Goal: Task Accomplishment & Management: Use online tool/utility

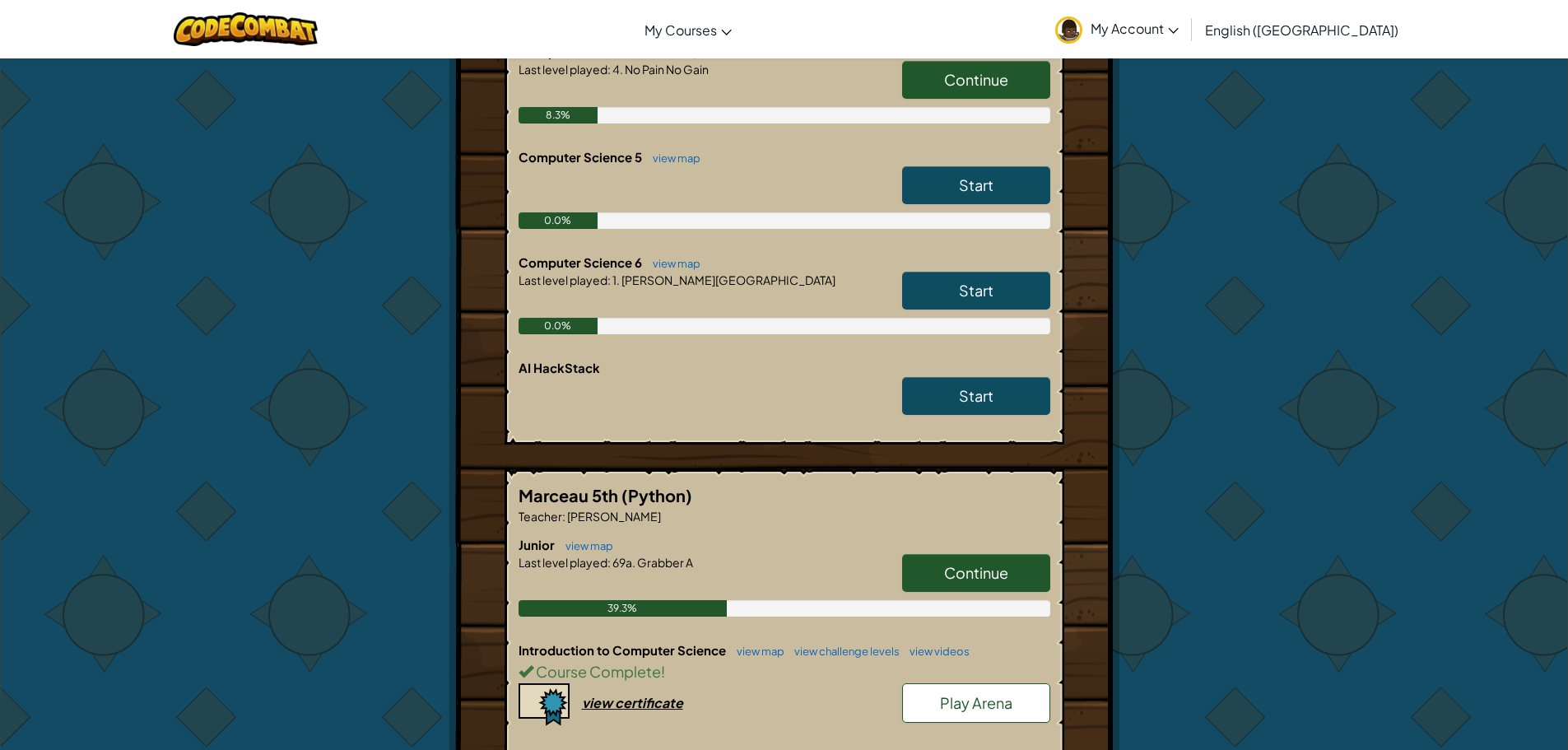
scroll to position [1318, 0]
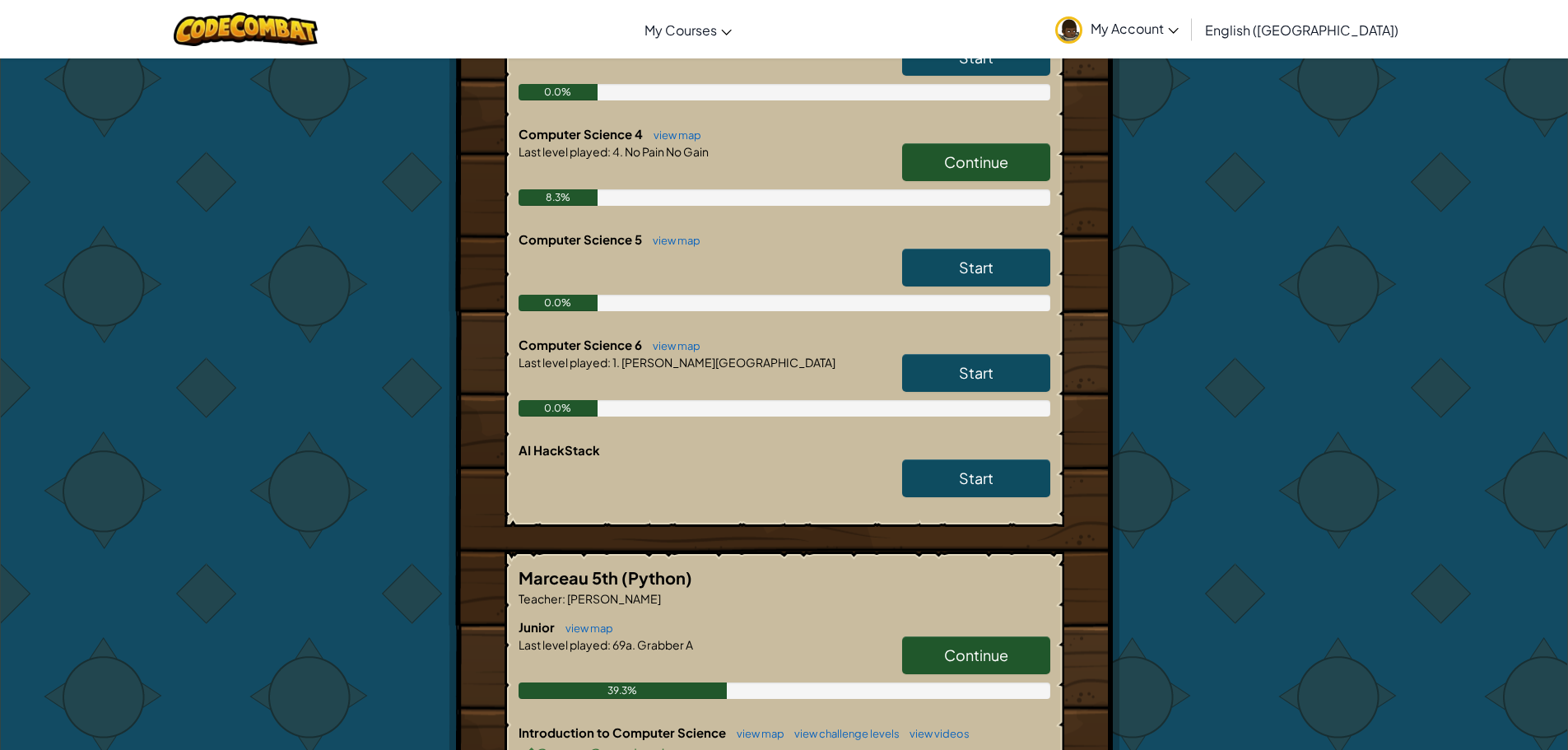
click at [940, 372] on link "Start" at bounding box center [977, 373] width 148 height 38
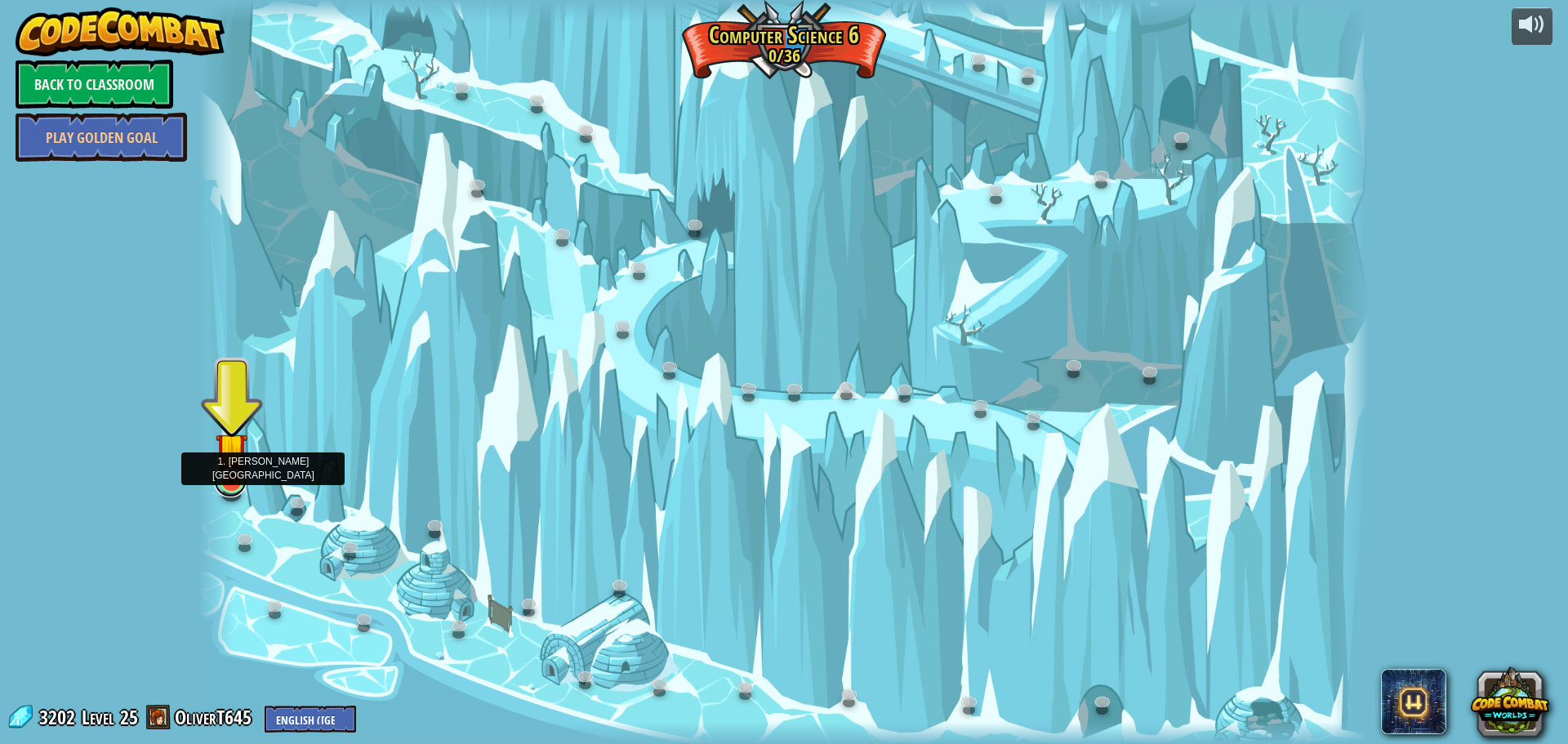
click at [229, 485] on link at bounding box center [230, 480] width 33 height 33
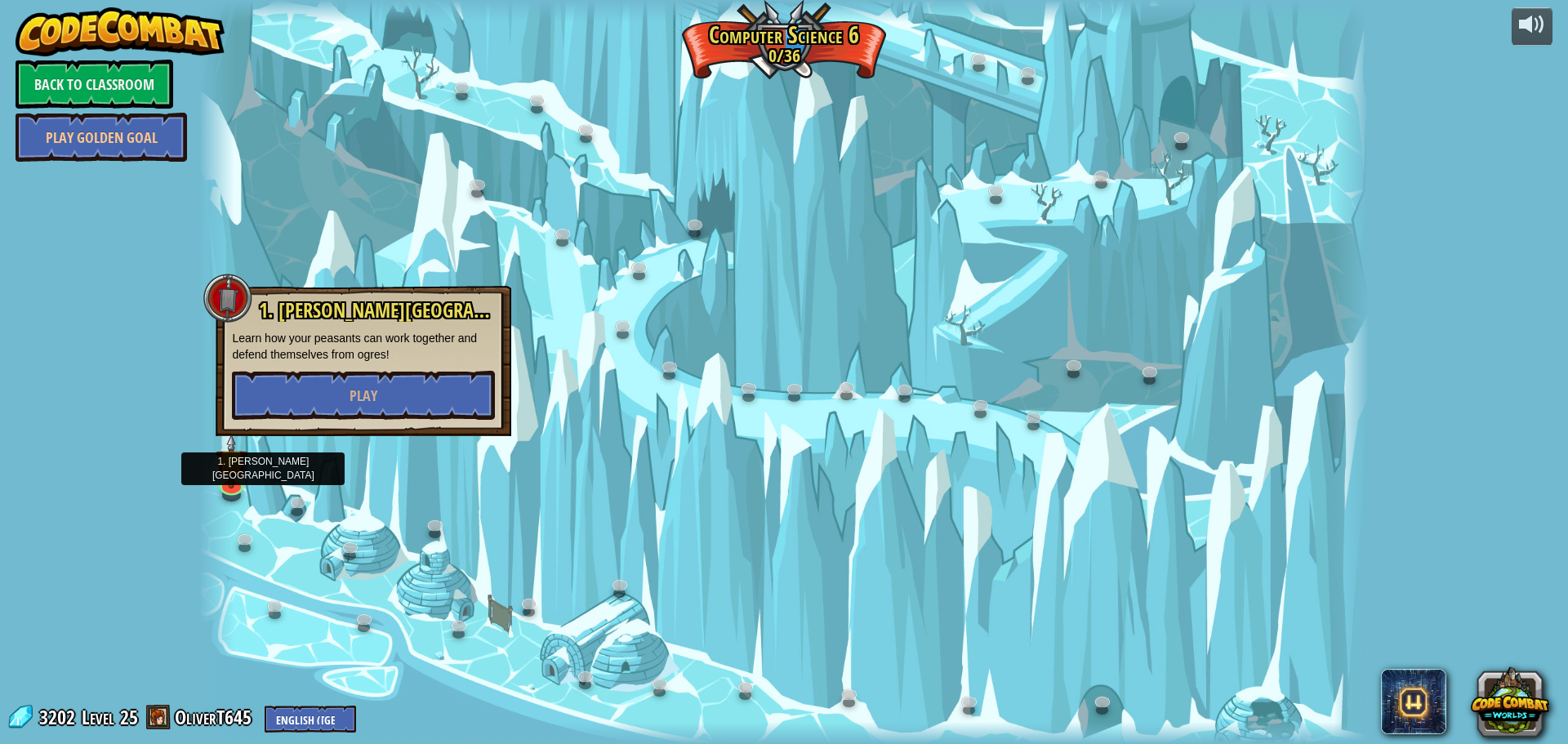
click at [368, 420] on div "1. [PERSON_NAME] Island Mine Learn how your peasants can work together and defe…" at bounding box center [364, 362] width 296 height 151
click at [380, 386] on button "Play" at bounding box center [363, 396] width 263 height 49
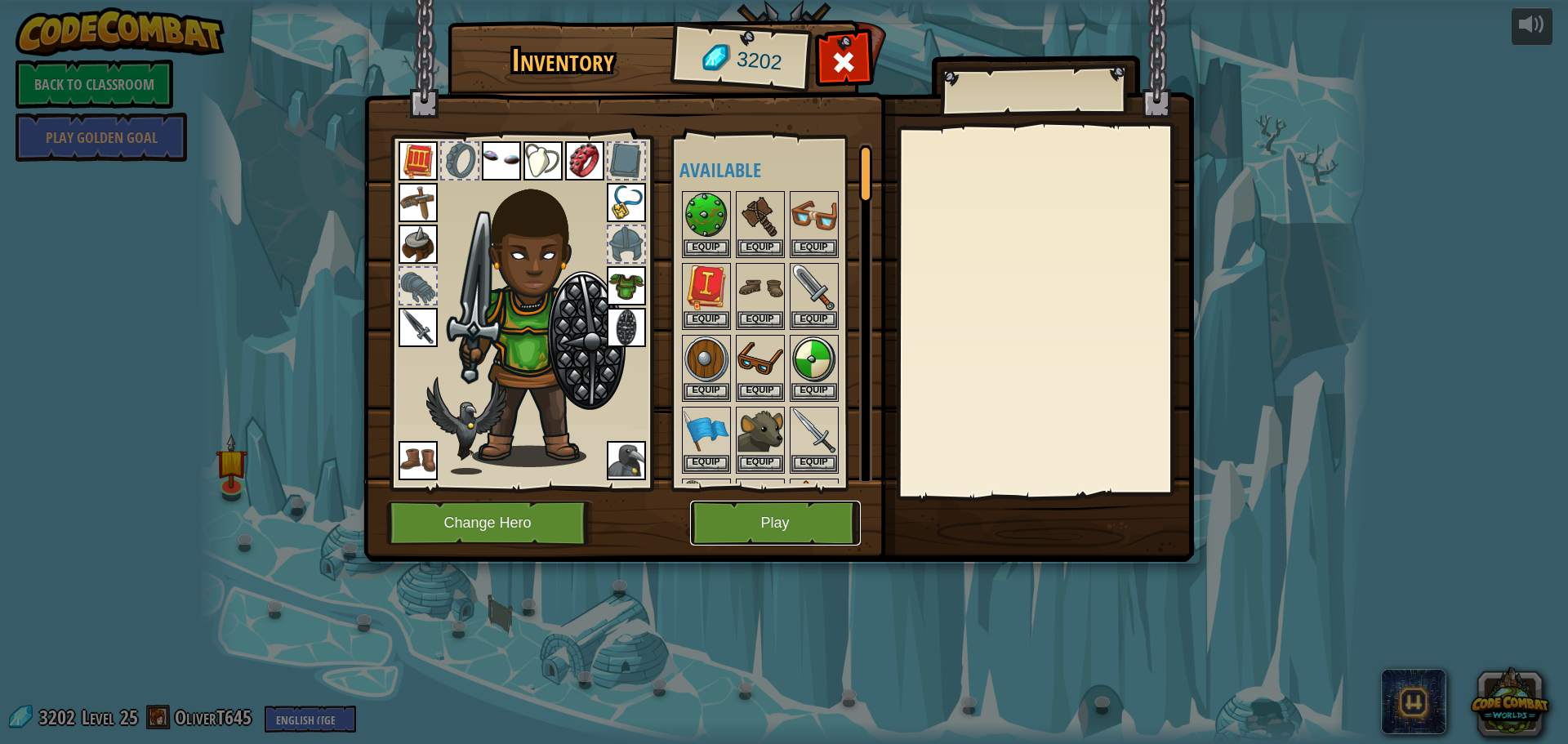
click at [786, 517] on button "Play" at bounding box center [775, 524] width 170 height 45
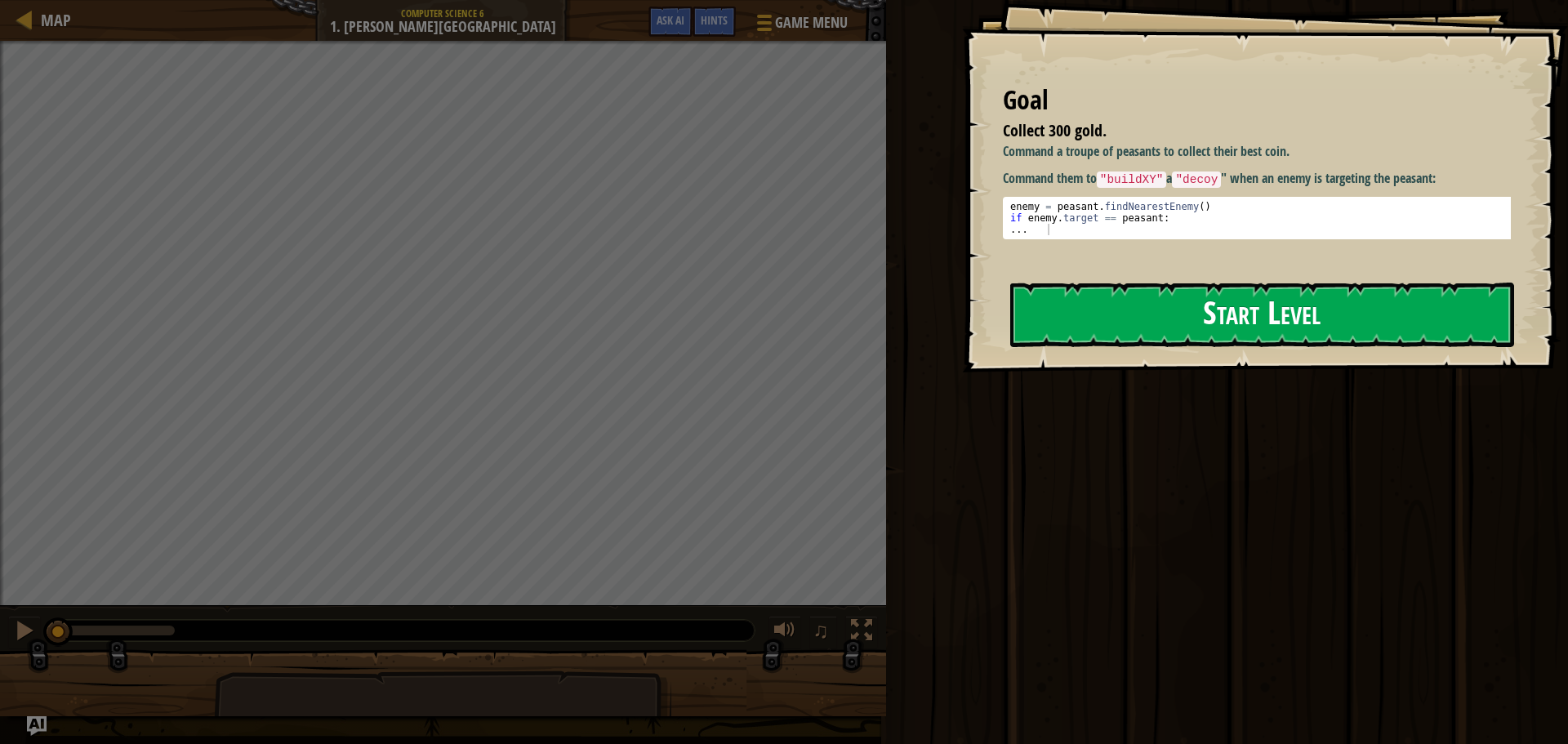
click at [1165, 334] on button "Start Level" at bounding box center [1262, 315] width 504 height 65
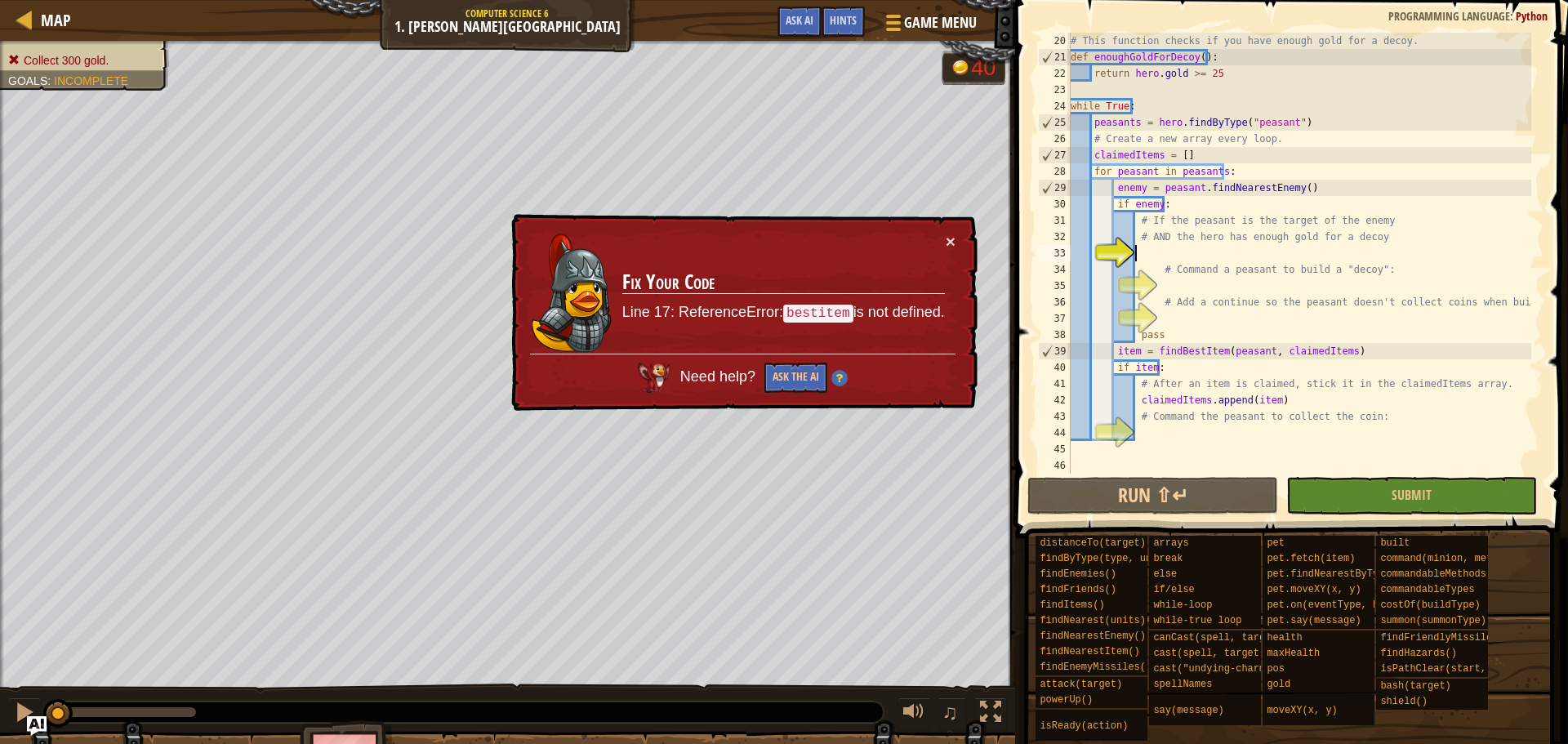
scroll to position [311, 0]
click at [1176, 255] on div "# This function checks if you have enough gold for a decoy. def enoughGoldForDe…" at bounding box center [1300, 269] width 464 height 474
type textarea "c"
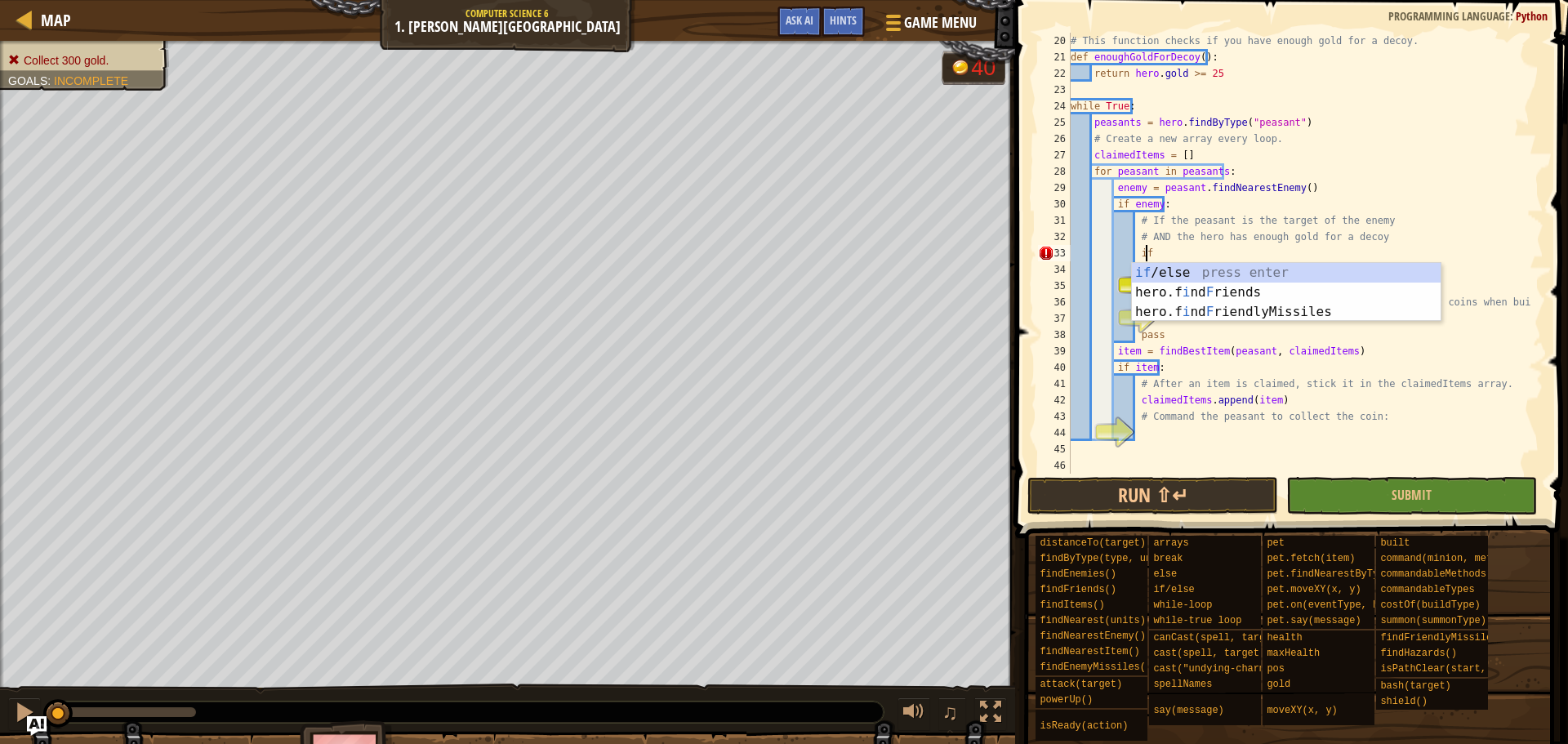
type textarea "i"
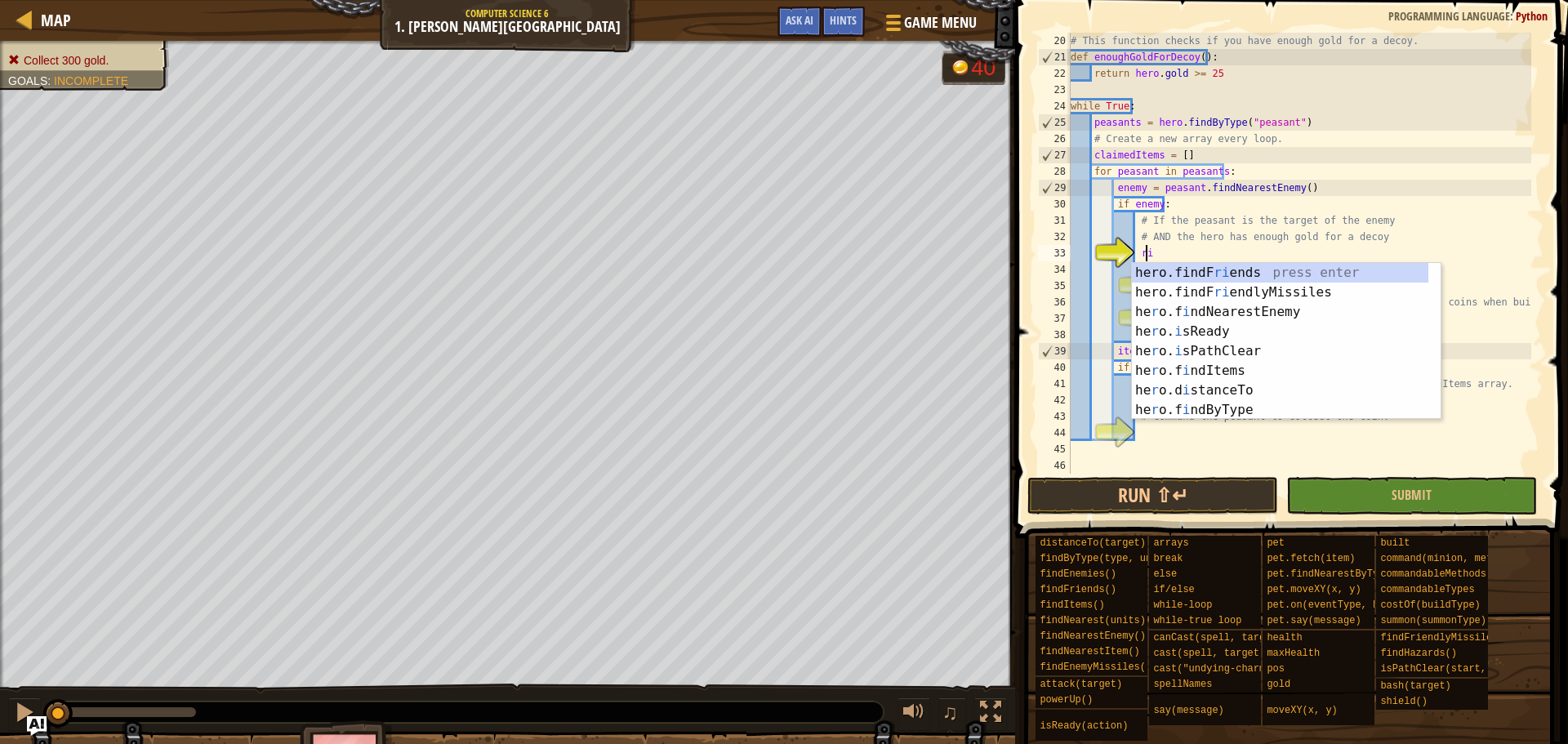
type textarea "r"
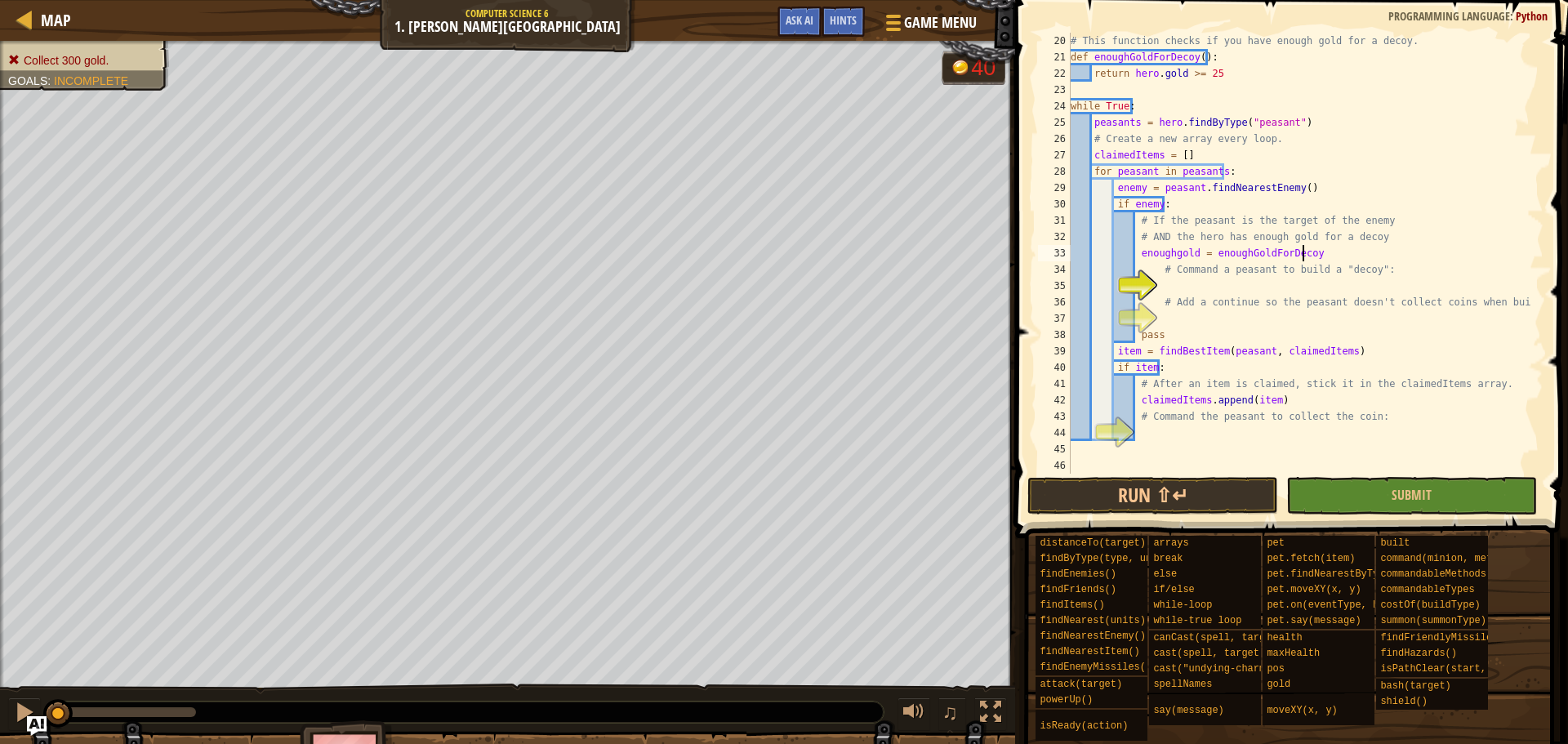
scroll to position [8, 19]
click at [1278, 378] on div "# This function checks if you have enough gold for a decoy. def enoughGoldForDe…" at bounding box center [1300, 269] width 464 height 474
type textarea "# After an item is claimed, stick it in the claimedItems array."
click at [1215, 286] on div "# This function checks if you have enough gold for a decoy. def enoughGoldForDe…" at bounding box center [1300, 269] width 464 height 474
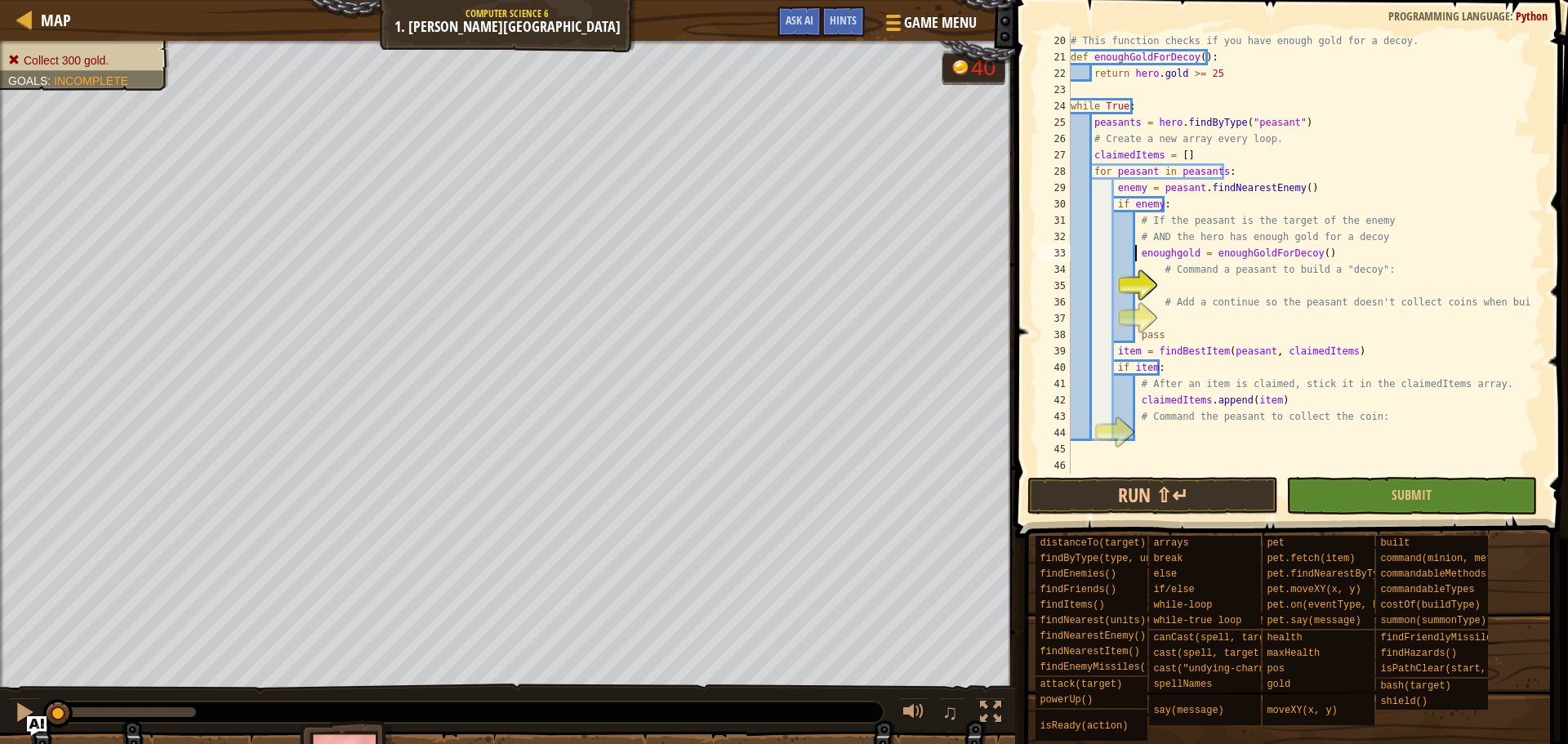
click at [1137, 254] on div "# This function checks if you have enough gold for a decoy. def enoughGoldForDe…" at bounding box center [1300, 269] width 464 height 474
type textarea "enoughgold = enoughGoldForDecoy()"
click at [1314, 255] on div "# This function checks if you have enough gold for a decoy. def enoughGoldForDe…" at bounding box center [1300, 269] width 464 height 474
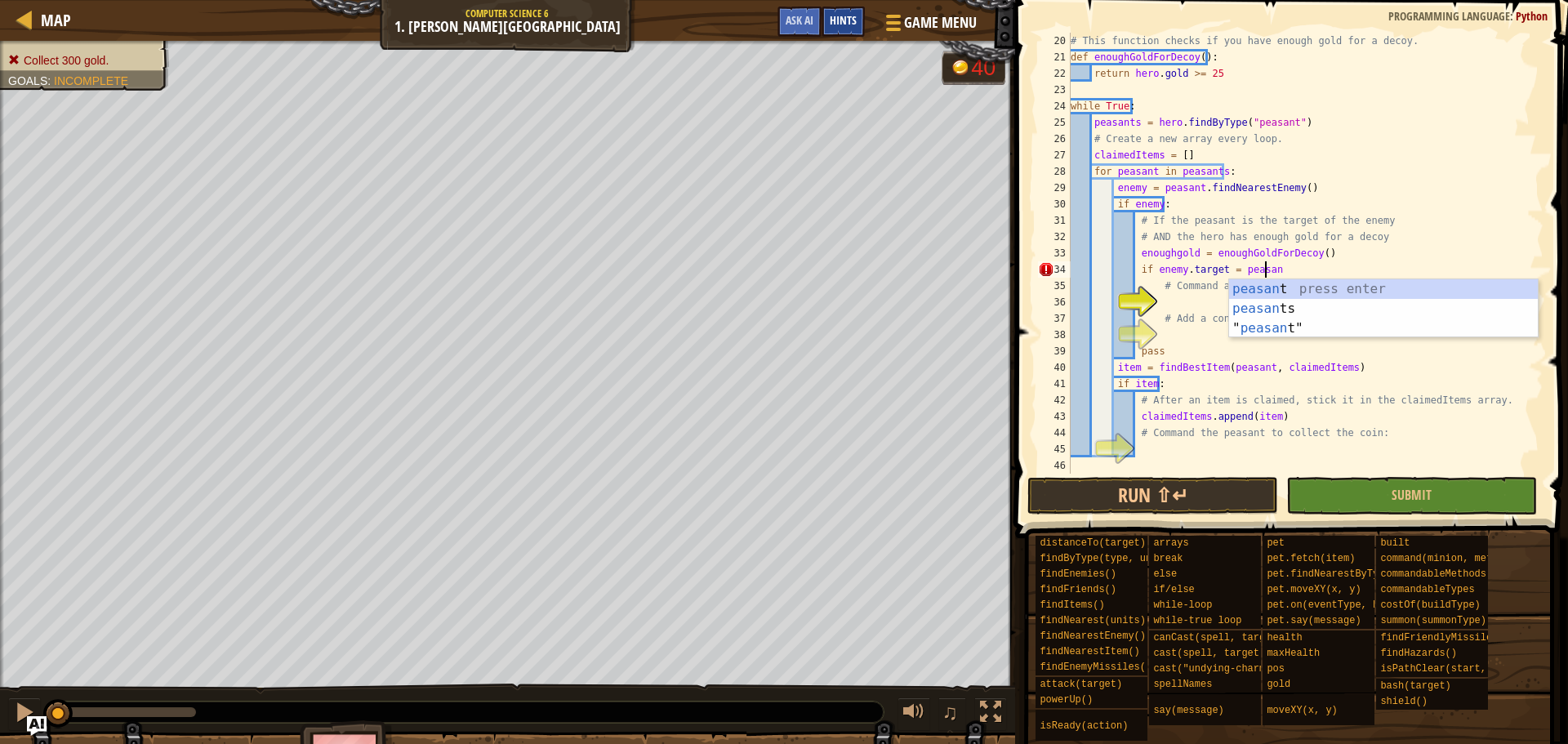
scroll to position [8, 15]
click at [1271, 290] on div "peasant press enter peasant s press enter " peasant " press enter" at bounding box center [1383, 329] width 309 height 98
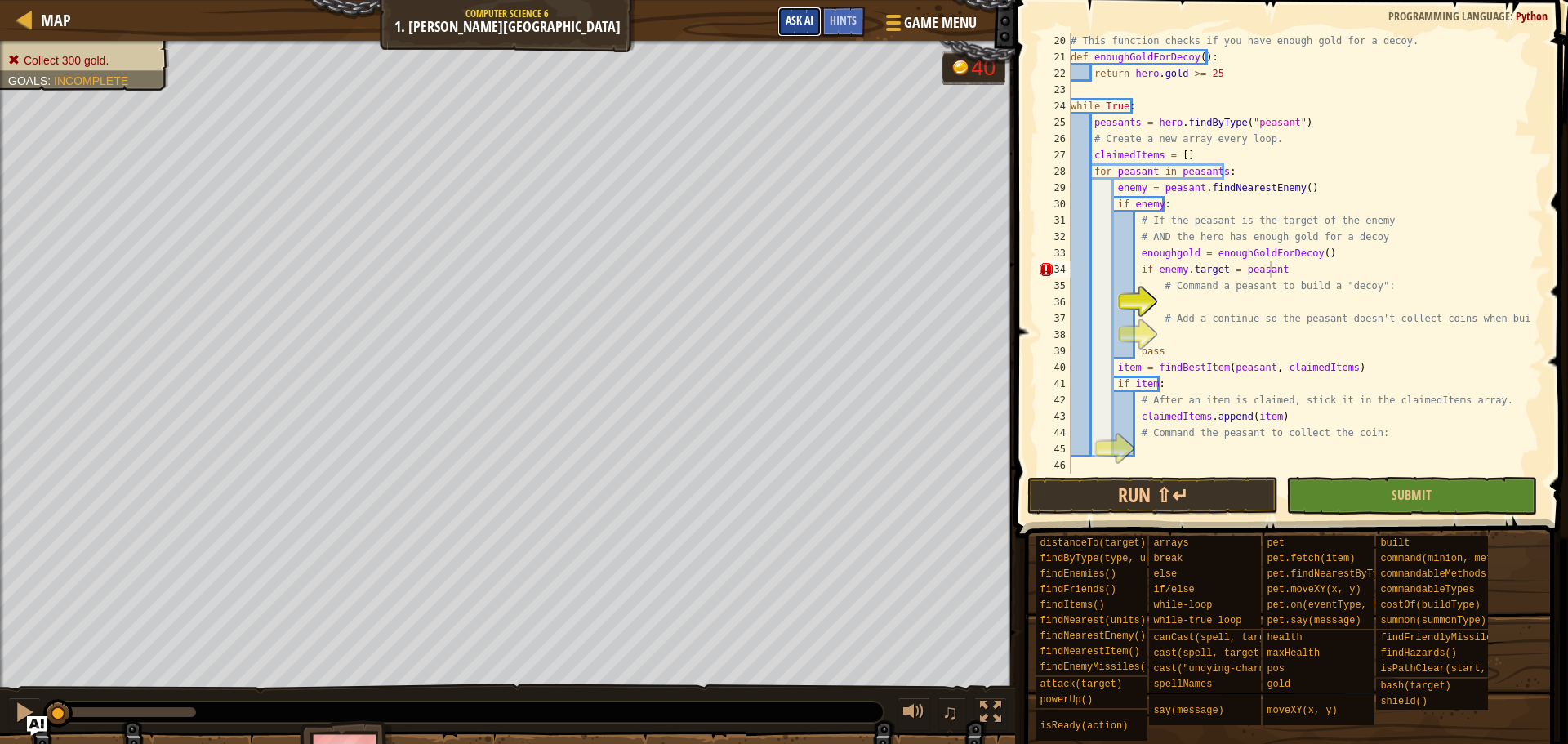
click at [794, 17] on span "Ask AI" at bounding box center [799, 20] width 27 height 15
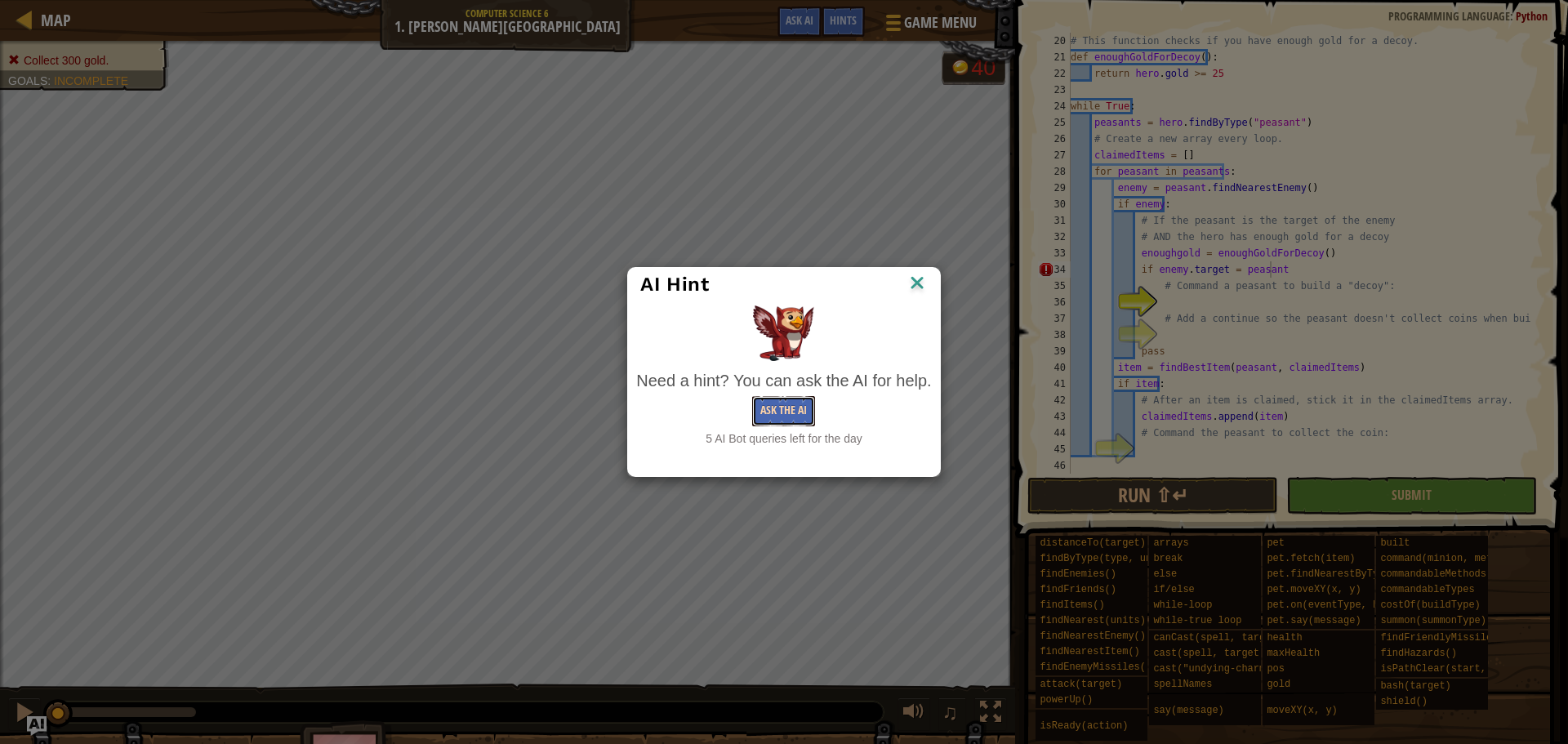
click at [803, 402] on button "Ask the AI" at bounding box center [784, 412] width 63 height 30
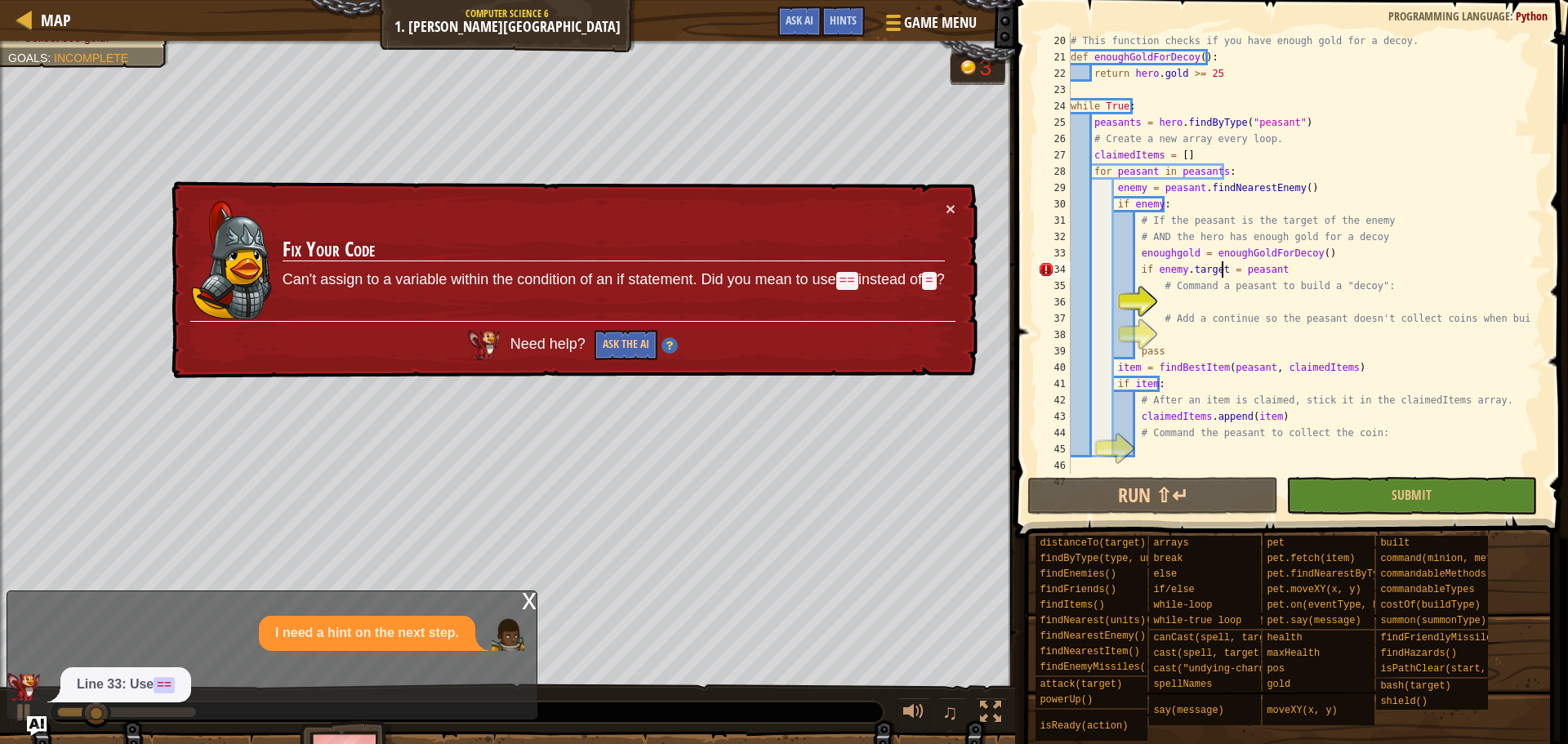
click at [1221, 277] on div "# This function checks if you have enough gold for a decoy. def enoughGoldForDe…" at bounding box center [1300, 269] width 464 height 474
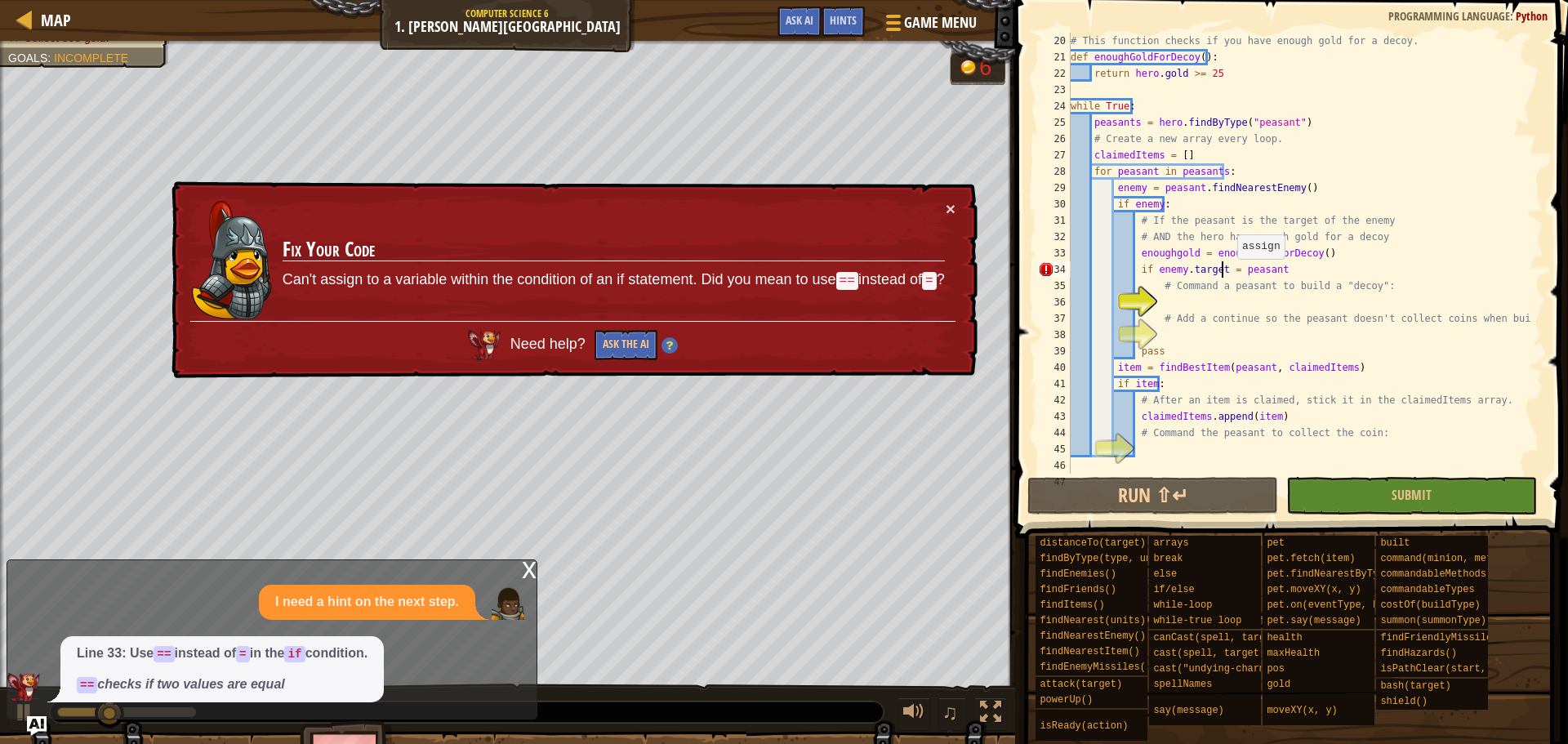
type textarea "if [DOMAIN_NAME] == peasant"
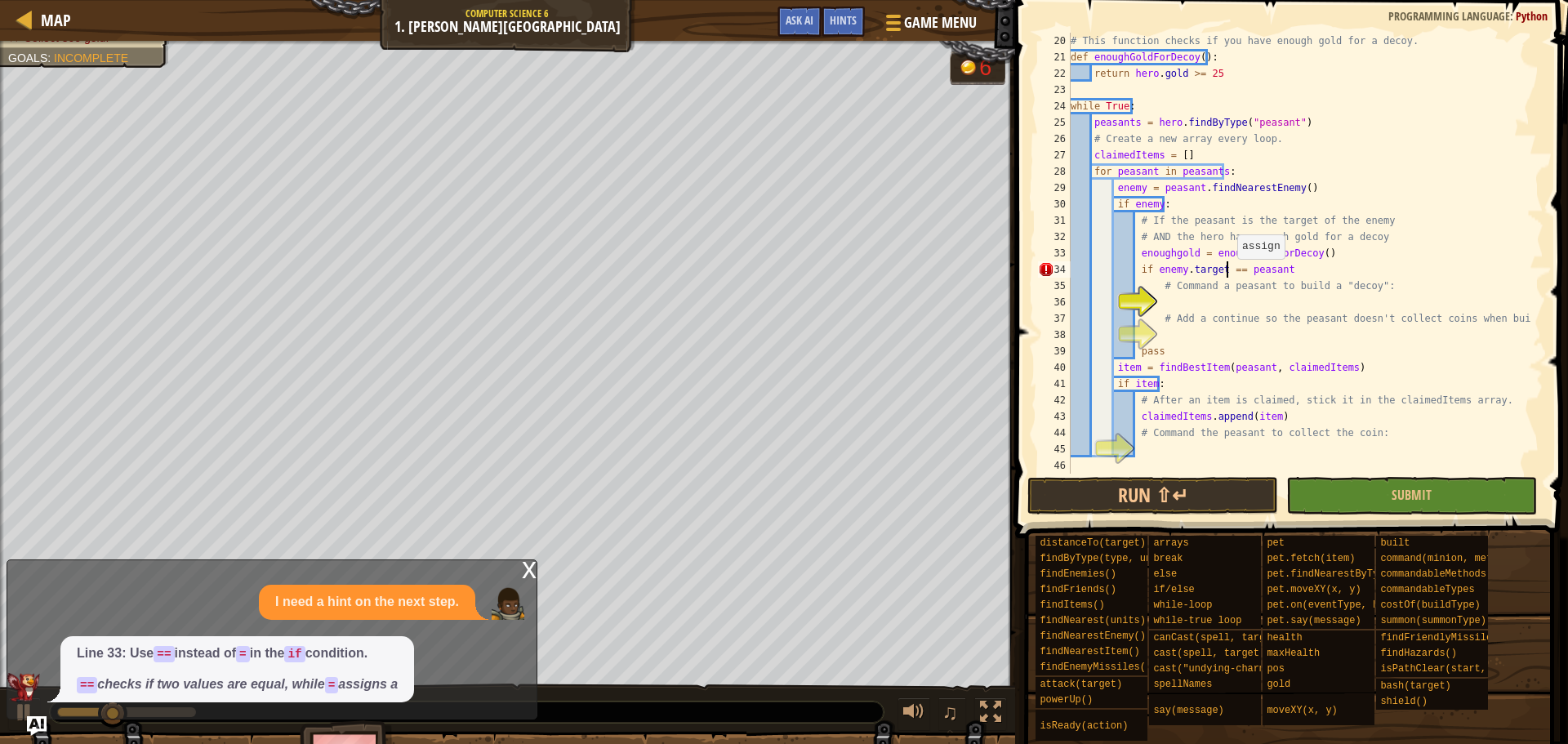
scroll to position [8, 12]
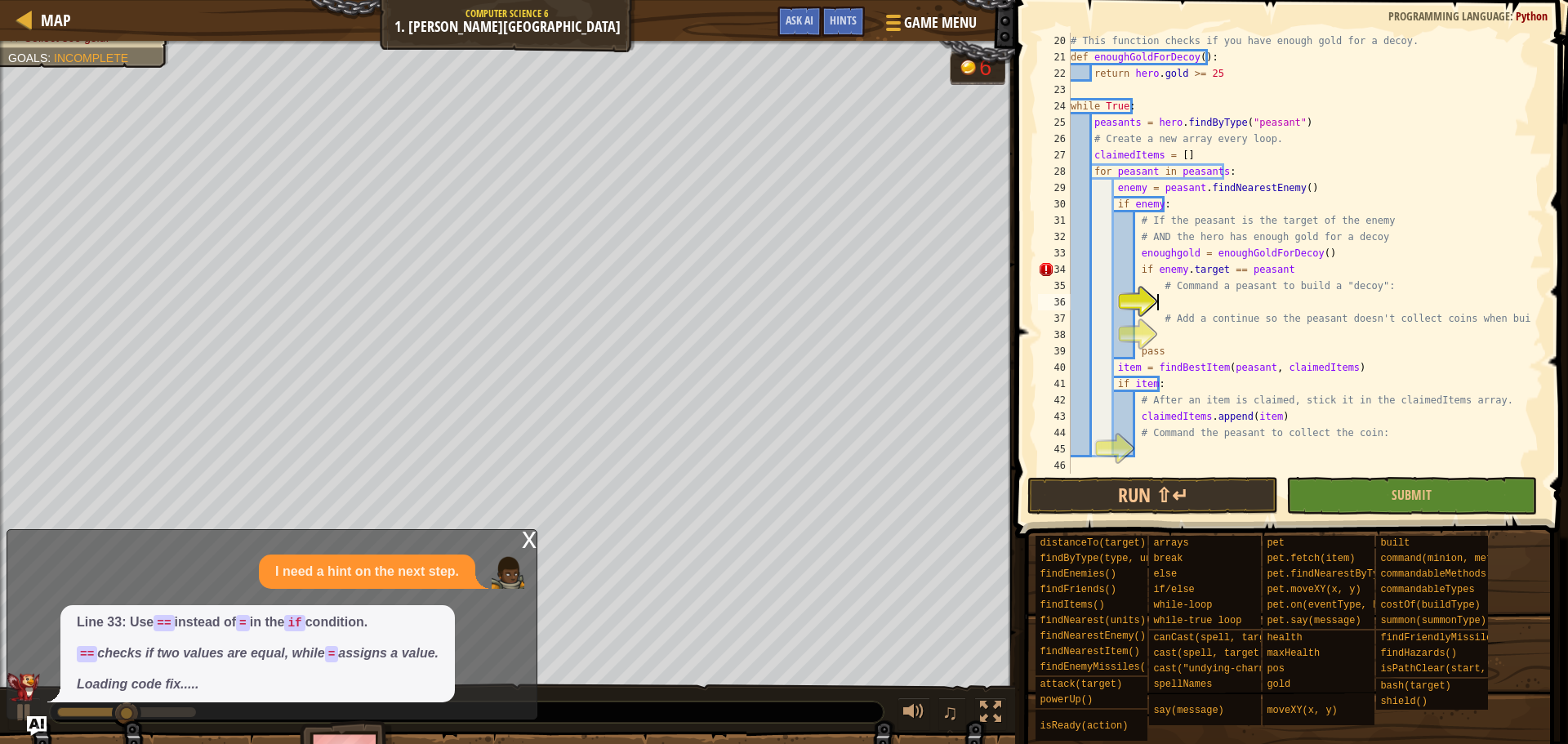
click at [1224, 299] on div "# This function checks if you have enough gold for a decoy. def enoughGoldForDe…" at bounding box center [1300, 269] width 464 height 474
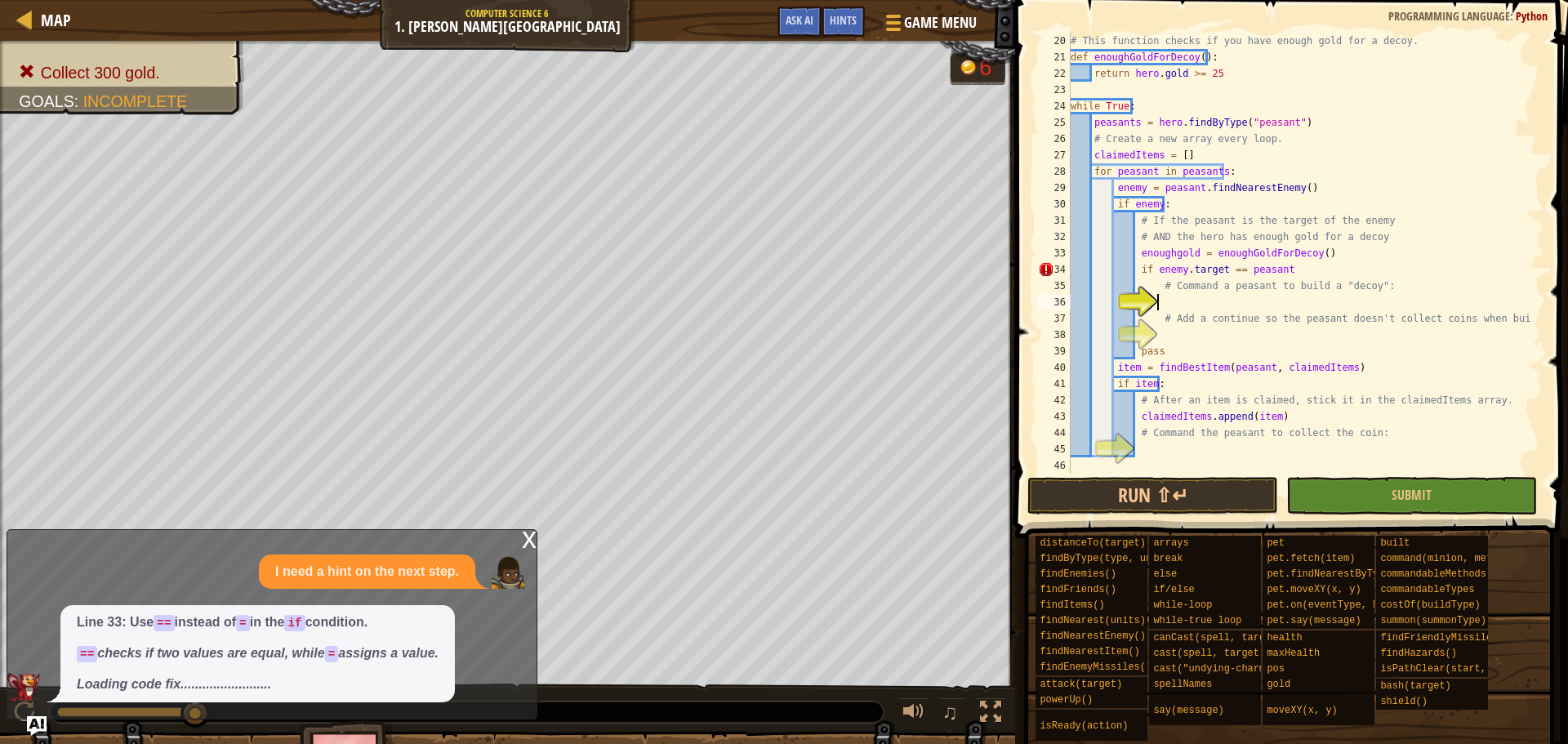
click at [525, 537] on div "x" at bounding box center [529, 538] width 15 height 16
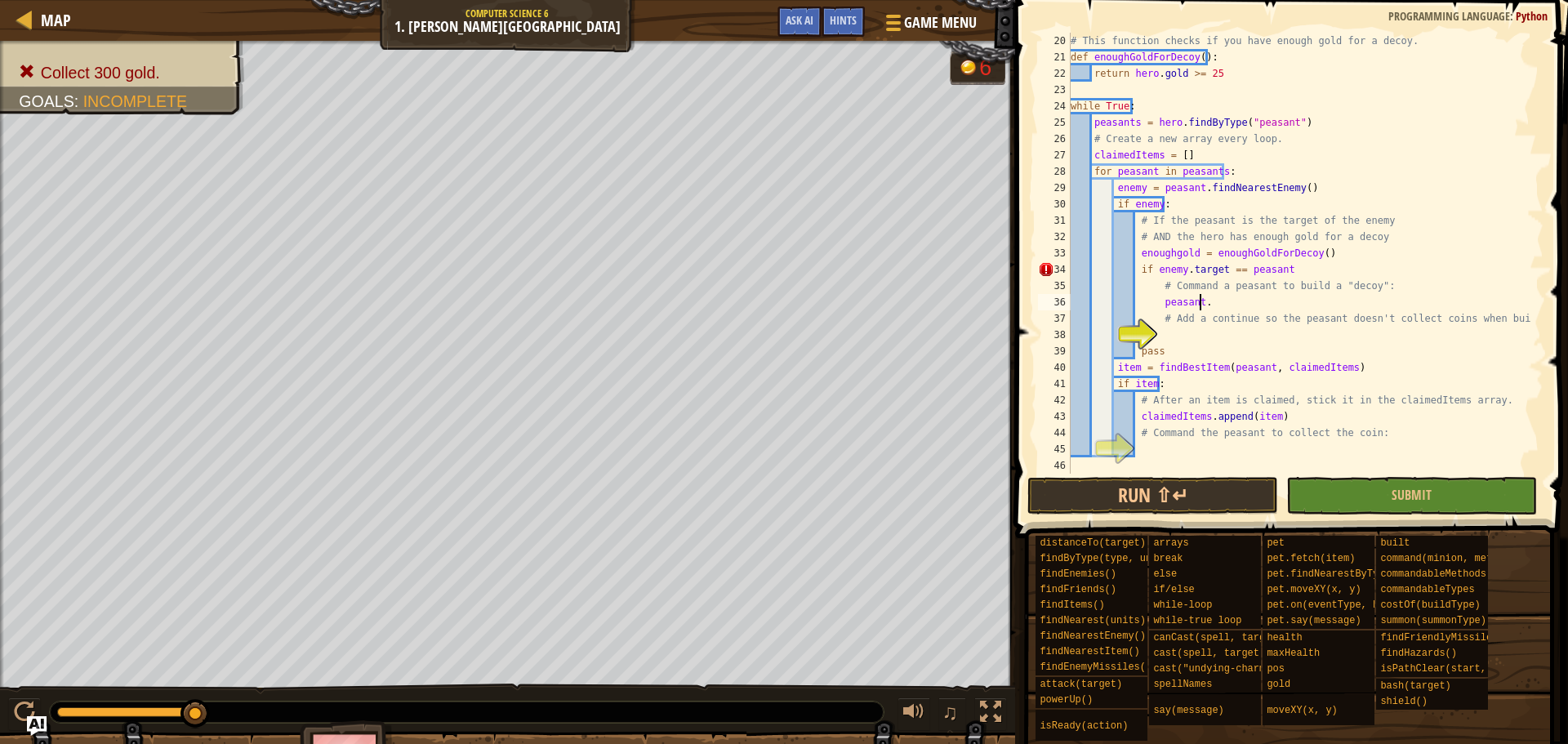
scroll to position [8, 9]
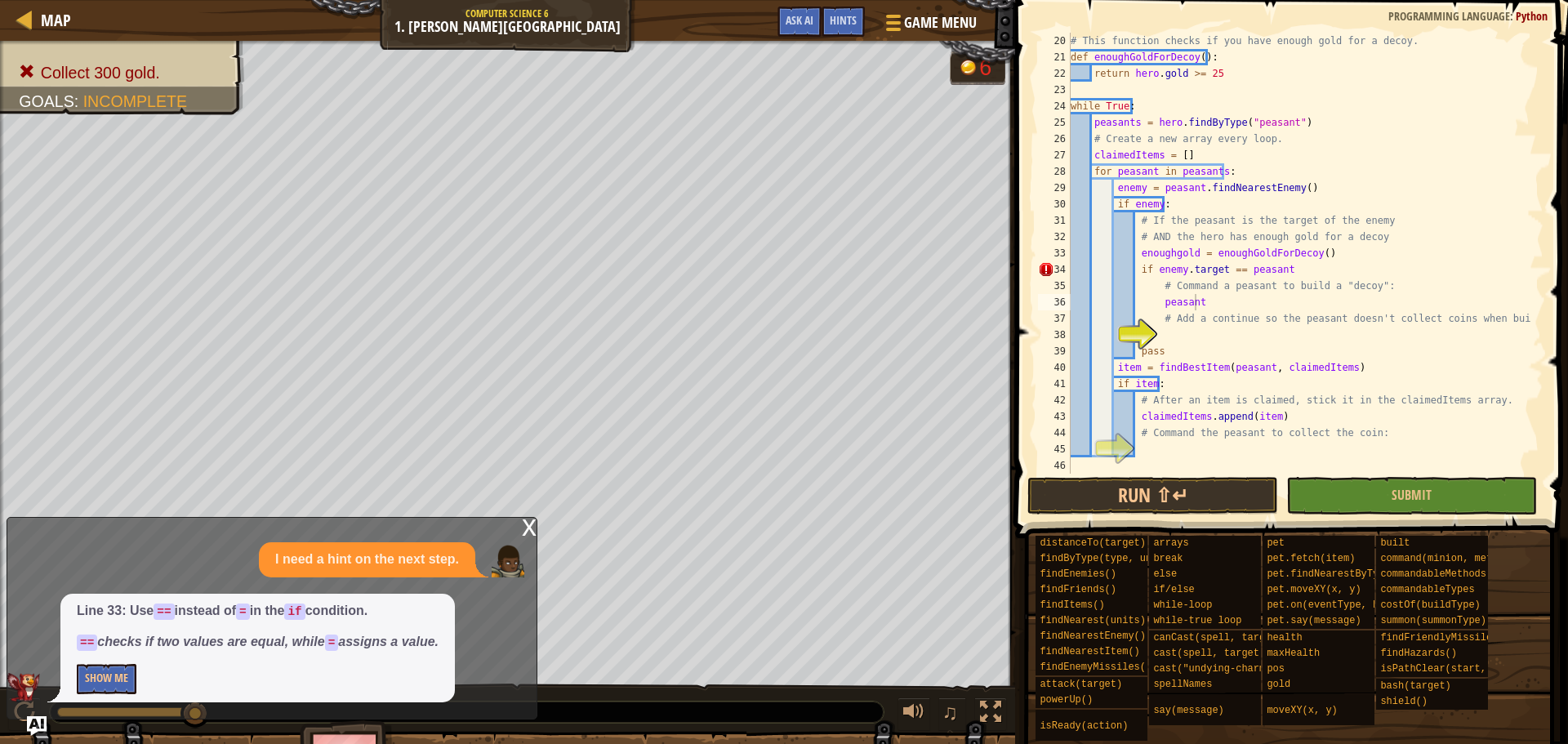
click at [521, 536] on div "x I need a hint on the next step. Line 33: Use == instead of = in the if condit…" at bounding box center [272, 618] width 531 height 202
click at [523, 527] on div "x" at bounding box center [529, 526] width 15 height 16
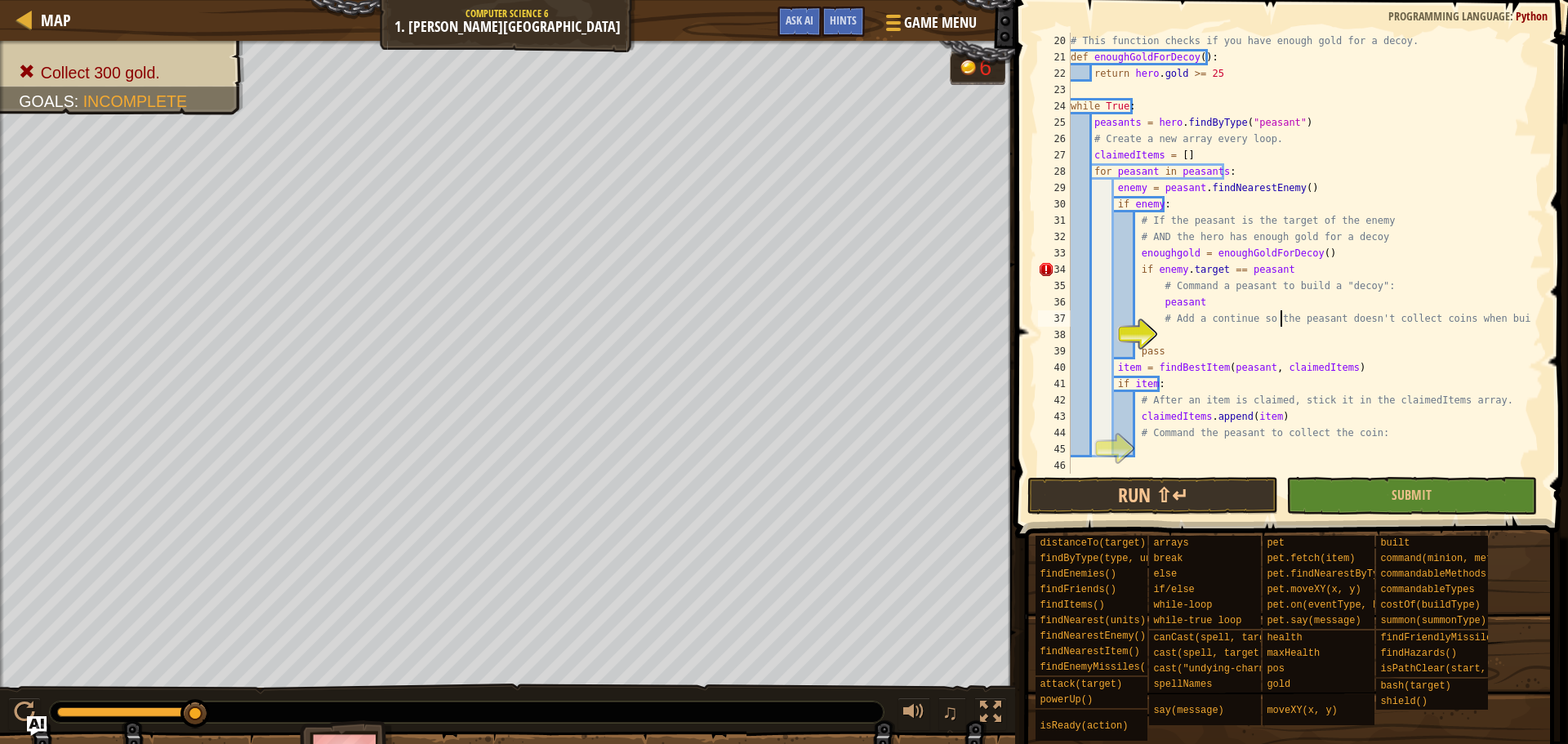
drag, startPoint x: 1280, startPoint y: 318, endPoint x: 1297, endPoint y: 311, distance: 18.4
click at [1294, 313] on div "# This function checks if you have enough gold for a decoy. def enoughGoldForDe…" at bounding box center [1300, 269] width 464 height 474
click at [1290, 299] on div "# This function checks if you have enough gold for a decoy. def enoughGoldForDe…" at bounding box center [1300, 269] width 464 height 474
drag, startPoint x: 1252, startPoint y: 306, endPoint x: 1158, endPoint y: 299, distance: 94.3
click at [1158, 299] on div "# This function checks if you have enough gold for a decoy. def enoughGoldForDe…" at bounding box center [1300, 269] width 464 height 474
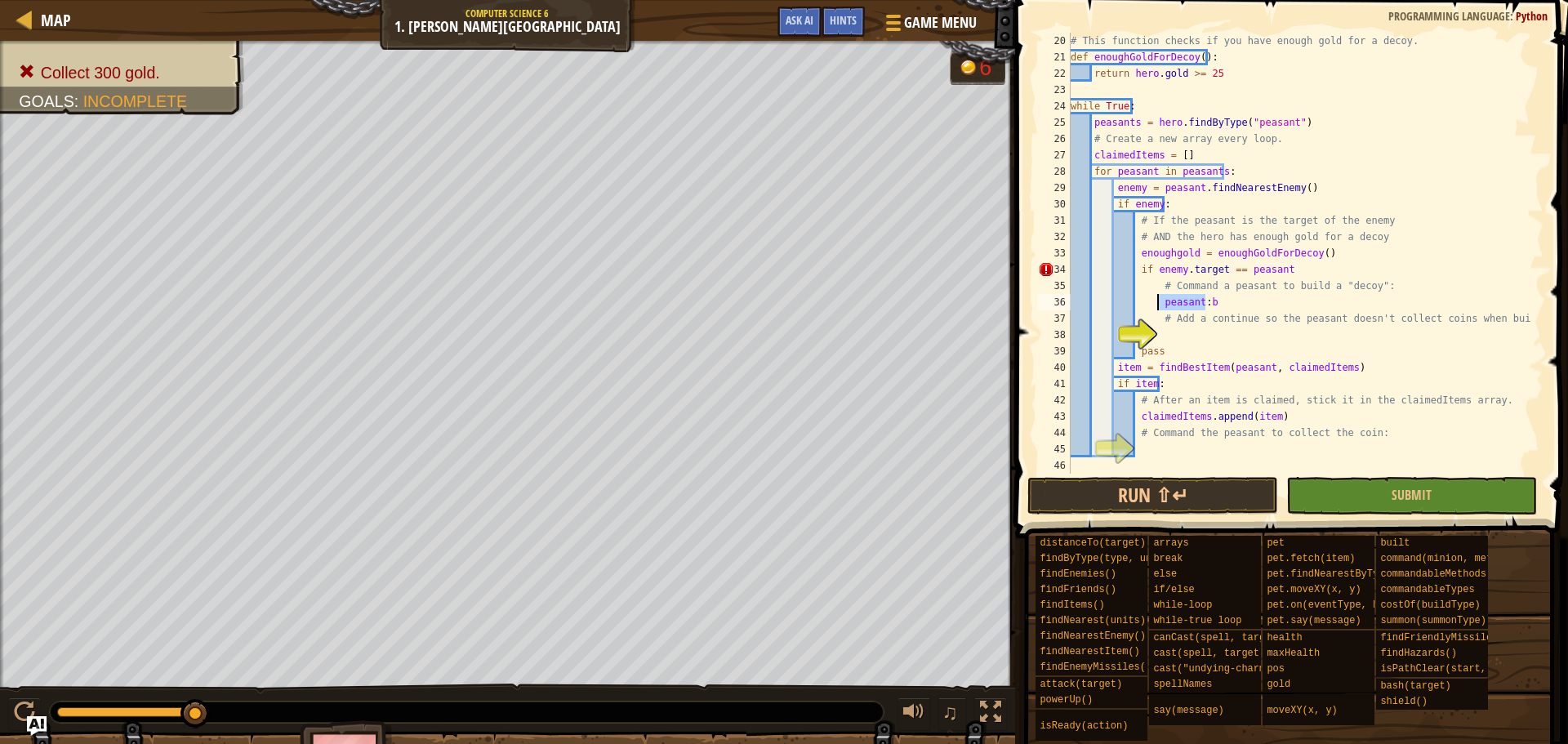
scroll to position [8, 7]
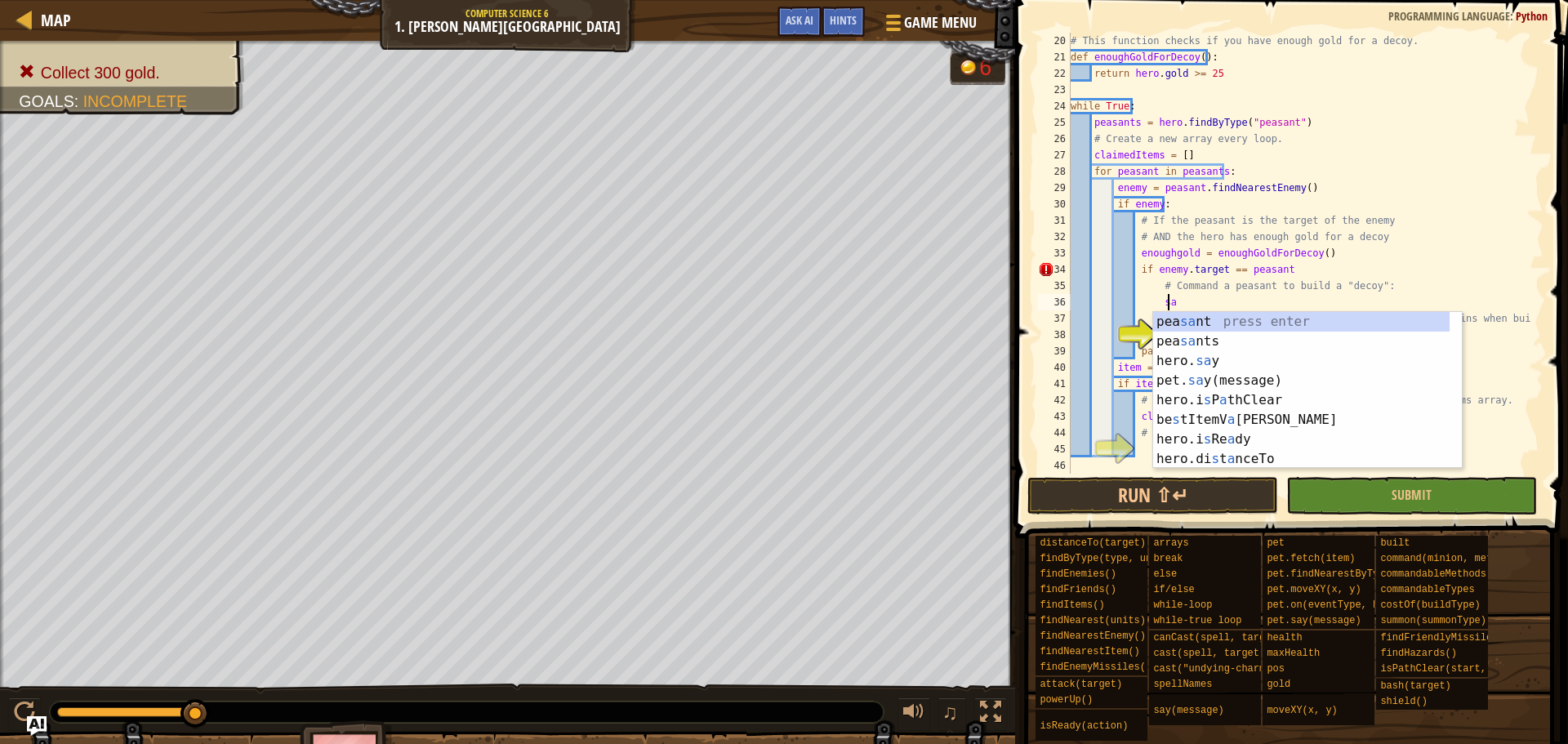
type textarea "s"
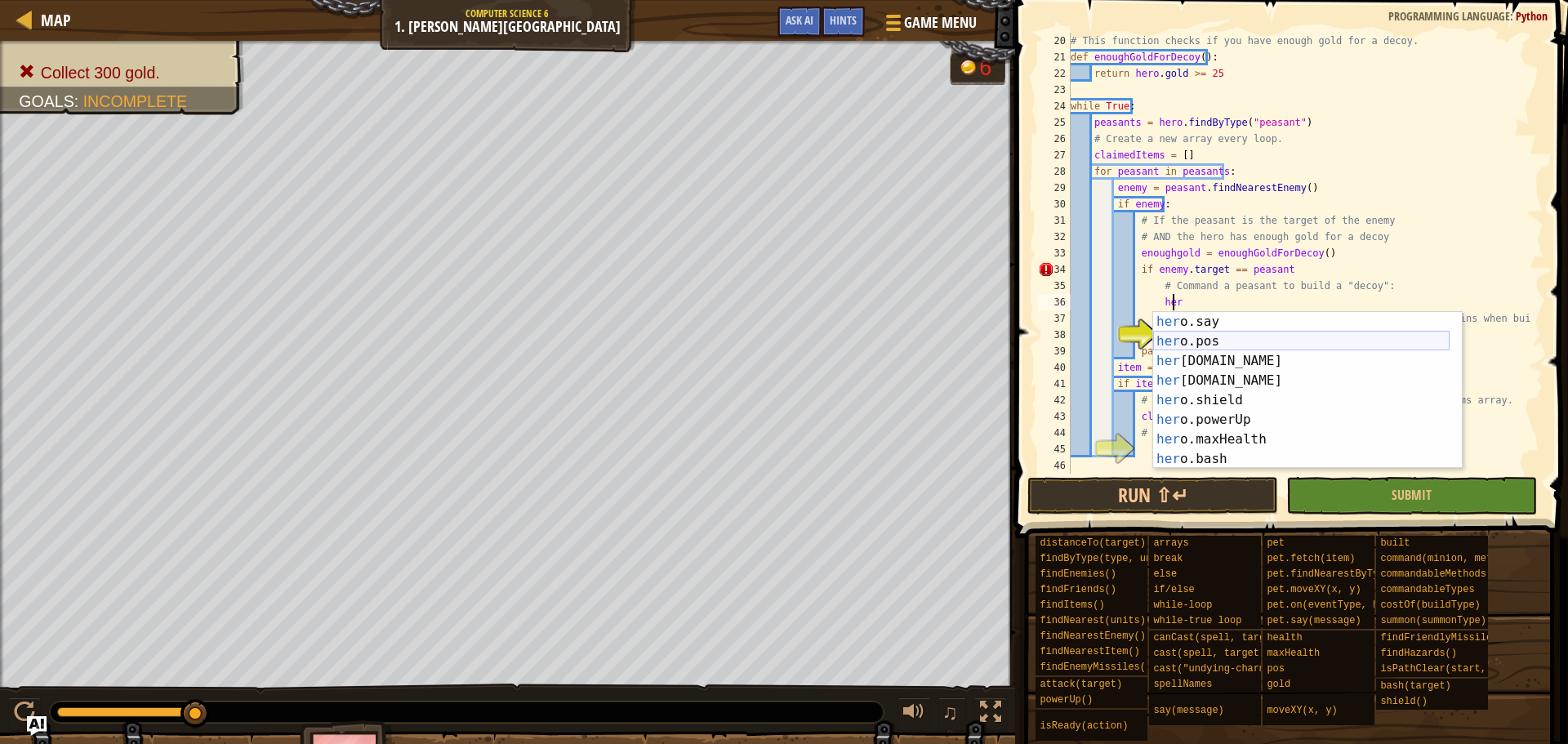
scroll to position [0, 0]
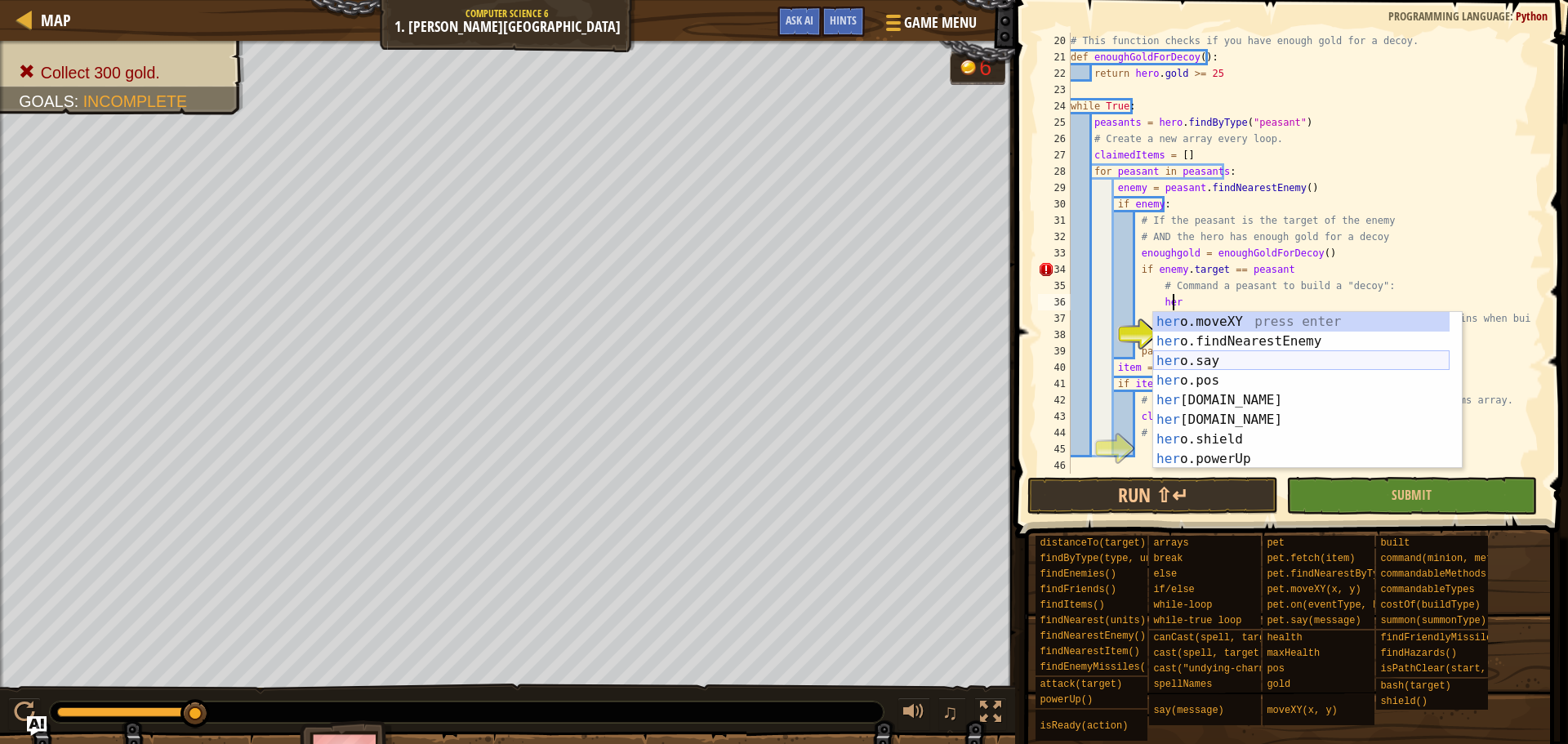
click at [1232, 357] on div "her o.moveXY press enter her o.findNearestEnemy press enter her o.say press ent…" at bounding box center [1301, 410] width 297 height 196
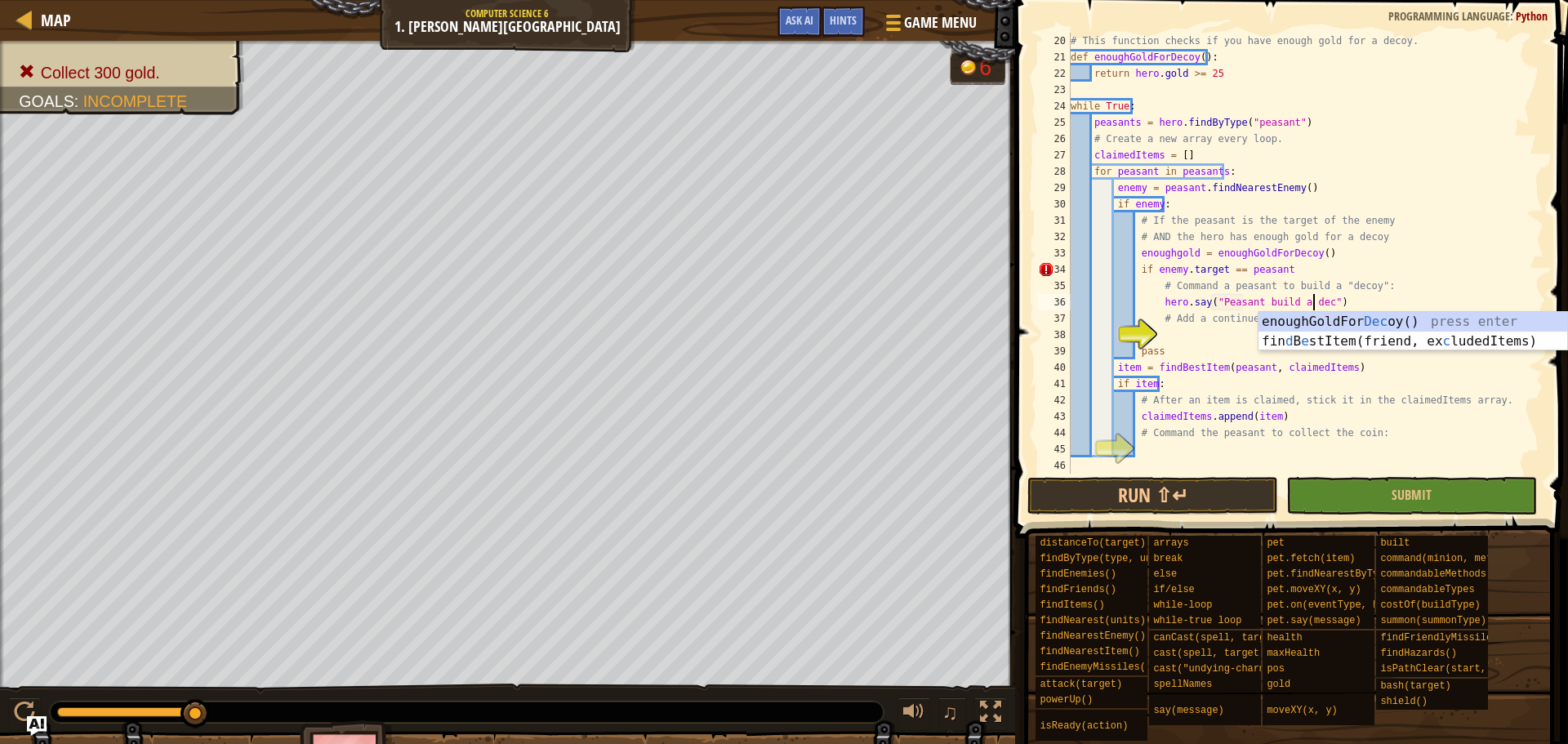
scroll to position [8, 21]
click at [1371, 293] on div "# This function checks if you have enough gold for a decoy. def enoughGoldForDe…" at bounding box center [1300, 269] width 464 height 474
click at [822, 30] on div "Hints" at bounding box center [843, 22] width 43 height 30
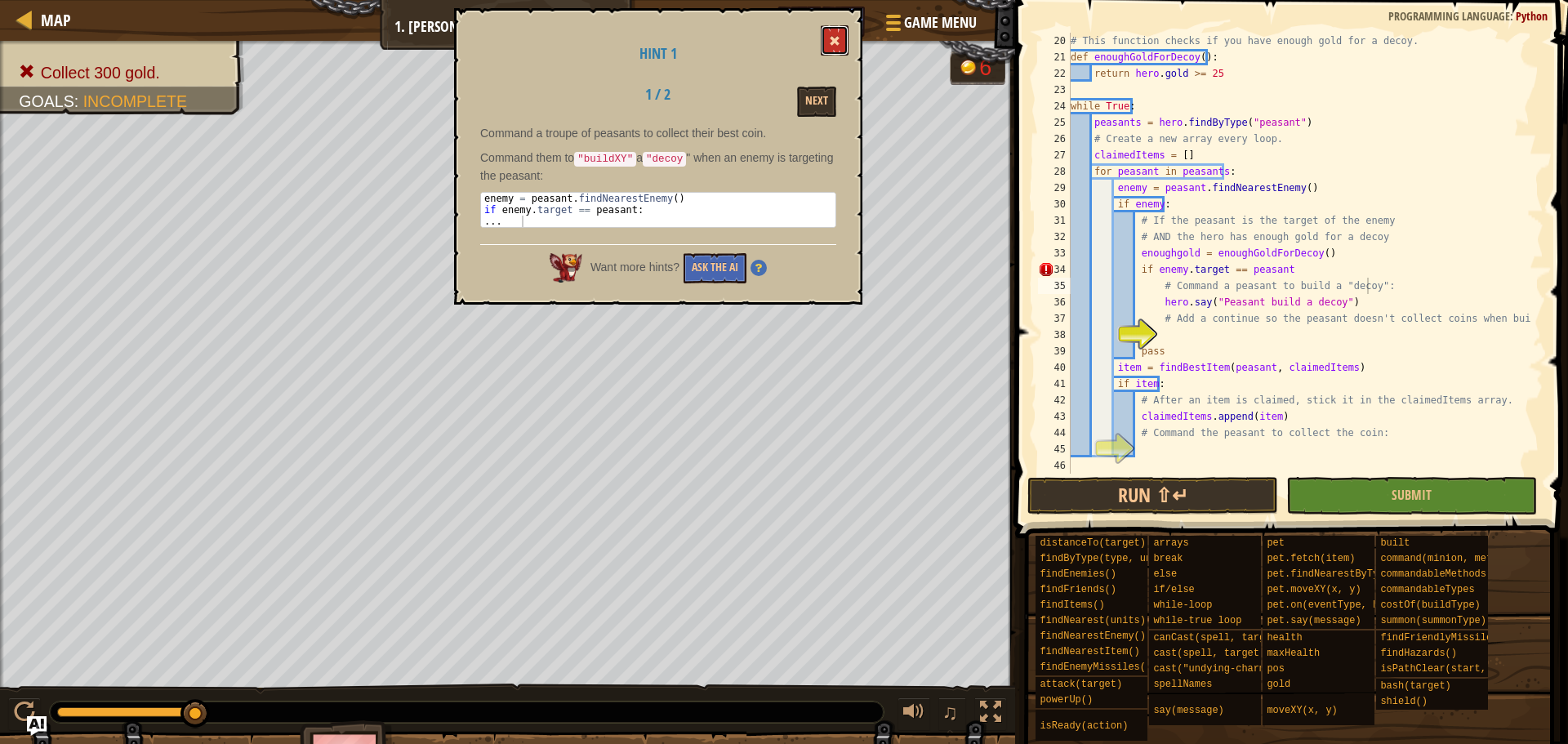
click at [845, 40] on button at bounding box center [834, 40] width 27 height 30
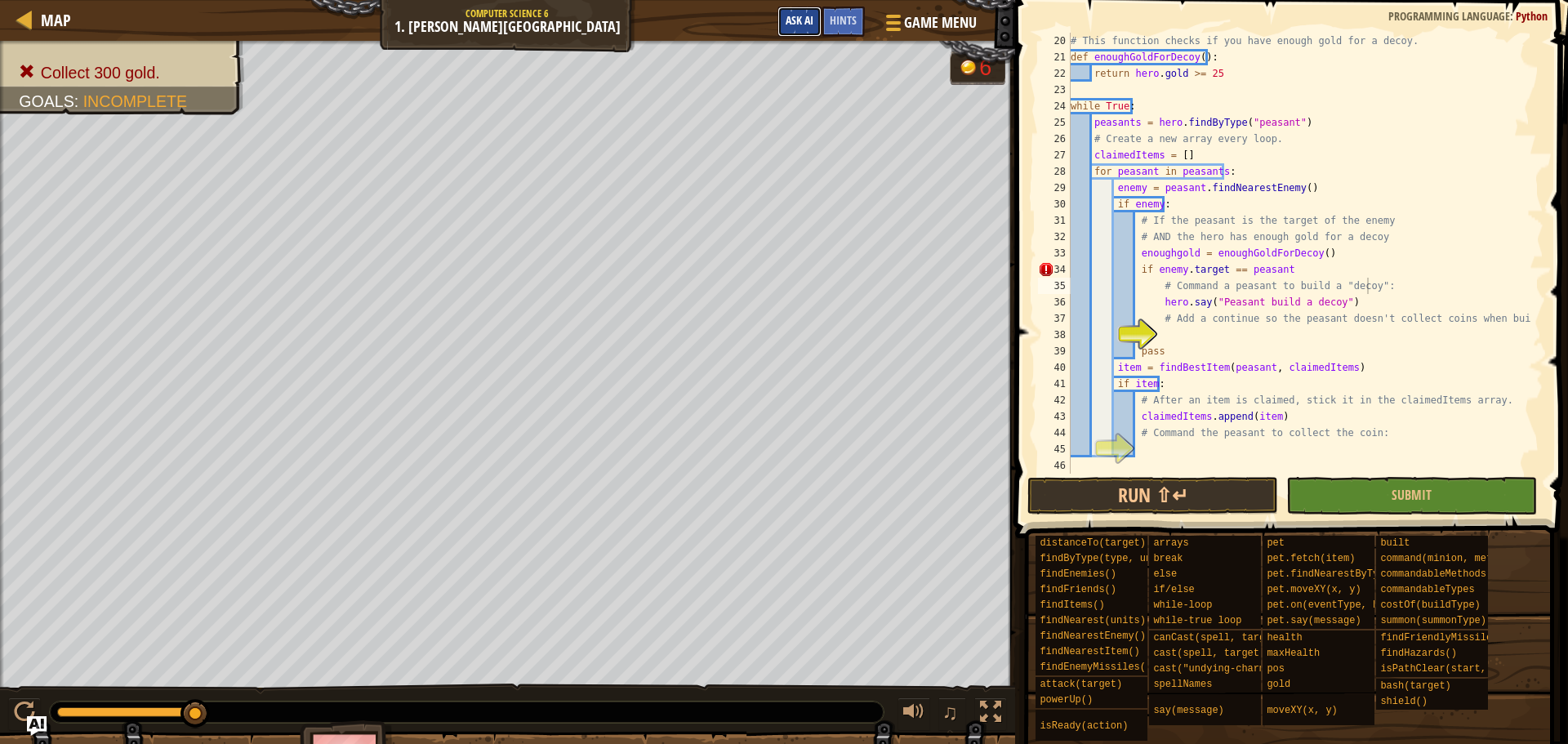
click at [797, 24] on span "Ask AI" at bounding box center [799, 20] width 27 height 15
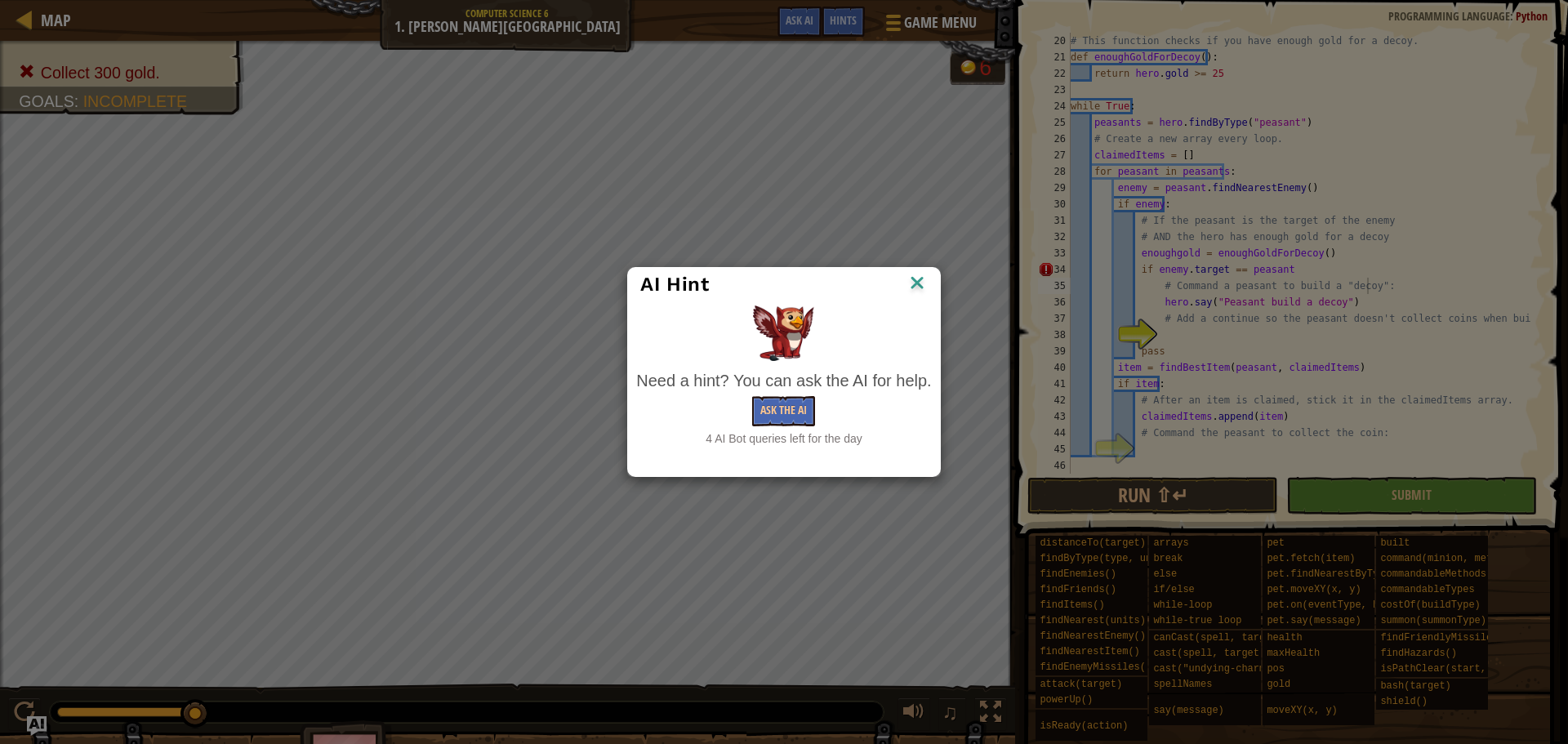
click at [817, 418] on div "Ask the AI" at bounding box center [784, 412] width 295 height 30
click at [800, 410] on button "Ask the AI" at bounding box center [784, 412] width 63 height 30
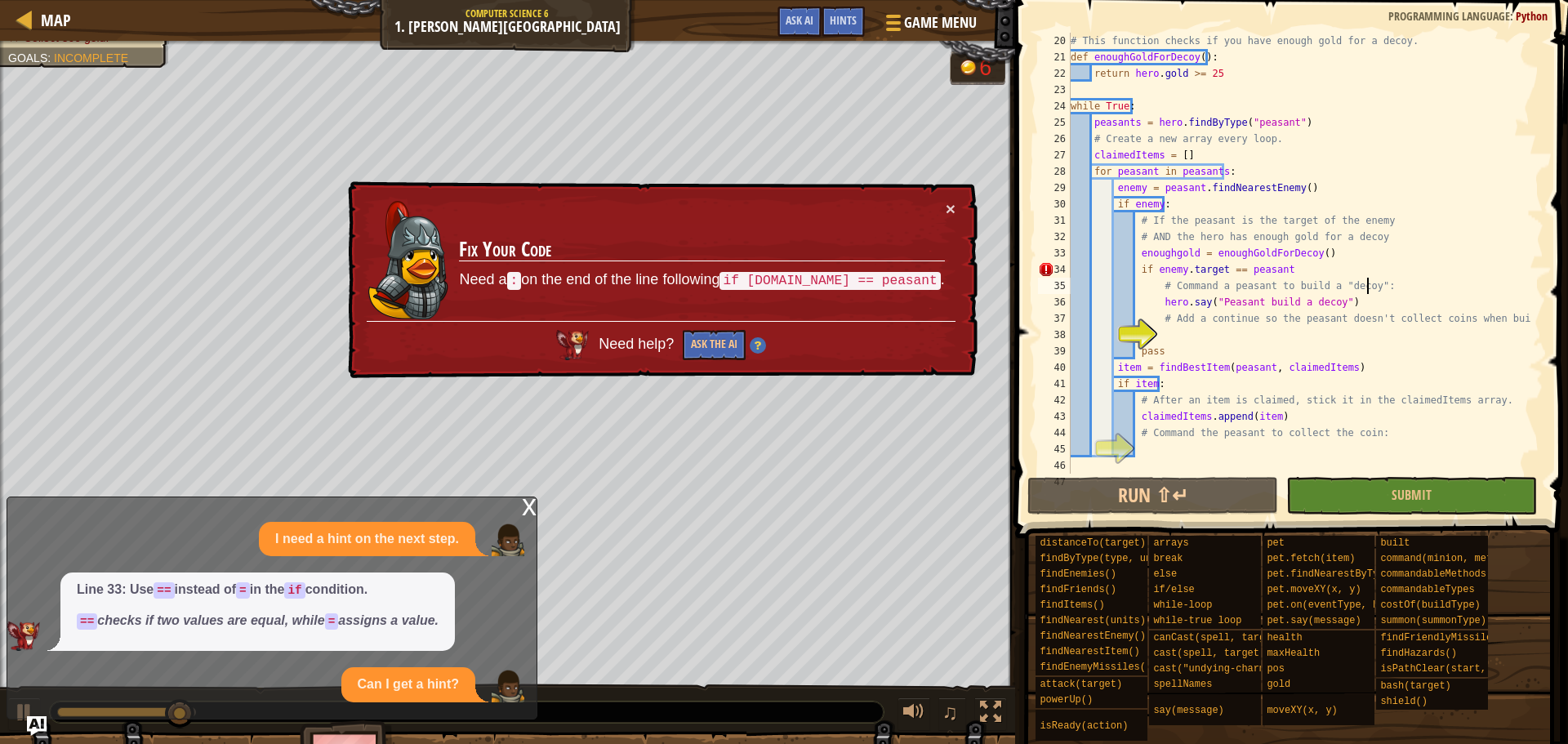
click at [1289, 274] on div "# This function checks if you have enough gold for a decoy. def enoughGoldForDe…" at bounding box center [1300, 269] width 464 height 474
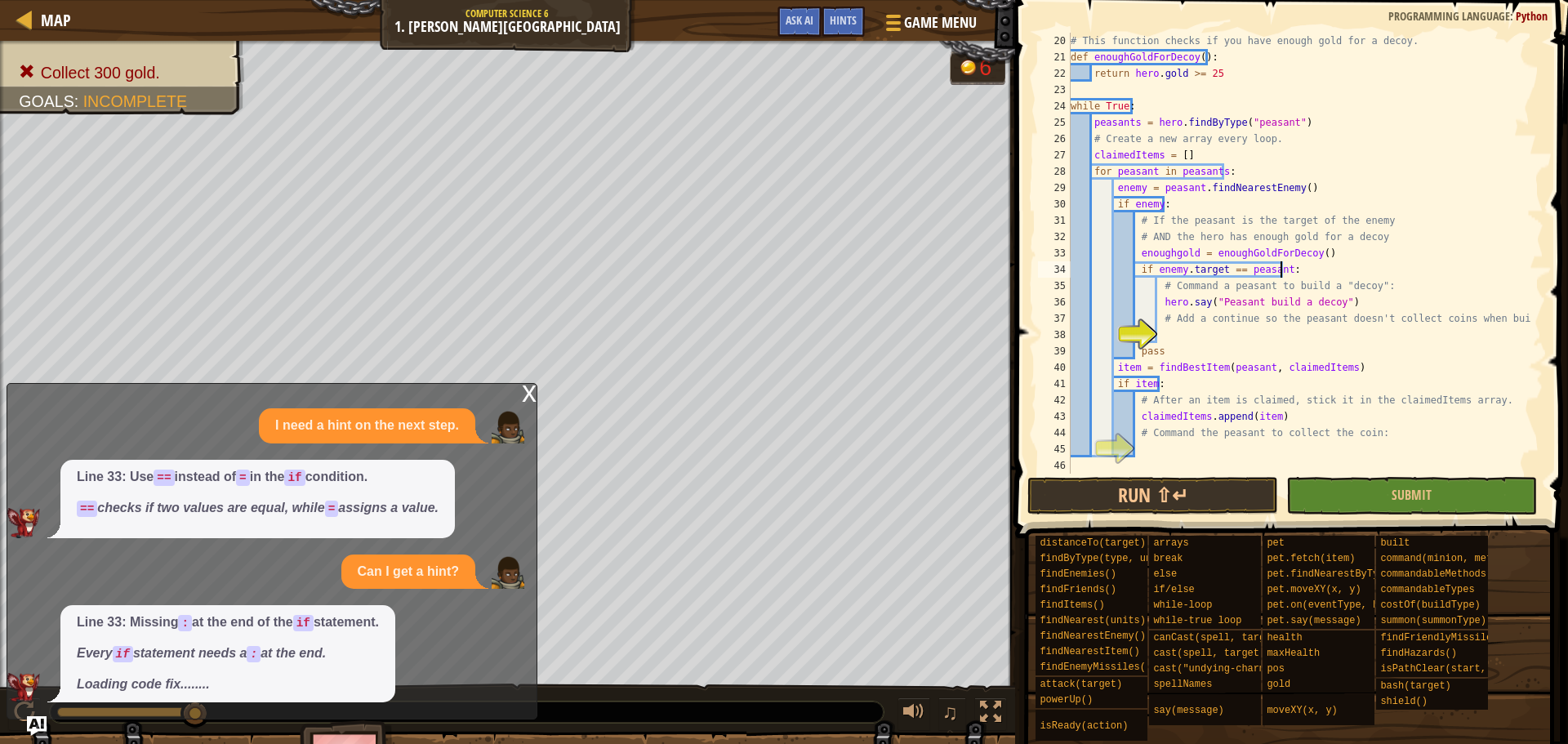
type textarea "if [DOMAIN_NAME] == peasant:"
click at [531, 396] on div "x" at bounding box center [529, 392] width 15 height 16
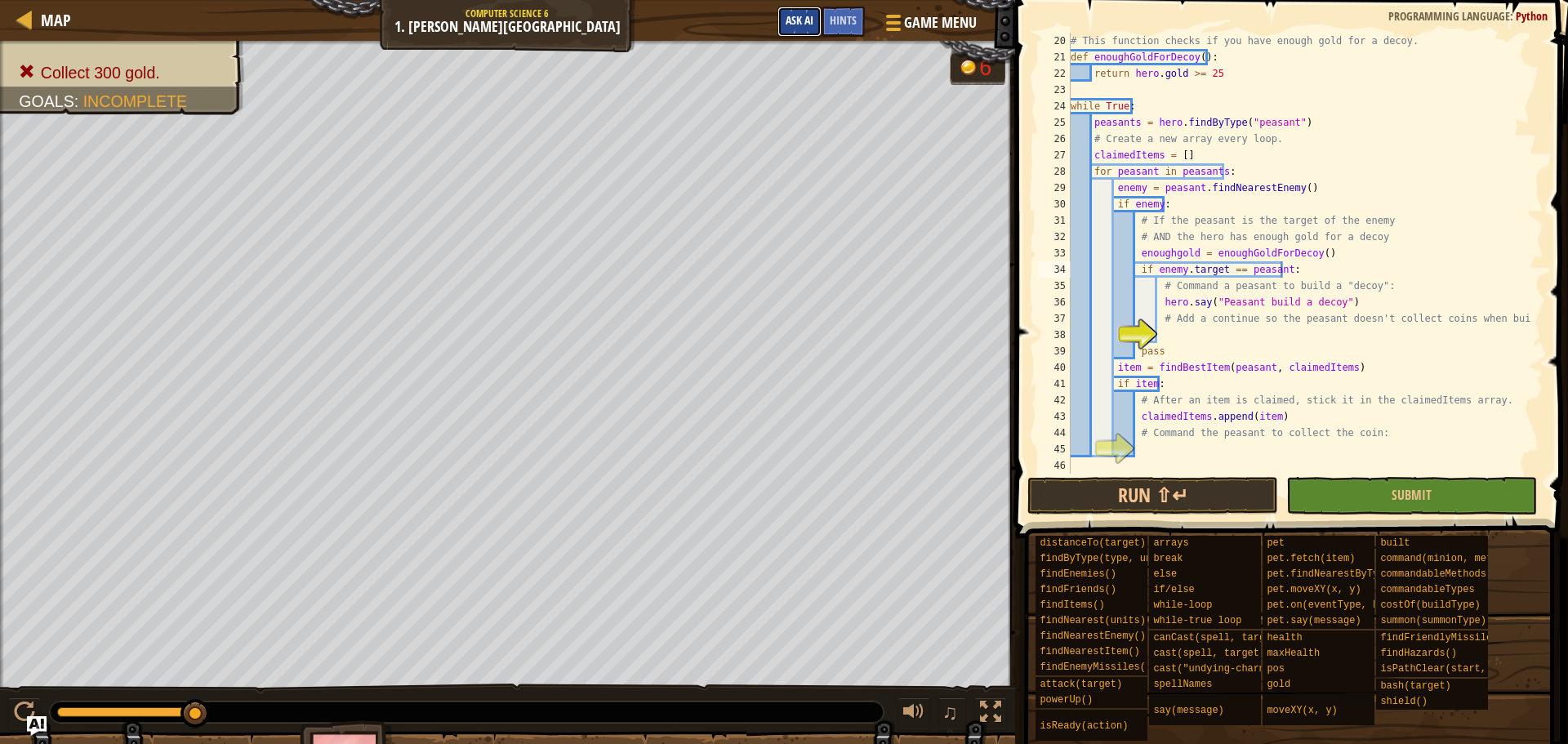
click at [809, 32] on button "Ask AI" at bounding box center [800, 22] width 44 height 30
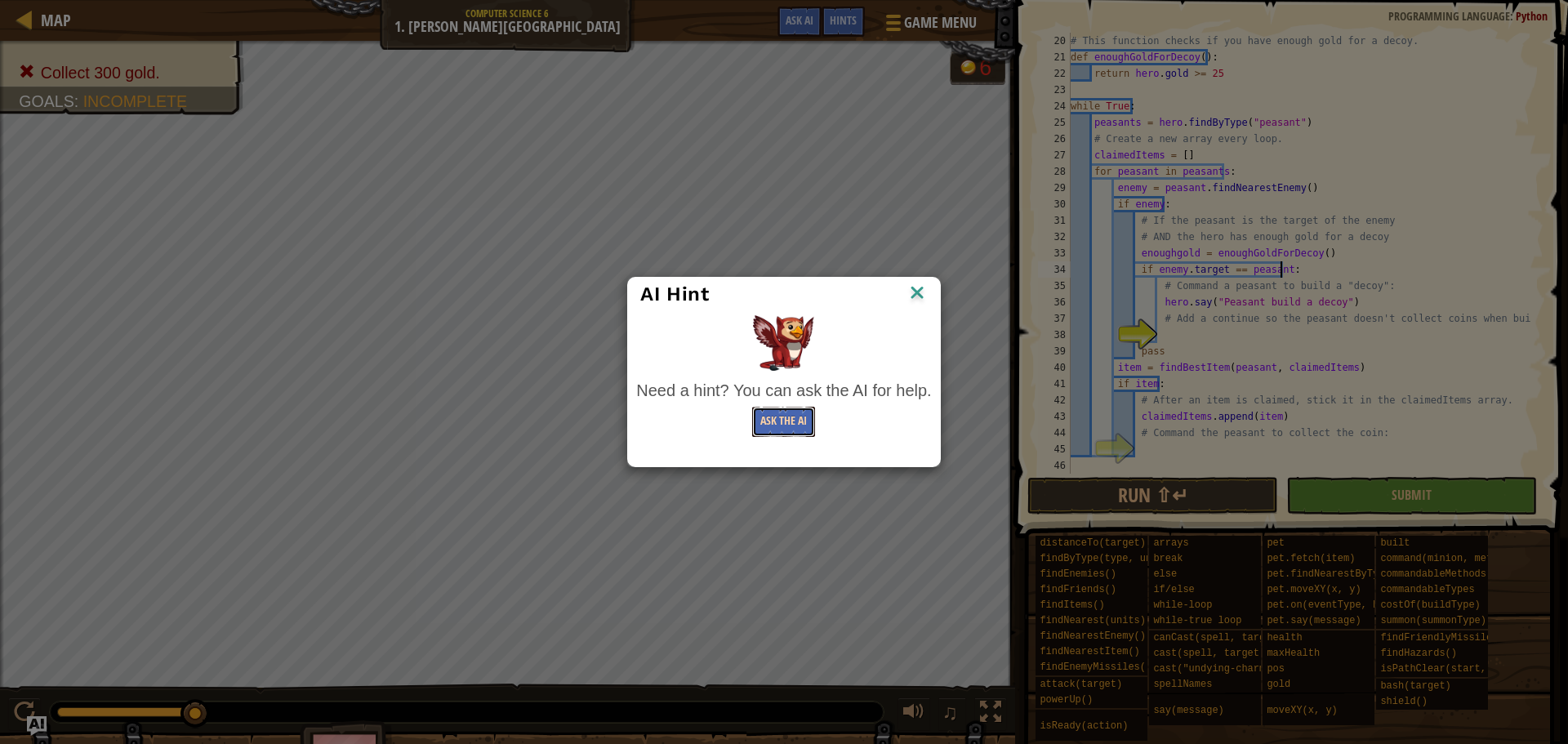
click at [800, 423] on button "Ask the AI" at bounding box center [784, 422] width 63 height 30
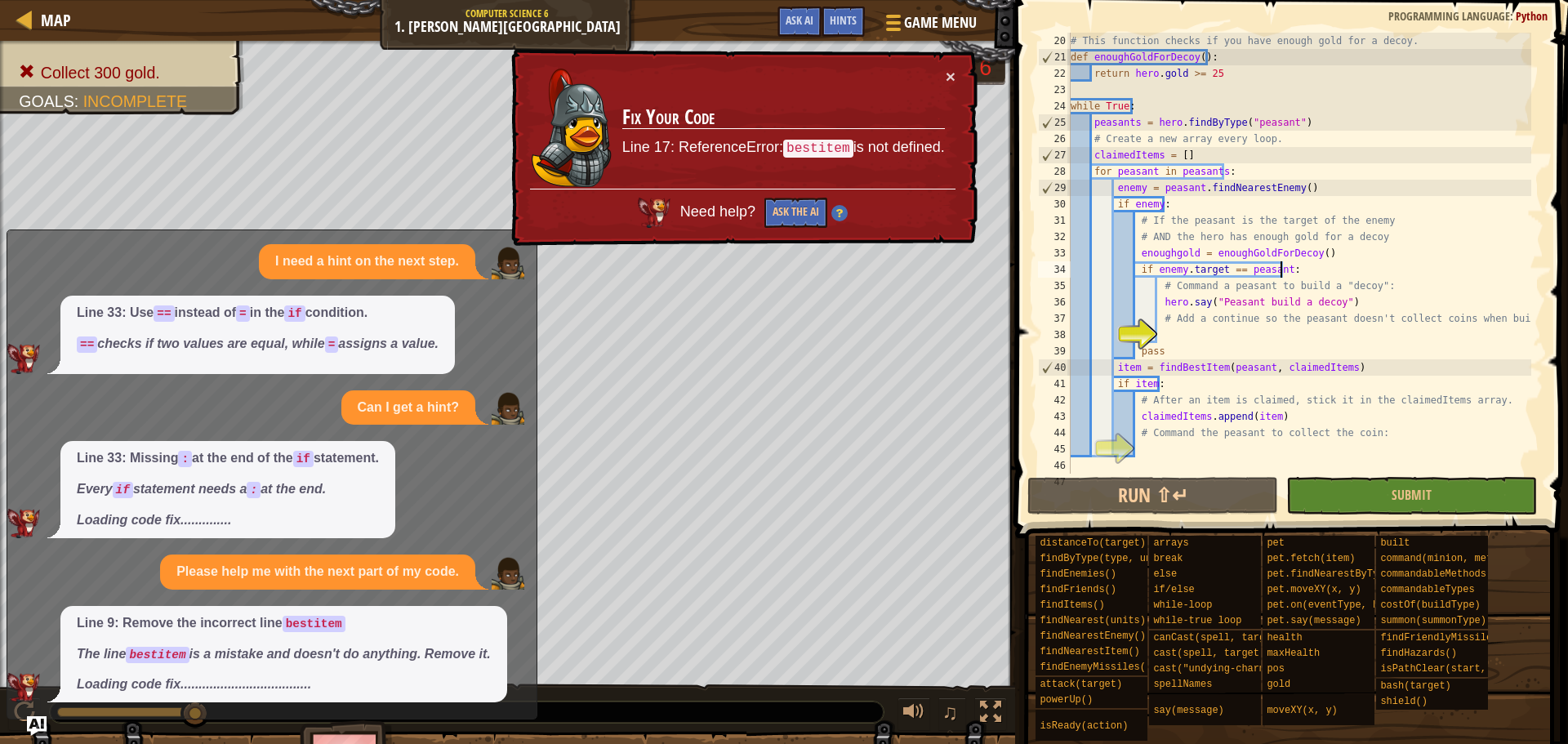
scroll to position [218, 0]
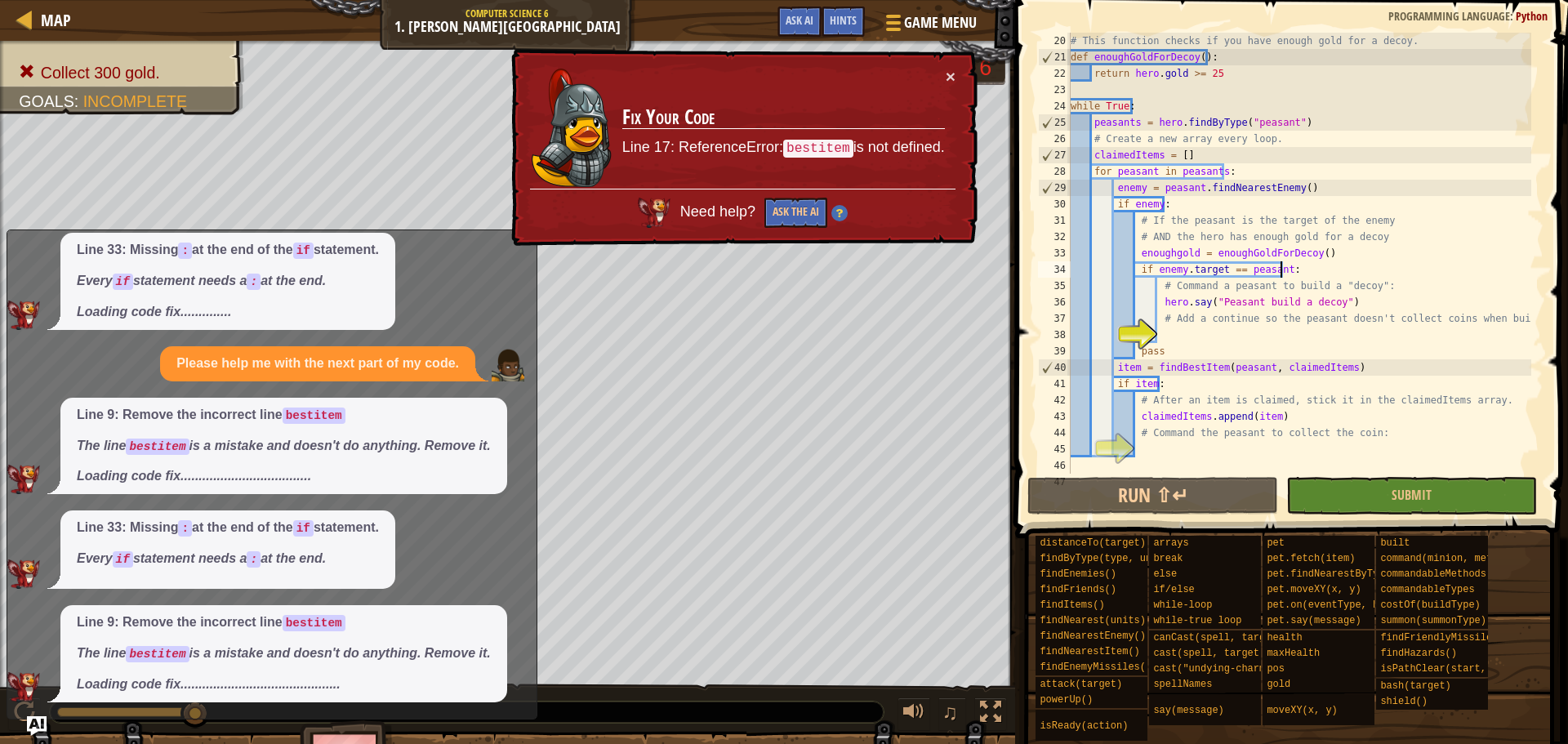
click at [521, 241] on div "× Fix Your Code Line 17: ReferenceError: bestitem is not defined. Need help? As…" at bounding box center [742, 148] width 470 height 198
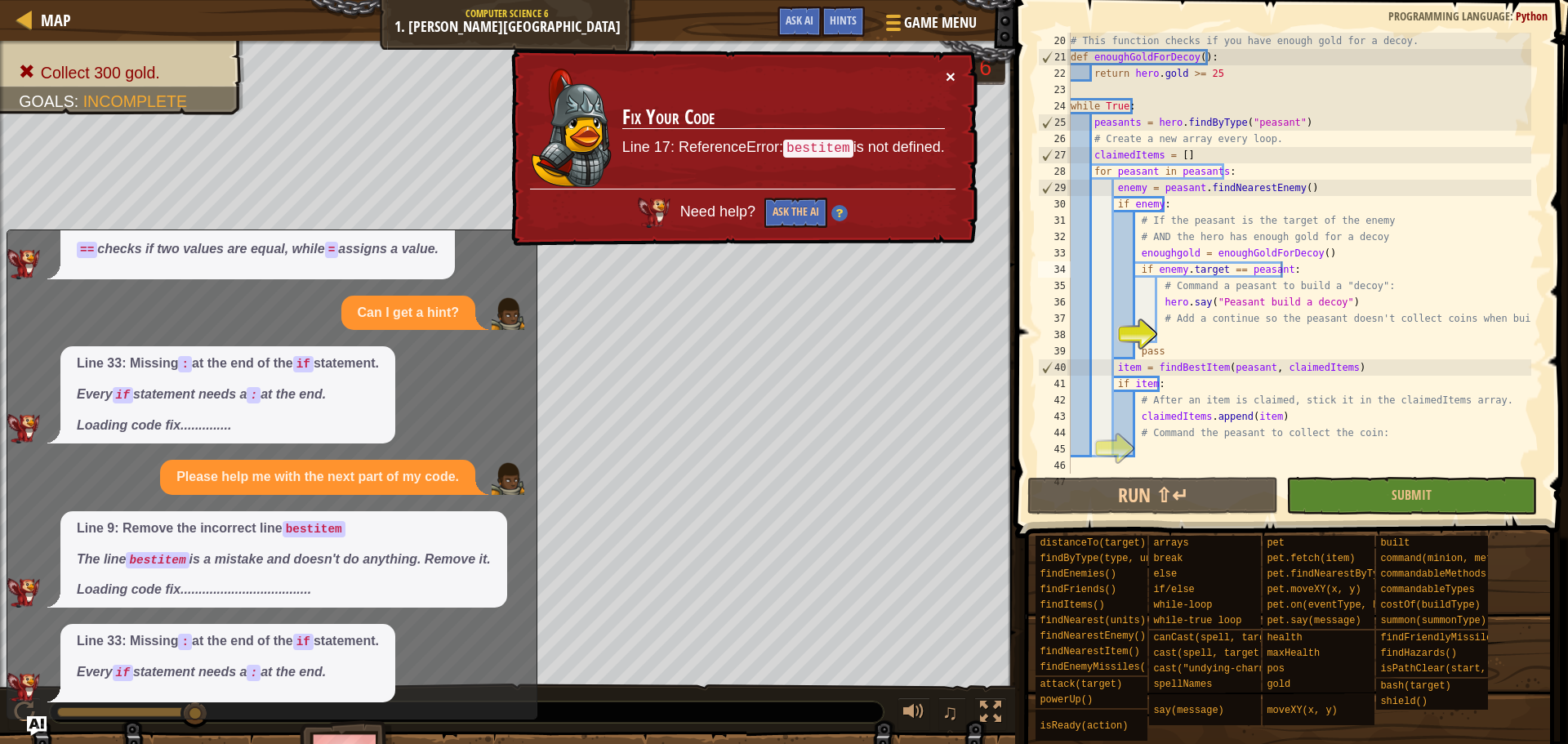
click at [952, 71] on button "×" at bounding box center [950, 76] width 9 height 17
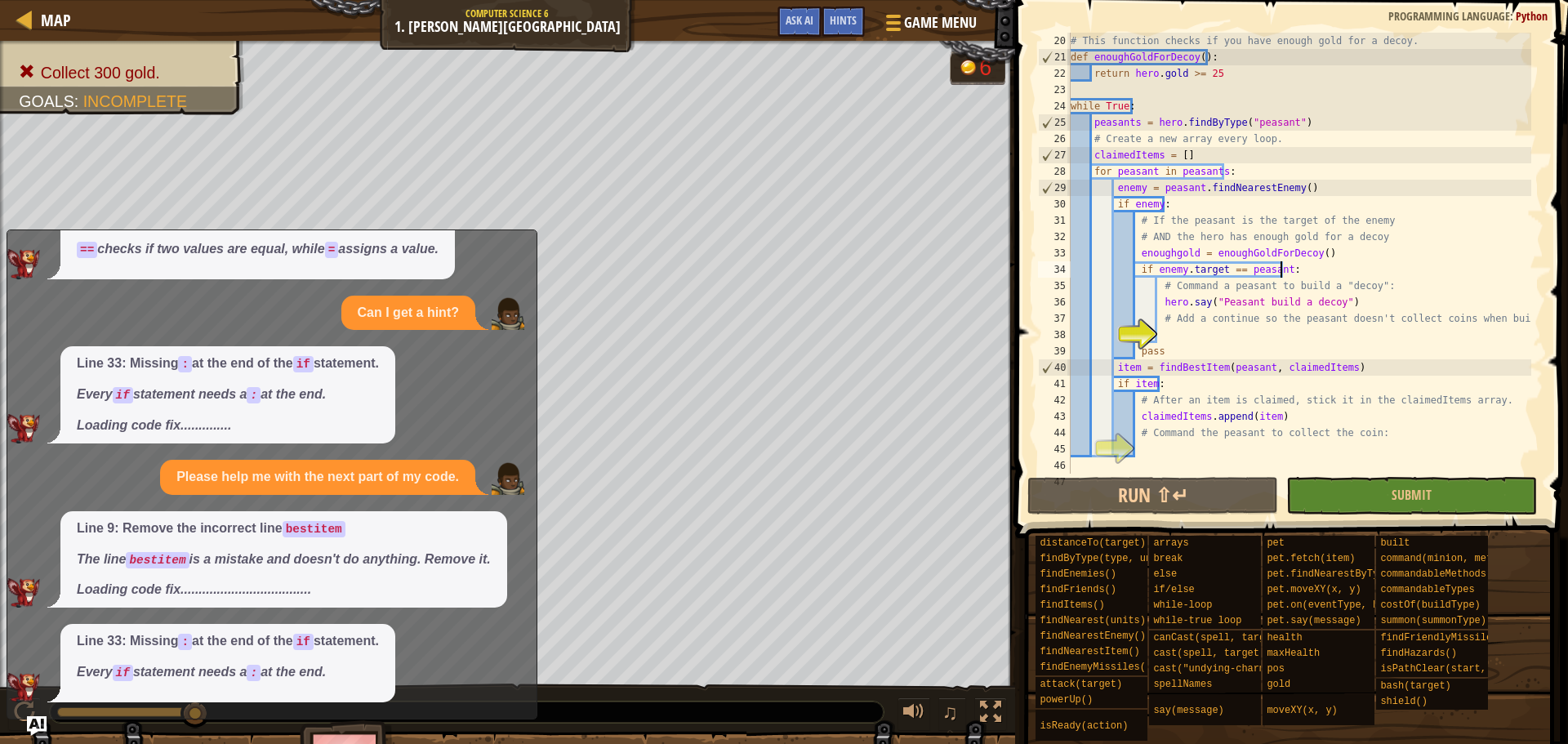
scroll to position [231, 0]
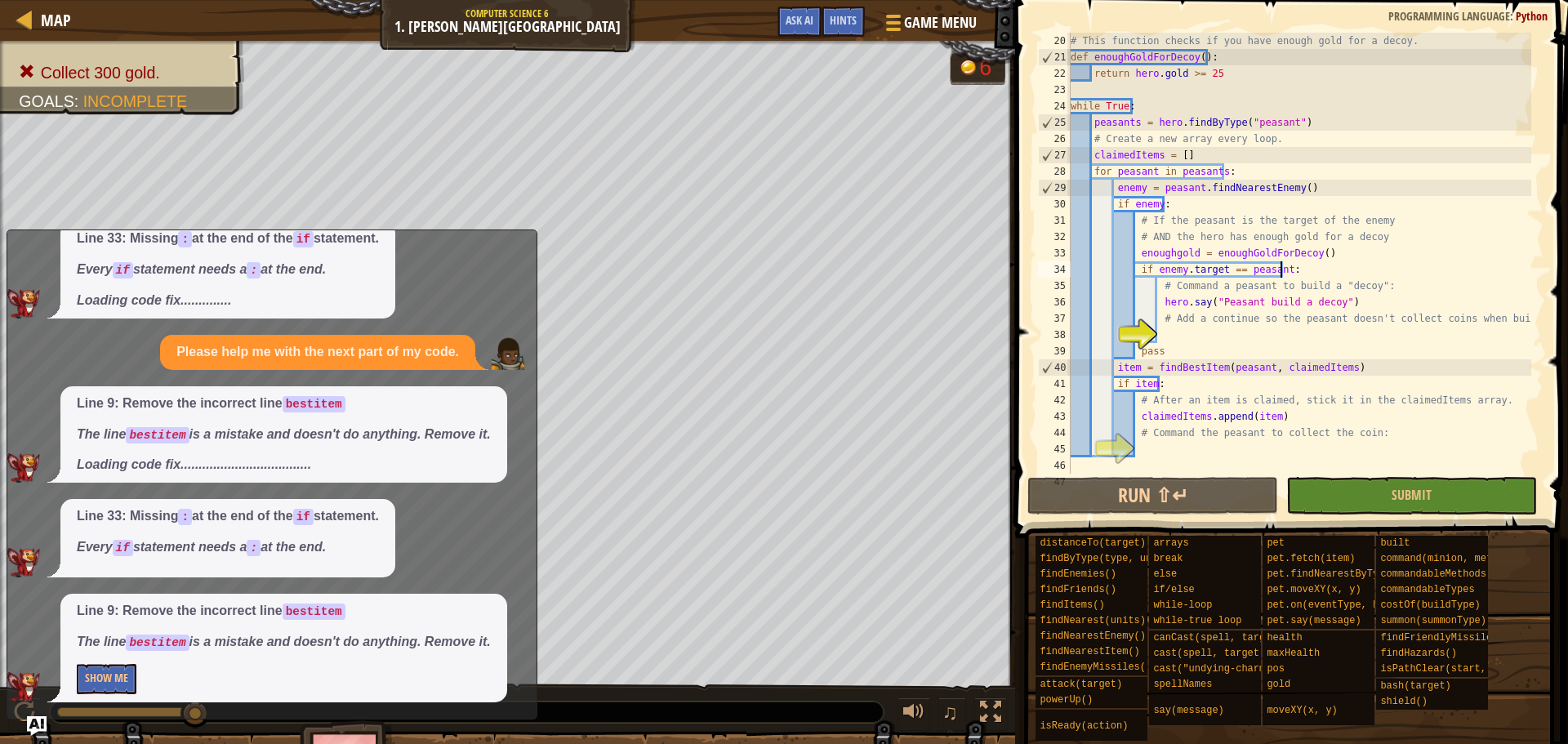
click at [526, 243] on div "Line 33: Missing : at the end of the if statement. Every if statement needs a :…" at bounding box center [267, 269] width 521 height 97
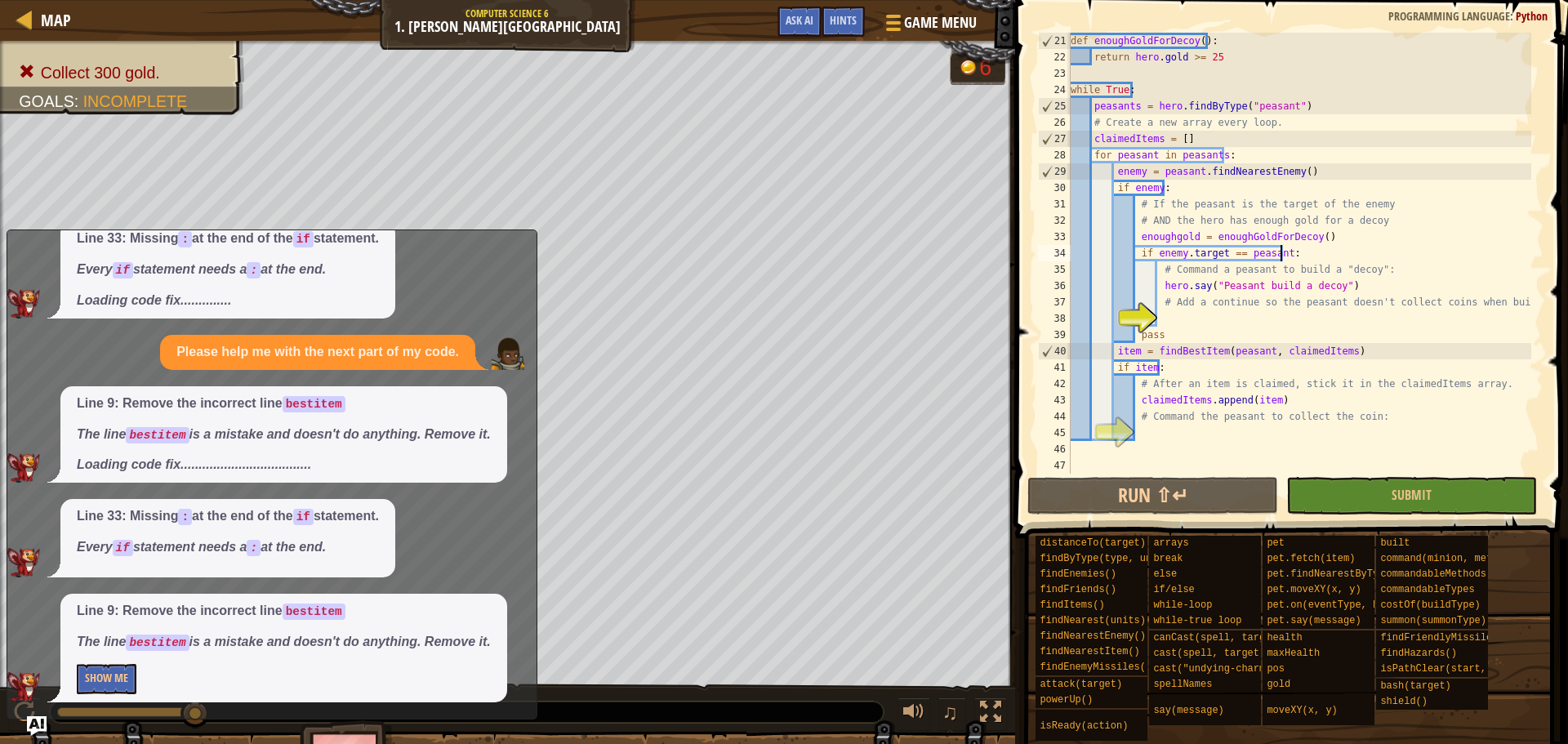
scroll to position [327, 0]
click at [1172, 425] on div "def enoughGoldForDecoy ( ) : return hero . gold >= 25 while True : peasants = h…" at bounding box center [1300, 269] width 464 height 474
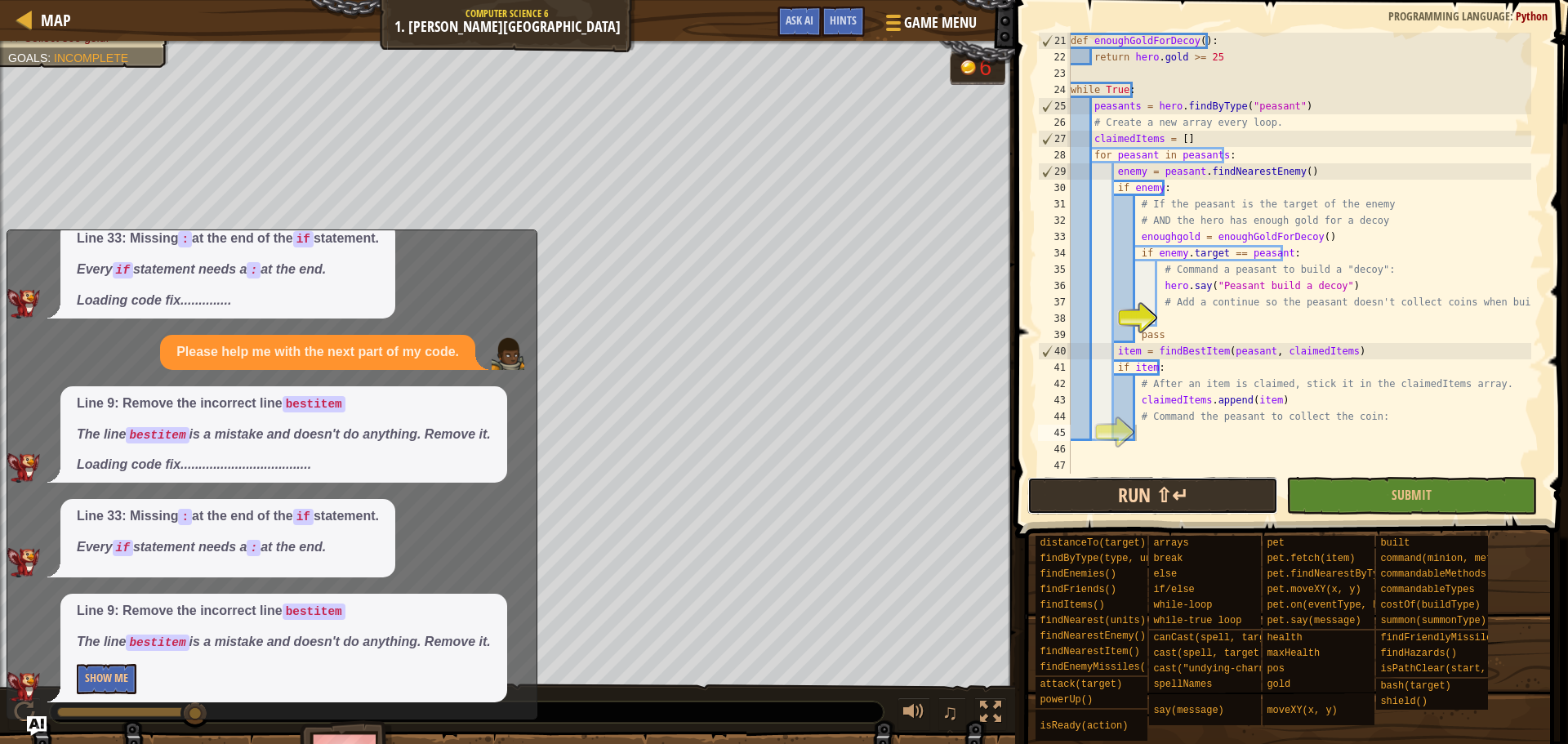
click at [1219, 489] on button "Run ⇧↵" at bounding box center [1153, 495] width 251 height 38
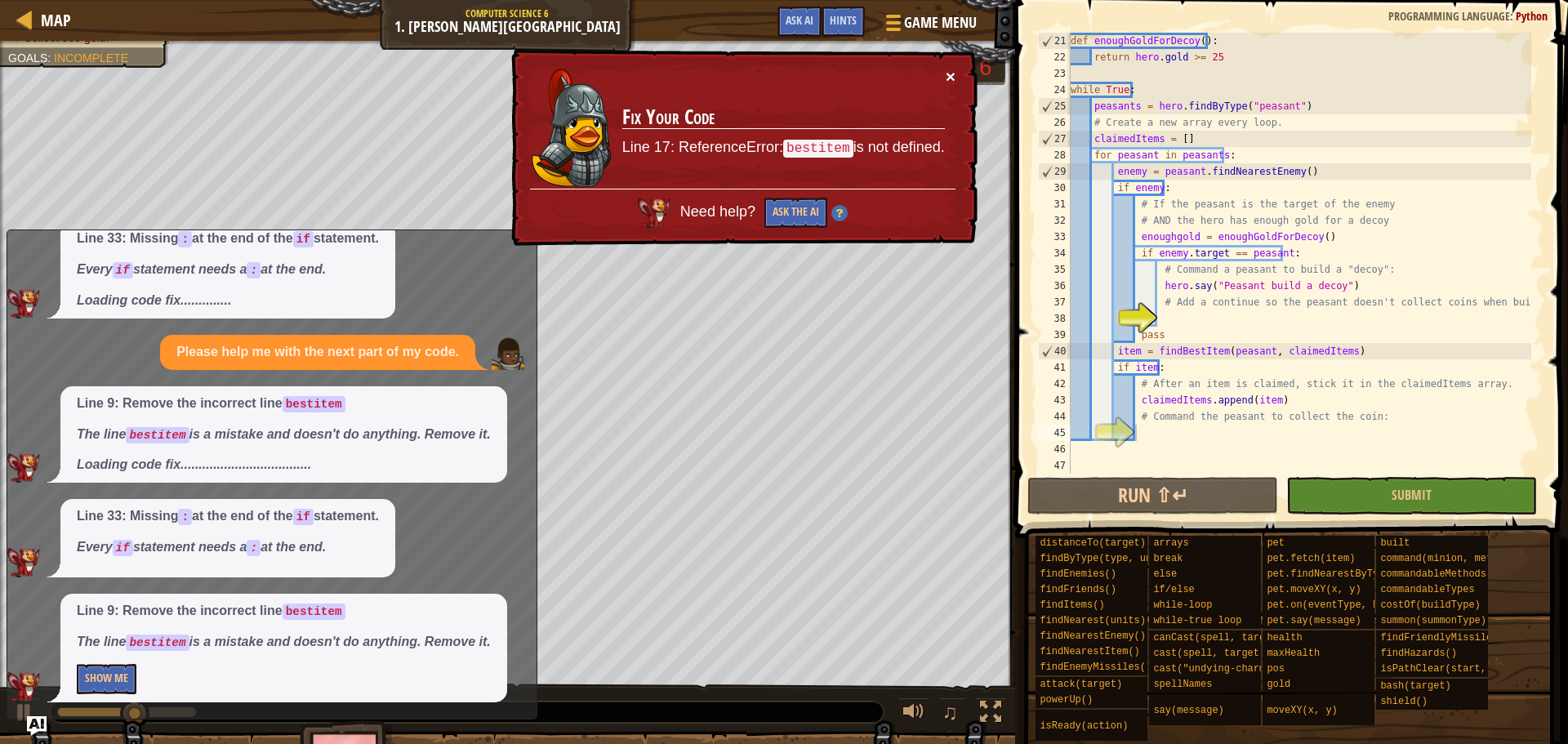
click at [952, 71] on button "×" at bounding box center [950, 76] width 9 height 17
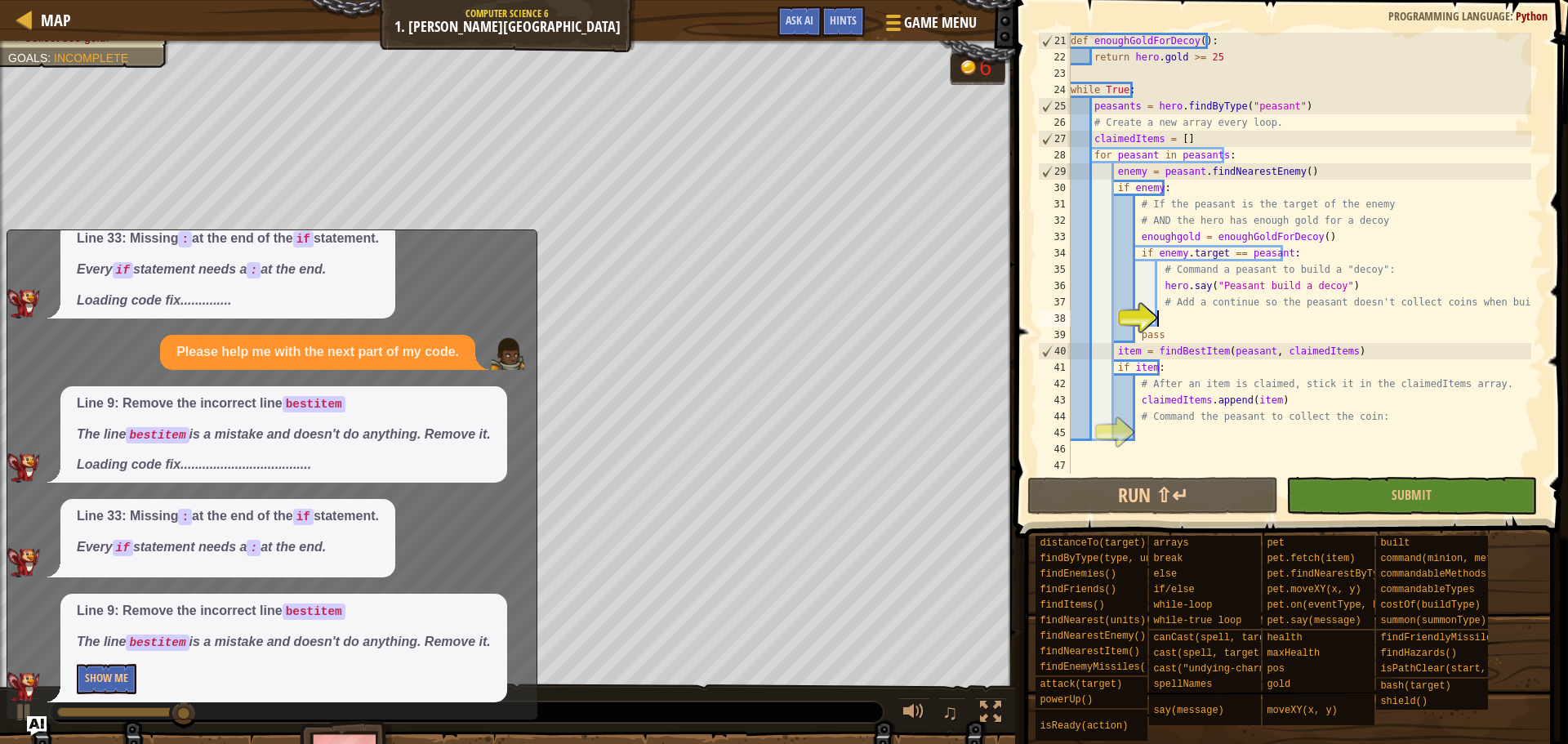
click at [1188, 314] on div "def enoughGoldForDecoy ( ) : return hero . gold >= 25 while True : peasants = h…" at bounding box center [1300, 269] width 464 height 474
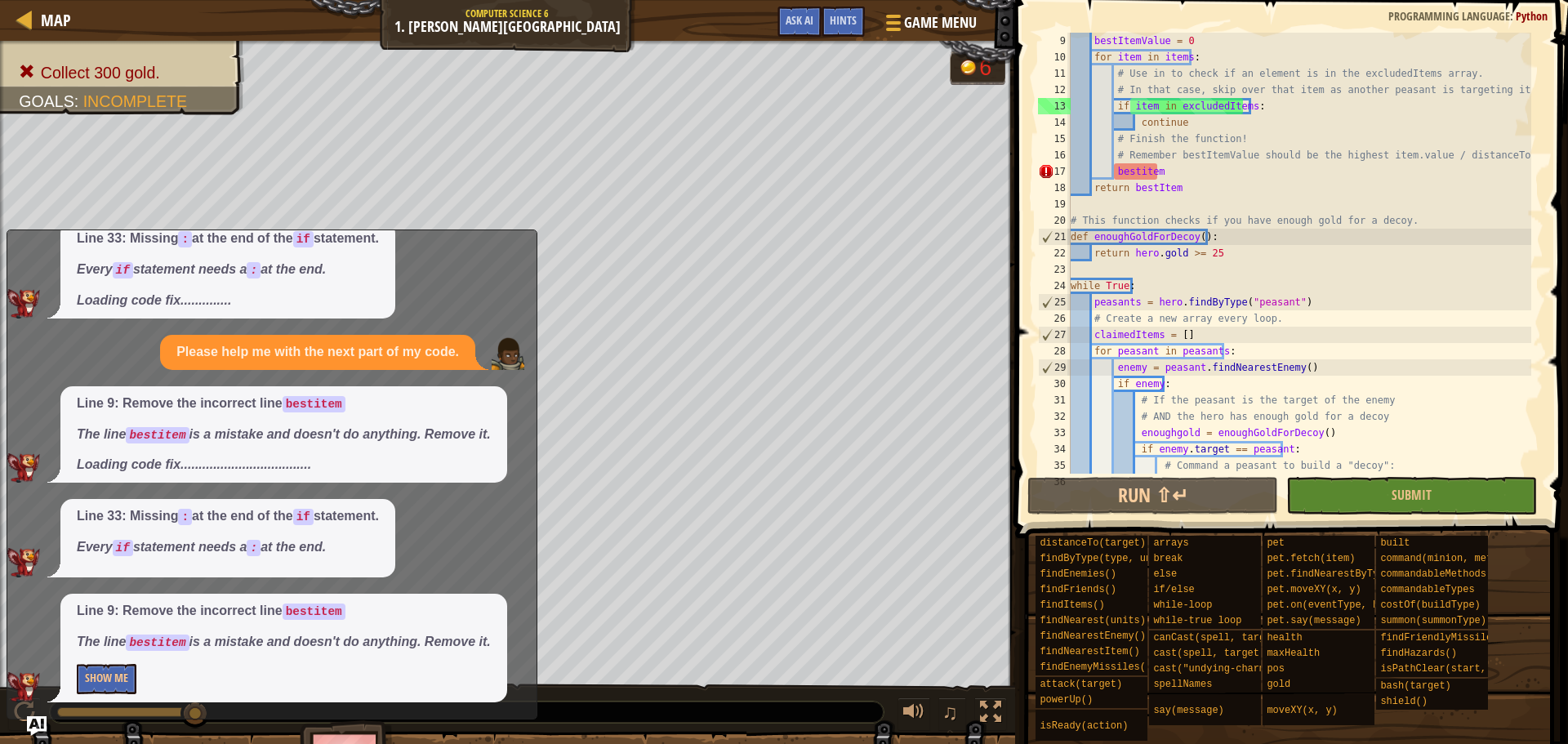
scroll to position [0, 0]
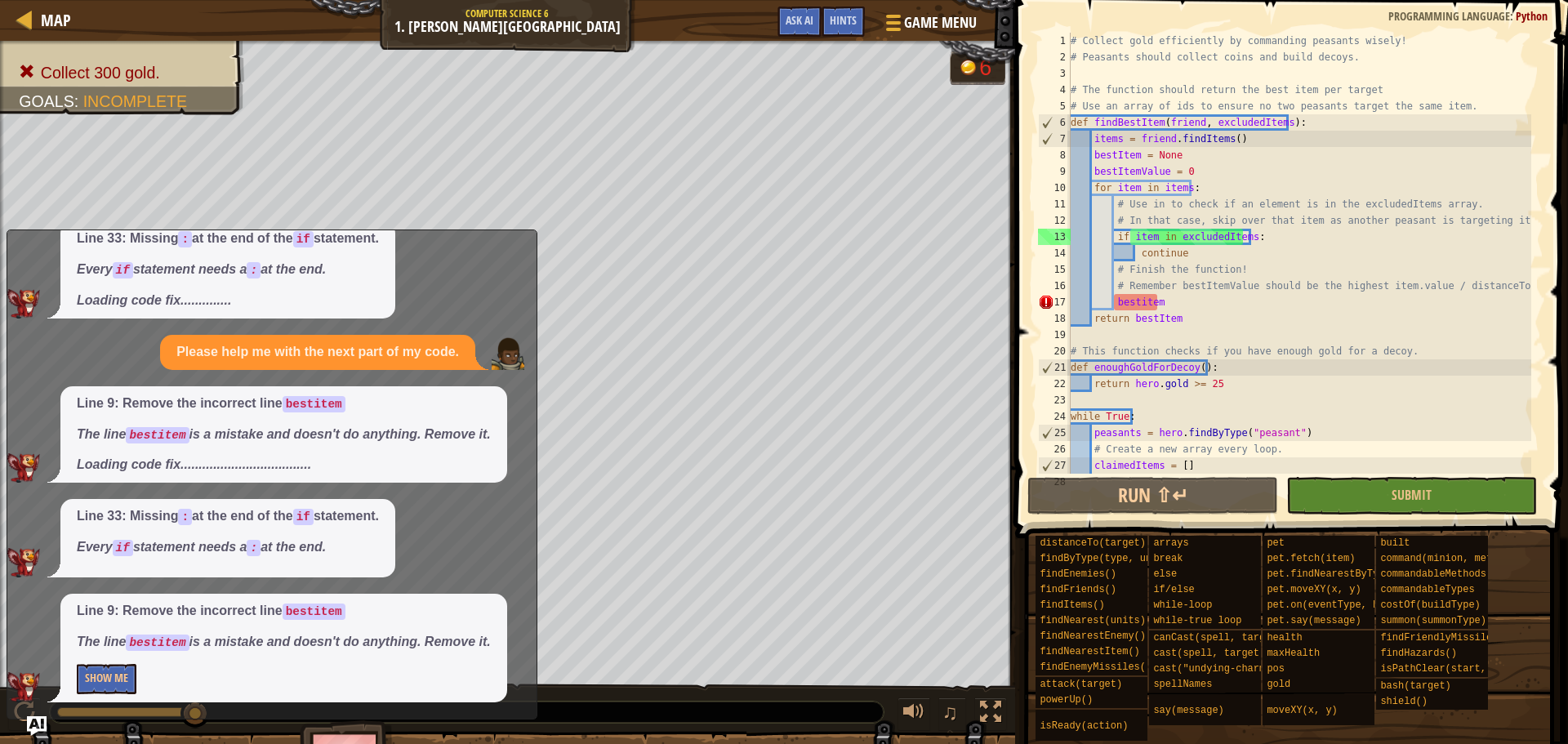
click at [1183, 305] on div "# Collect gold efficiently by commanding peasants wisely! # Peasants should col…" at bounding box center [1300, 269] width 464 height 474
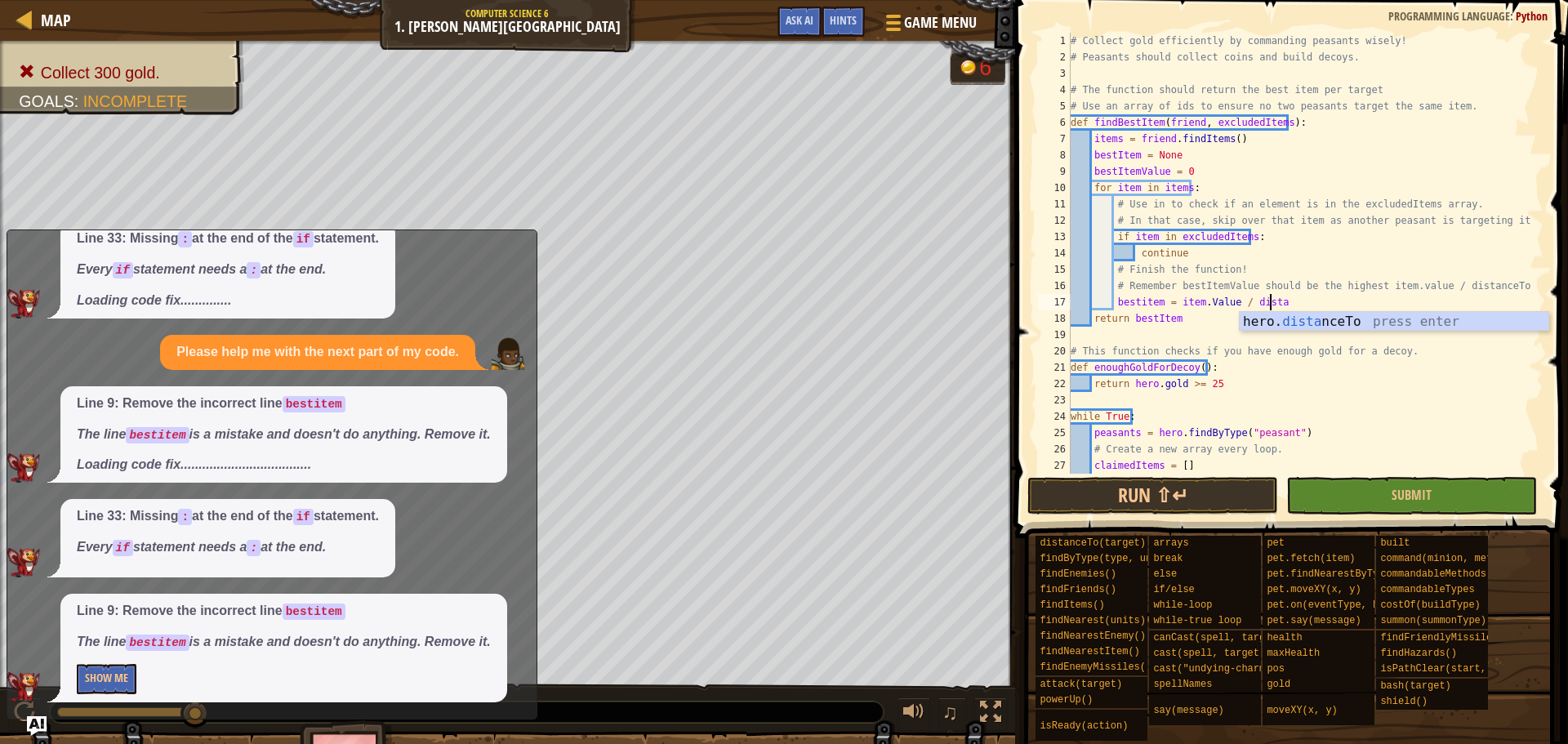
scroll to position [8, 15]
click at [1328, 316] on div "hero. distan ceTo press enter" at bounding box center [1395, 341] width 309 height 58
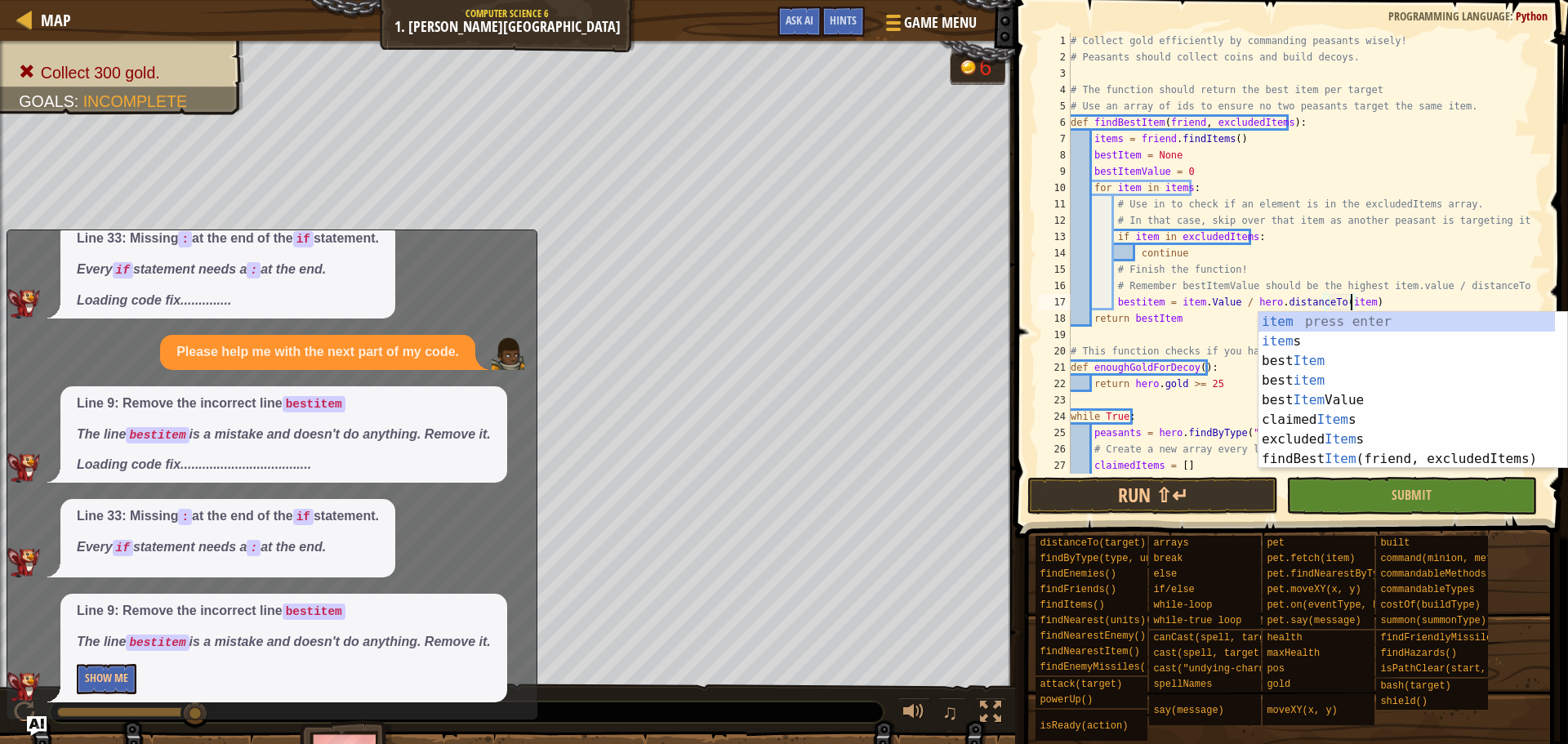
scroll to position [8, 23]
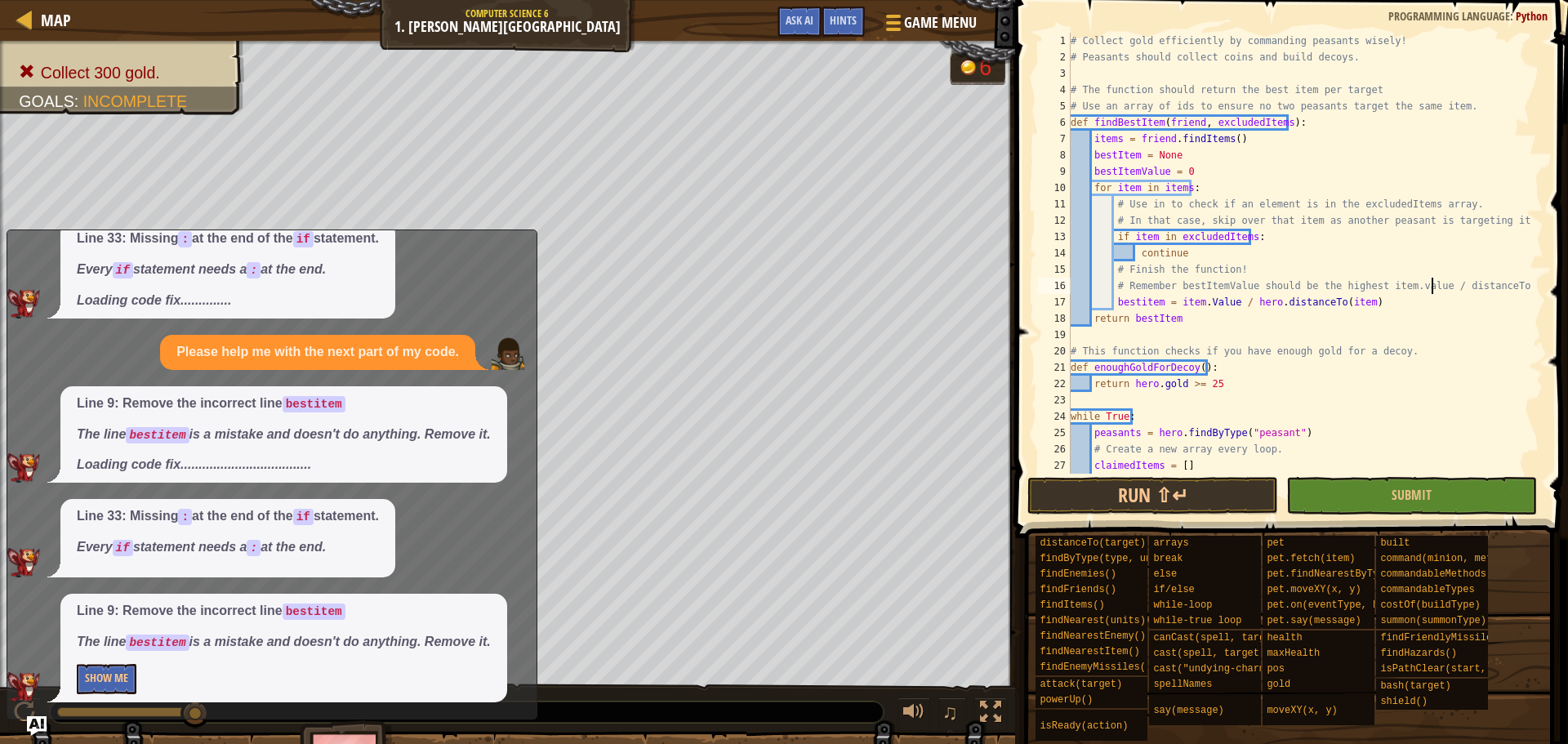
click at [1433, 289] on div "# Collect gold efficiently by commanding peasants wisely! # Peasants should col…" at bounding box center [1300, 269] width 464 height 474
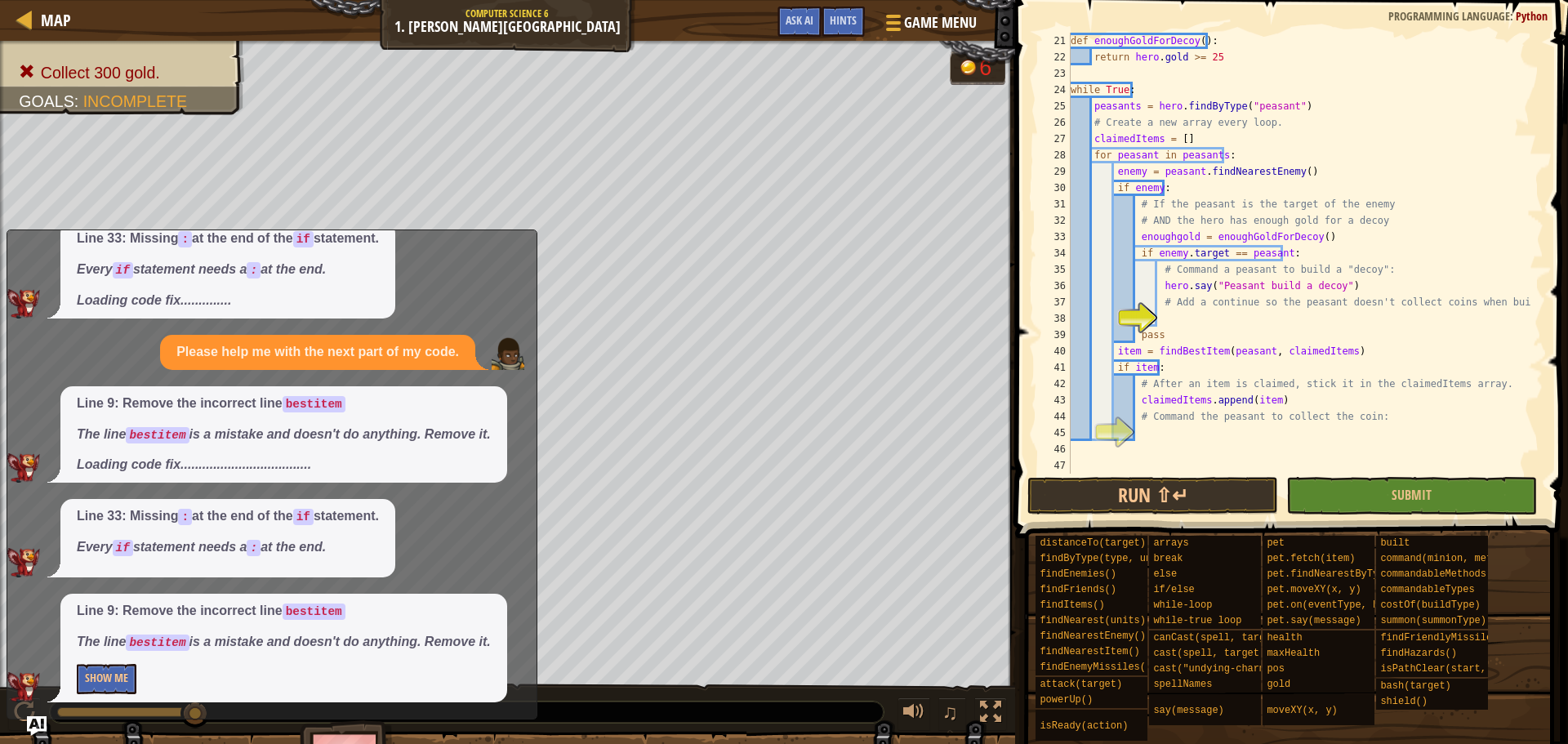
scroll to position [327, 0]
click at [1262, 332] on div "def enoughGoldForDecoy ( ) : return hero . gold >= 25 while True : peasants = h…" at bounding box center [1300, 269] width 464 height 474
type textarea "pass"
click at [1277, 321] on div "def enoughGoldForDecoy ( ) : return hero . gold >= 25 while True : peasants = h…" at bounding box center [1300, 269] width 464 height 474
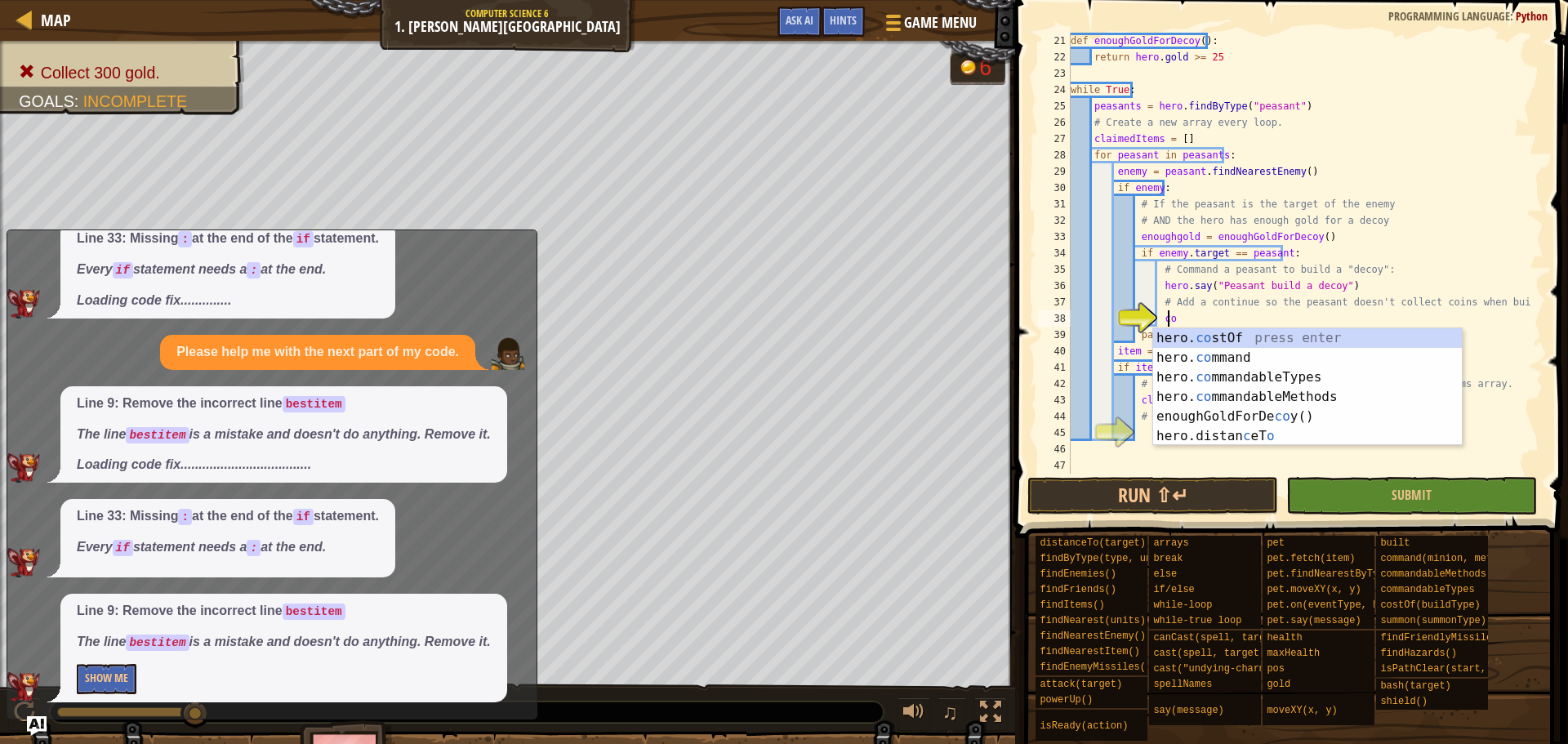
scroll to position [8, 8]
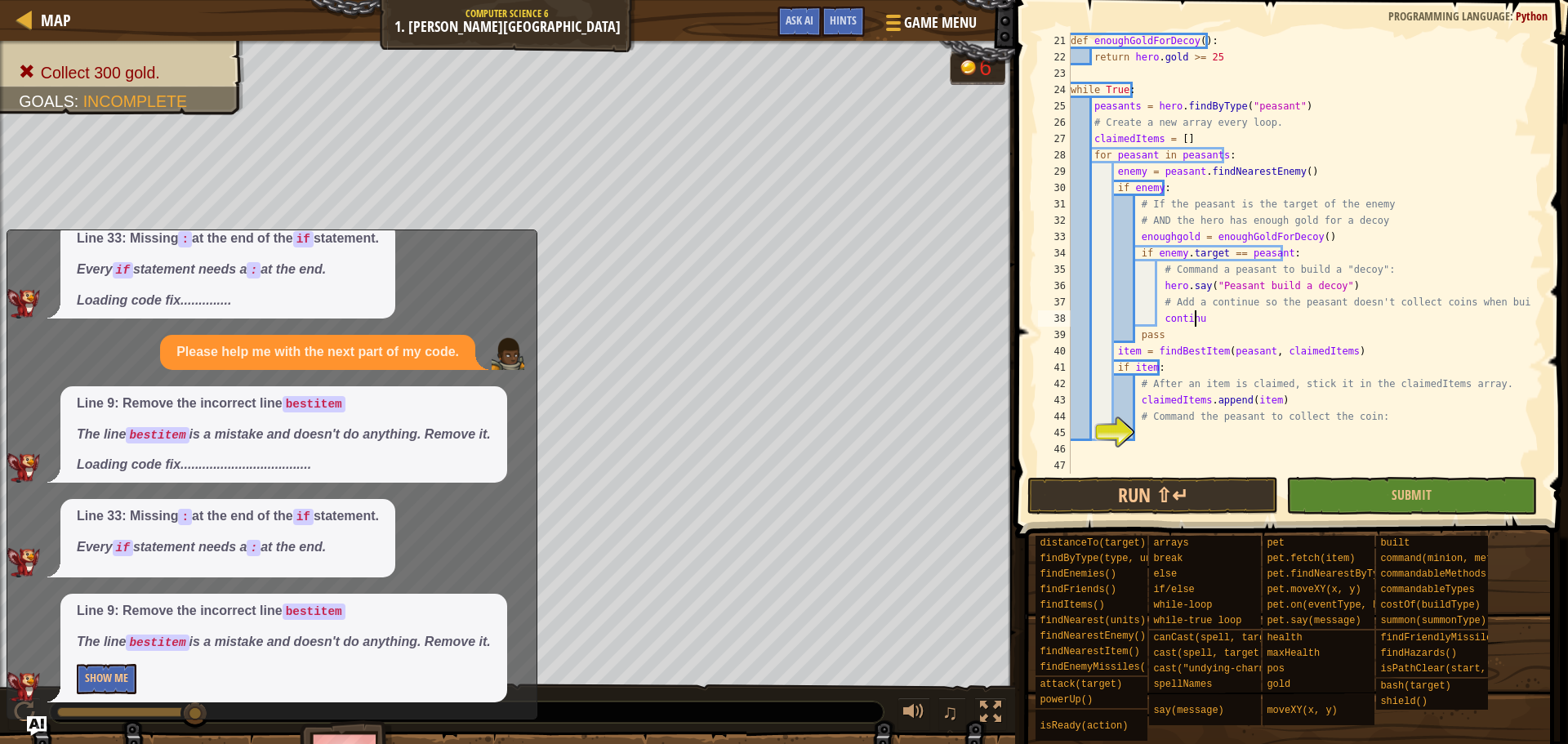
type textarea "continue"
click at [1211, 434] on div "def enoughGoldForDecoy ( ) : return hero . gold >= 25 while True : peasants = h…" at bounding box center [1300, 269] width 464 height 474
click at [1244, 496] on button "Run ⇧↵" at bounding box center [1153, 495] width 251 height 38
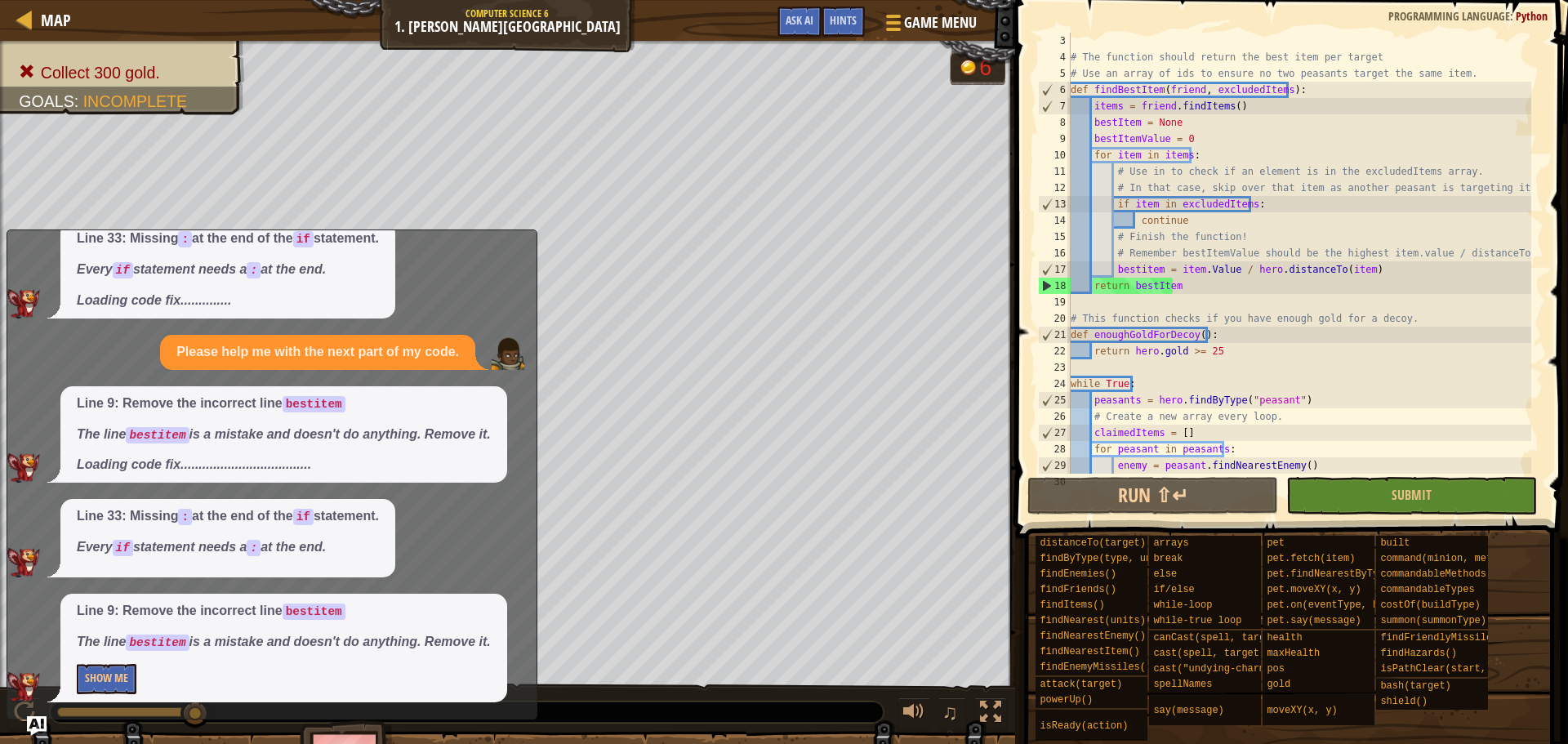
scroll to position [0, 0]
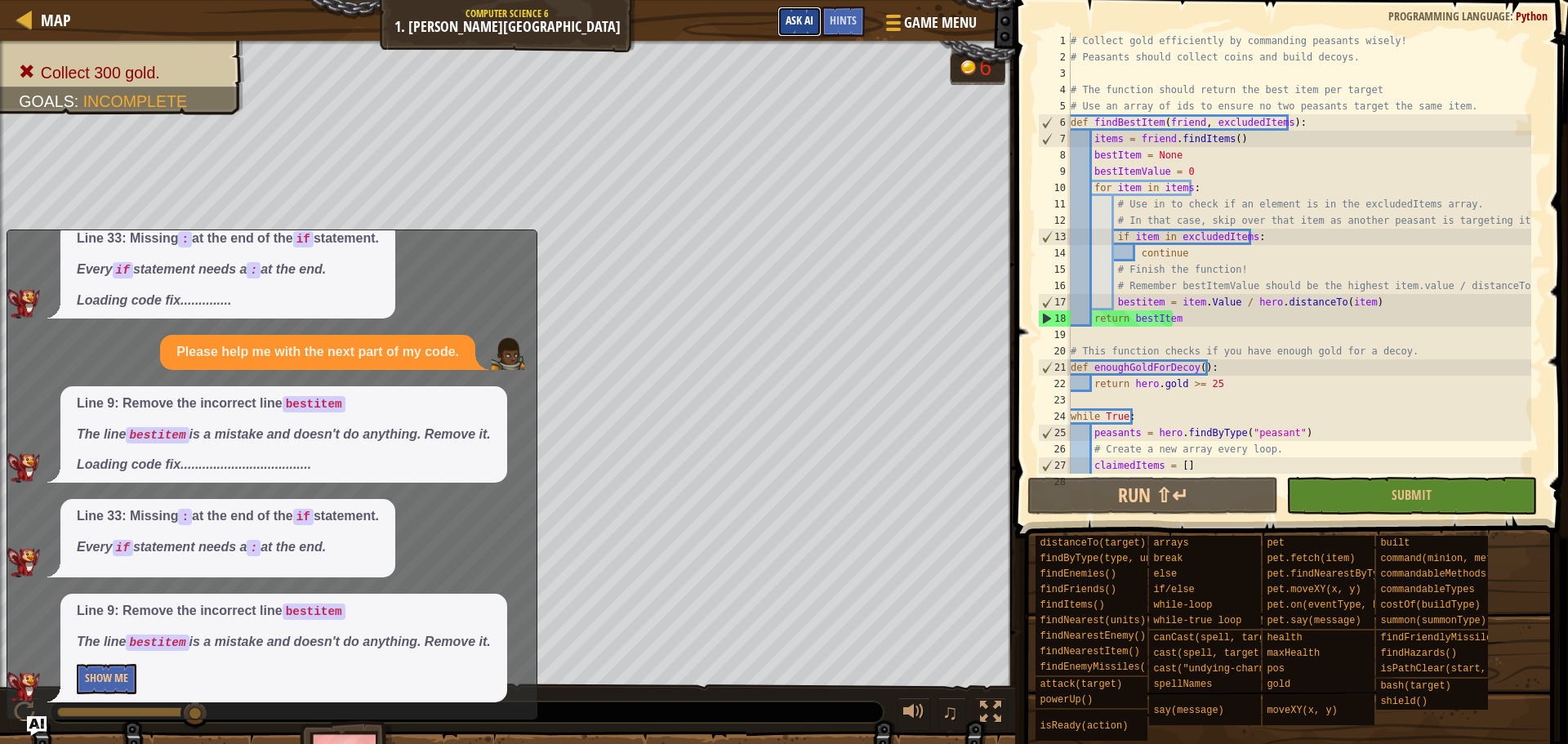
click at [816, 17] on button "Ask AI" at bounding box center [800, 22] width 44 height 30
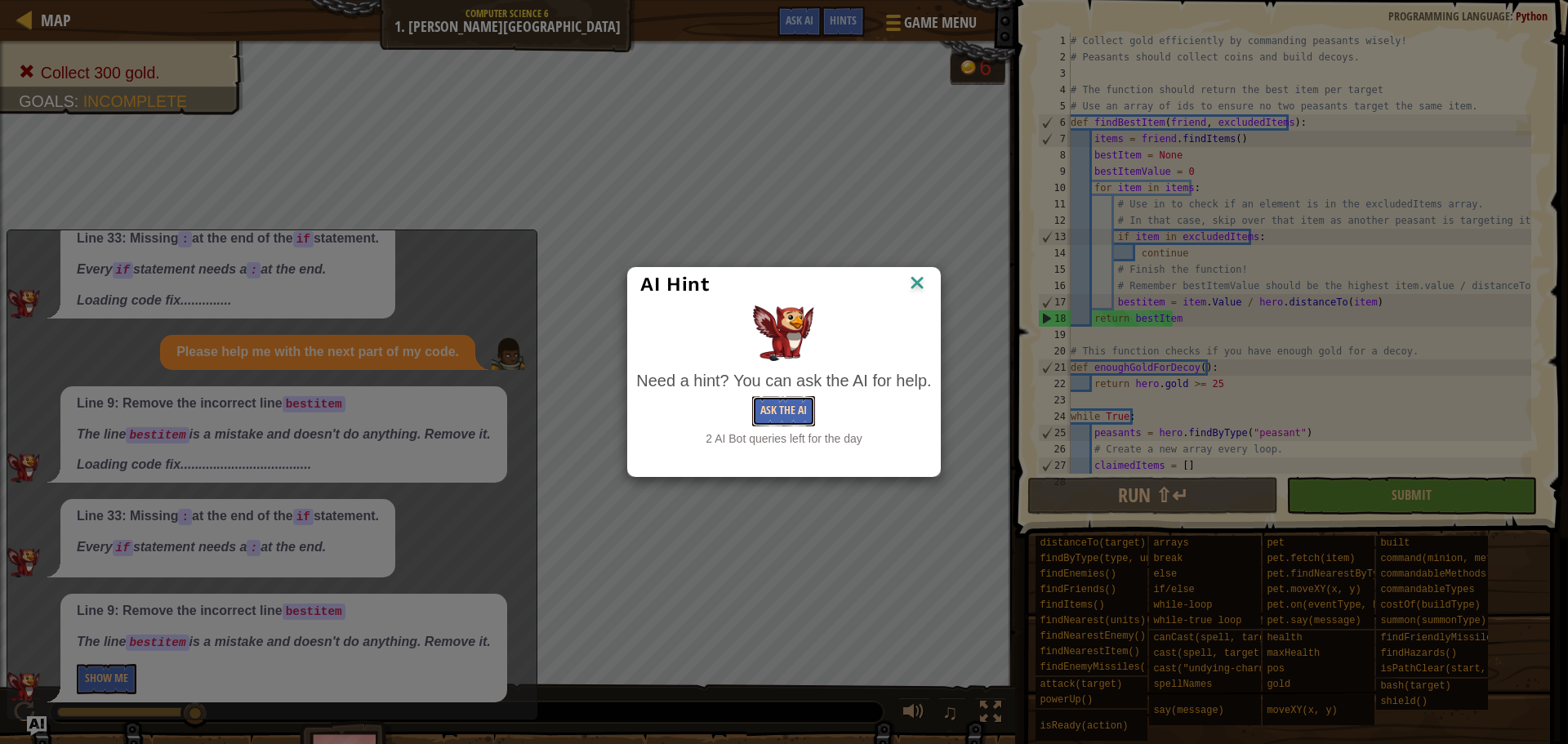
click at [782, 405] on button "Ask the AI" at bounding box center [784, 412] width 63 height 30
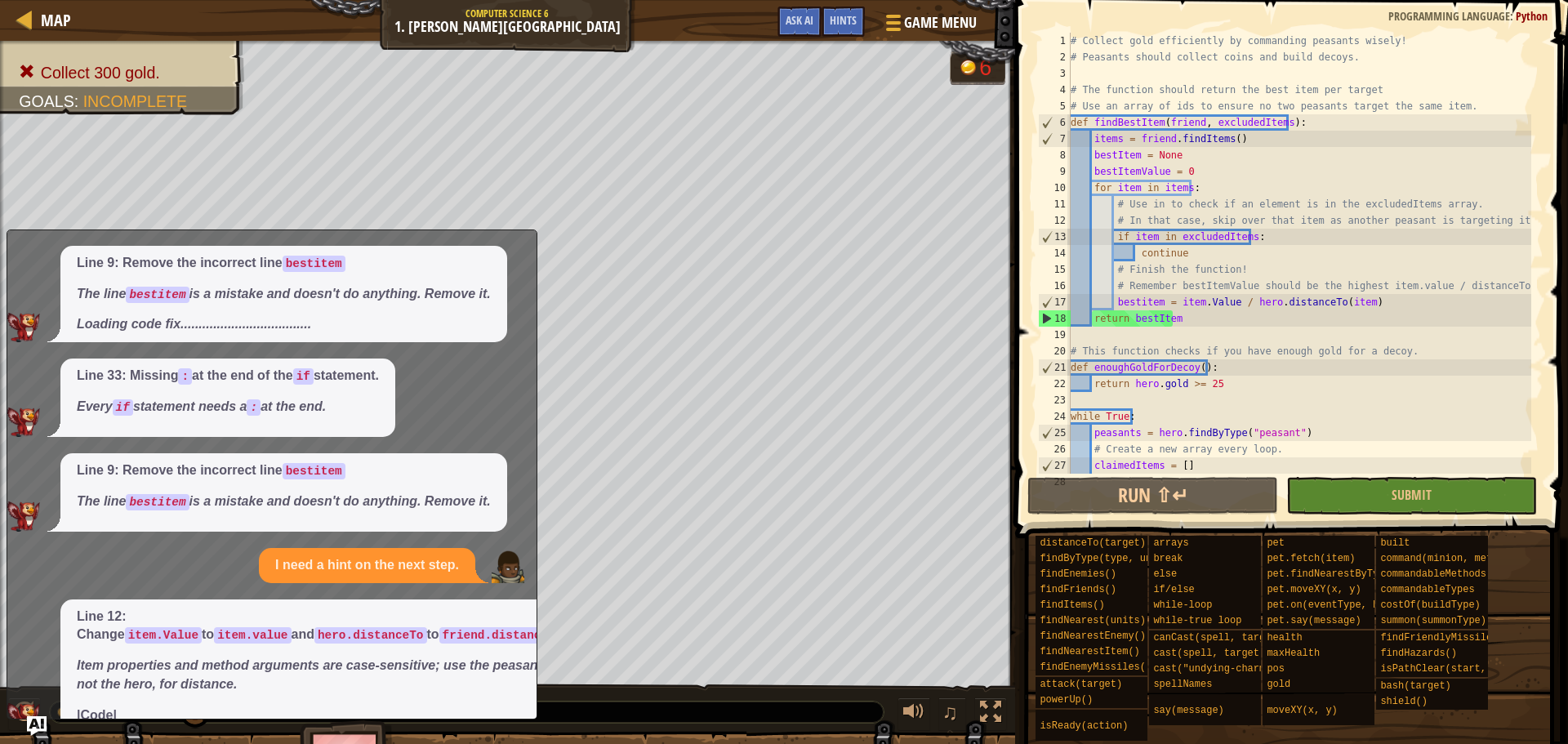
scroll to position [402, 0]
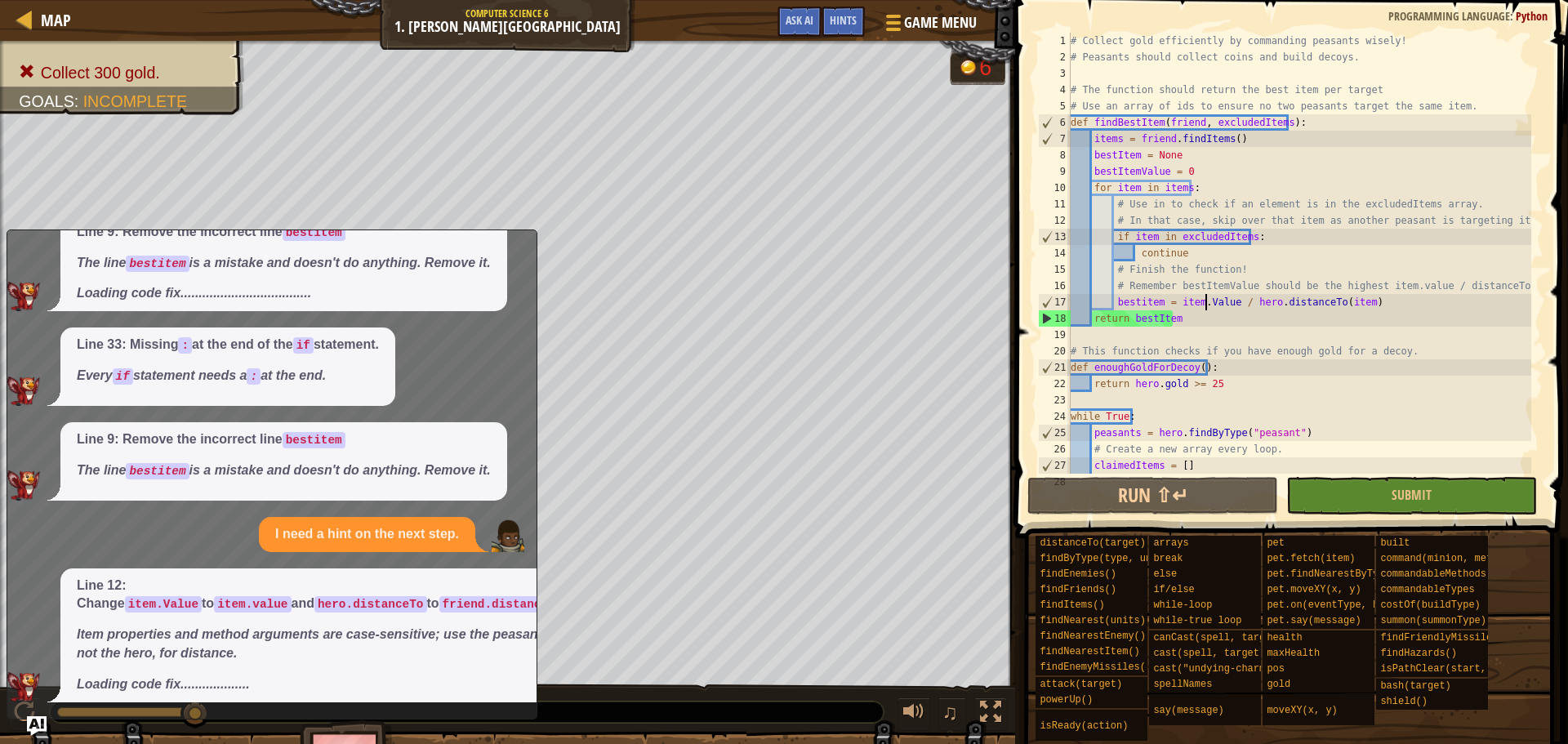
click at [1206, 304] on div "# Collect gold efficiently by commanding peasants wisely! # Peasants should col…" at bounding box center [1300, 269] width 464 height 474
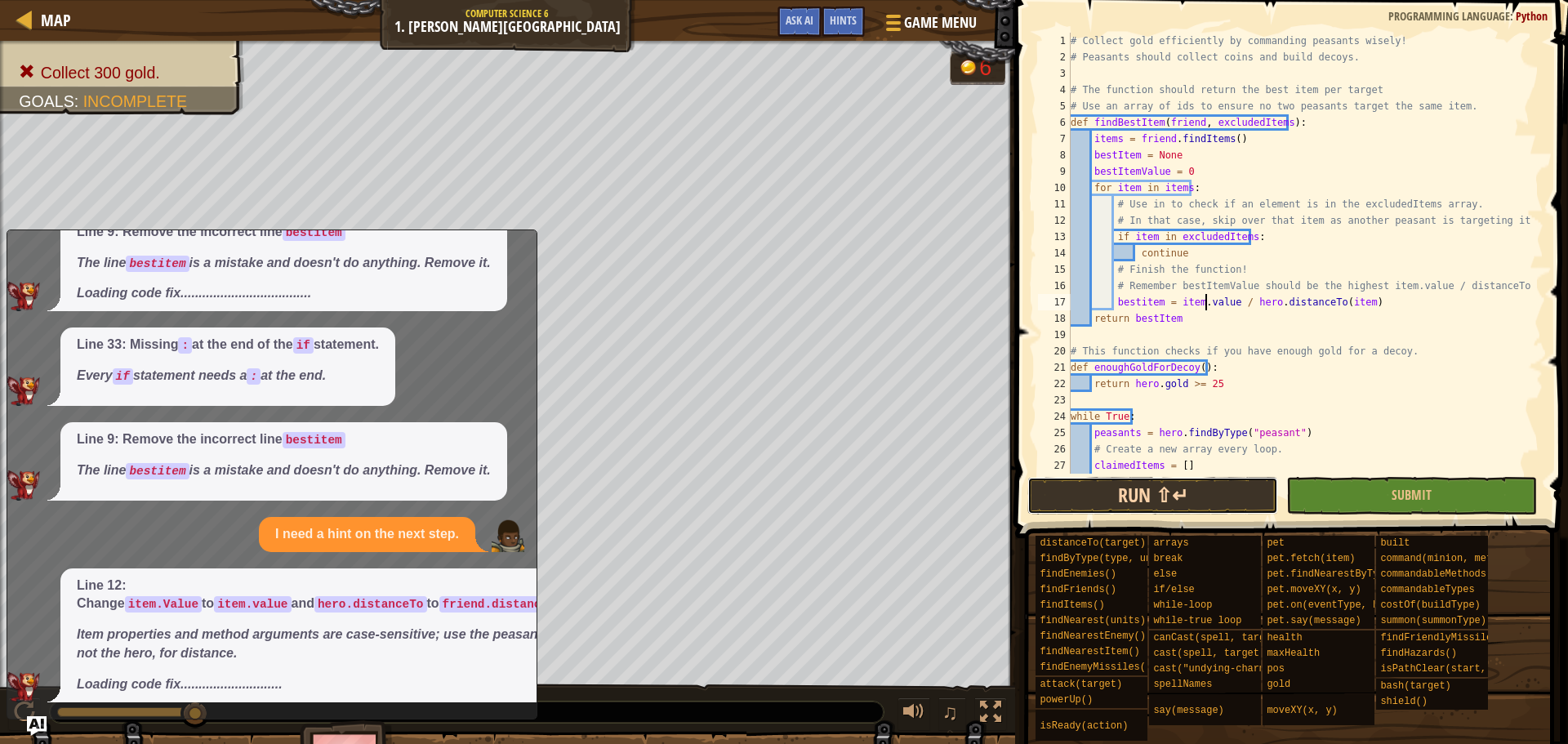
click at [1144, 486] on button "Run ⇧↵" at bounding box center [1153, 495] width 251 height 38
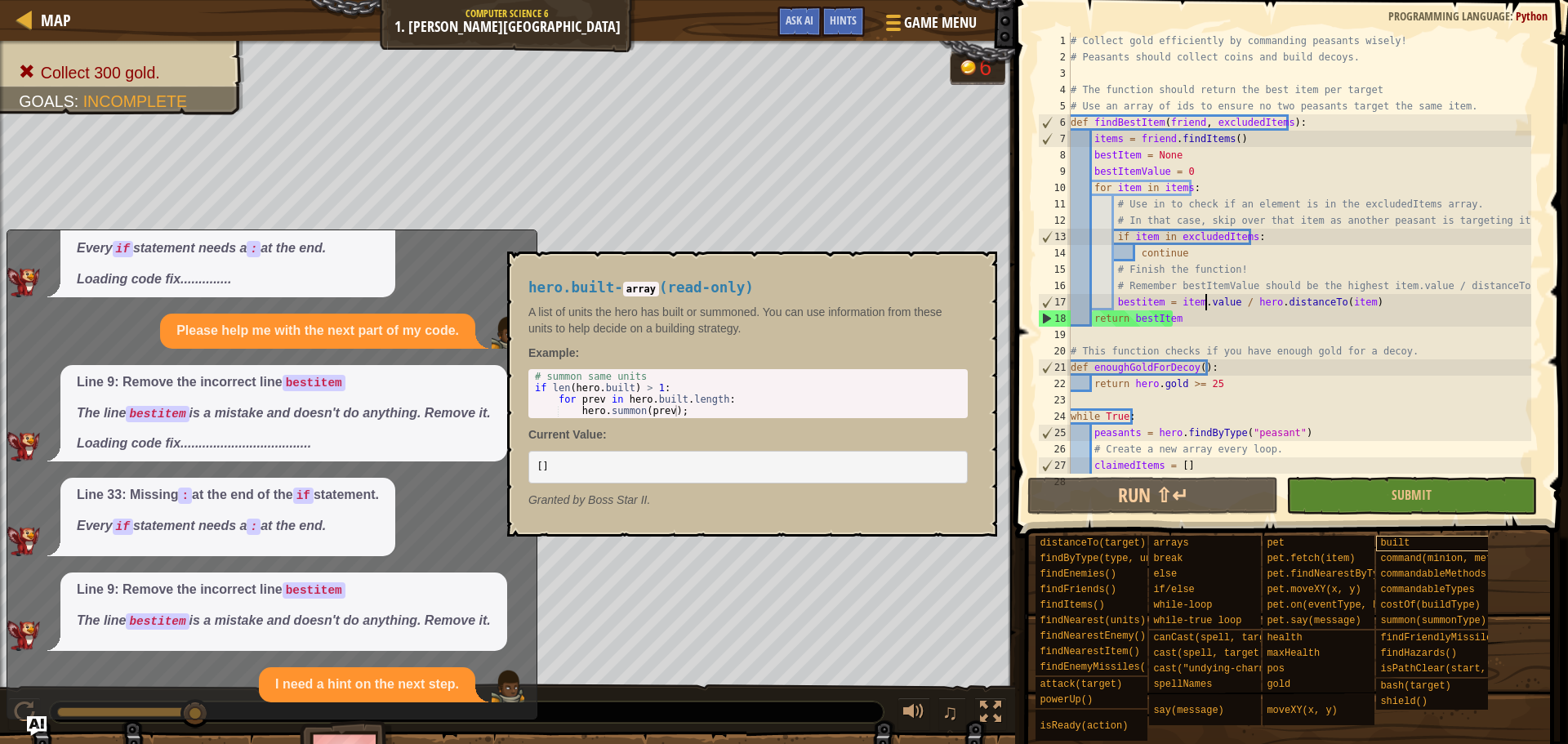
scroll to position [413, 0]
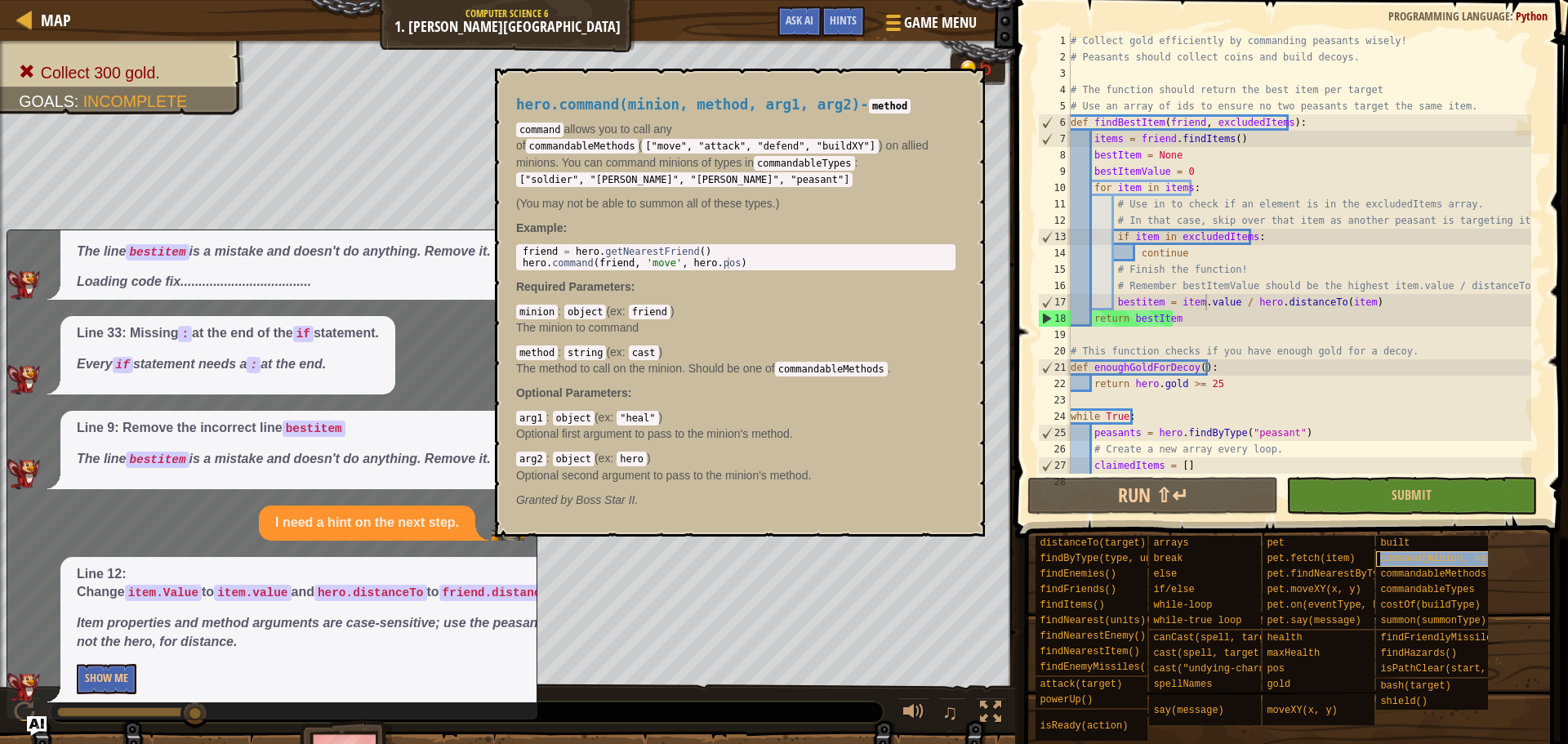
click at [1432, 558] on span "command(minion, method, arg1, arg2)" at bounding box center [1483, 558] width 206 height 11
click at [1099, 354] on div "# Collect gold efficiently by commanding peasants wisely! # Peasants should col…" at bounding box center [1300, 269] width 464 height 474
click at [861, 281] on p "Required Parameters :" at bounding box center [736, 286] width 440 height 16
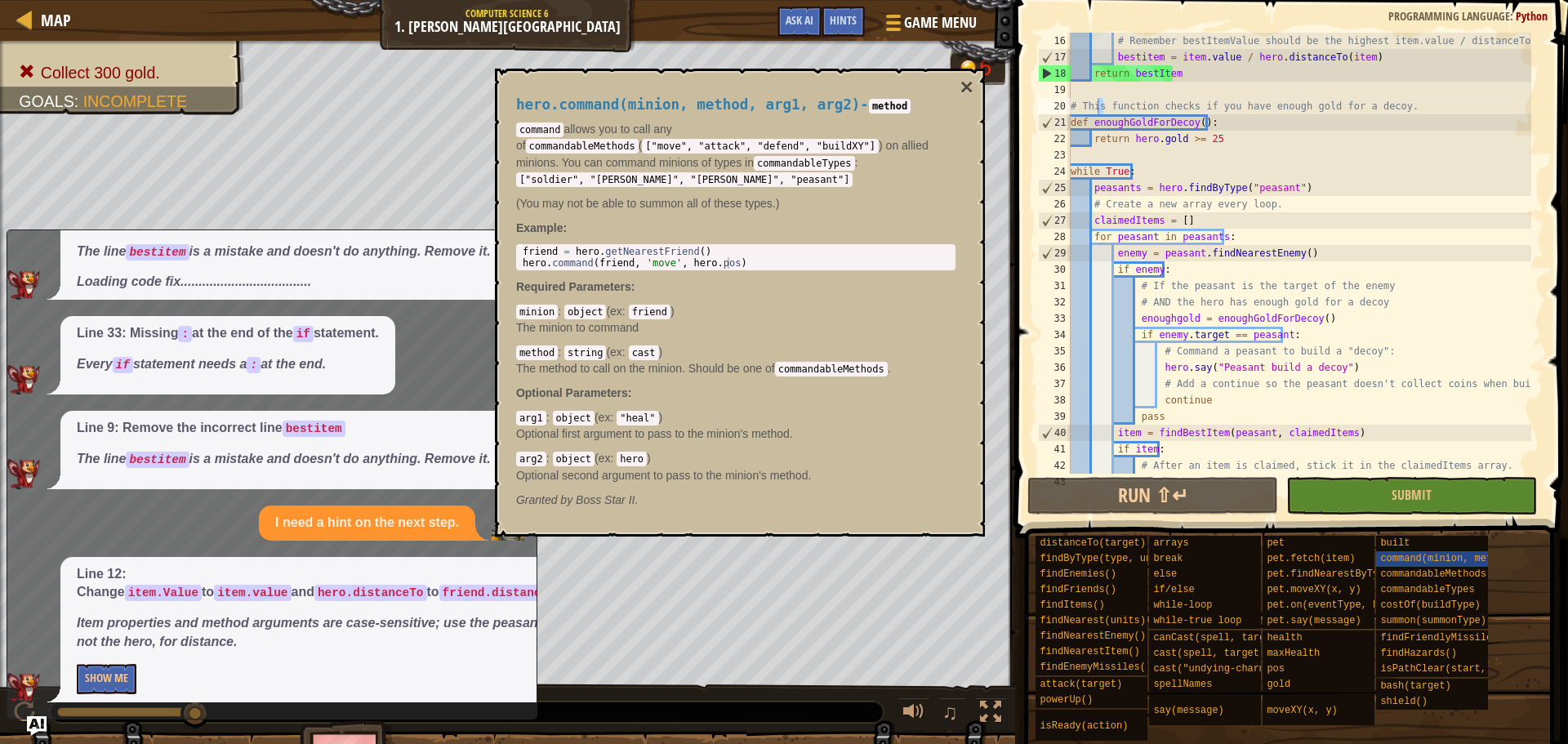
scroll to position [327, 0]
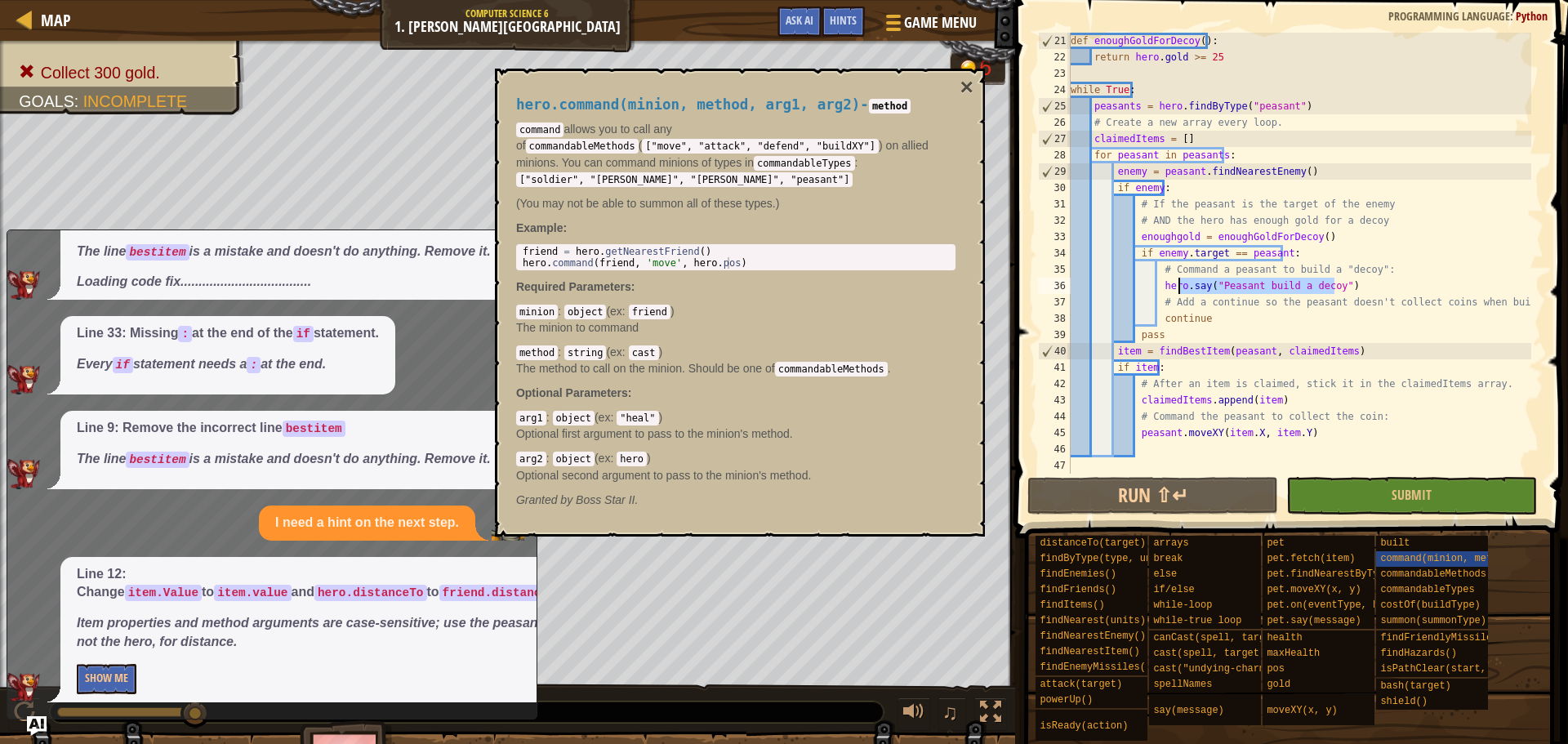
drag, startPoint x: 1339, startPoint y: 286, endPoint x: 1178, endPoint y: 289, distance: 161.0
click at [1178, 289] on div "def enoughGoldForDecoy ( ) : return hero . gold >= 25 while True : peasants = h…" at bounding box center [1300, 269] width 464 height 474
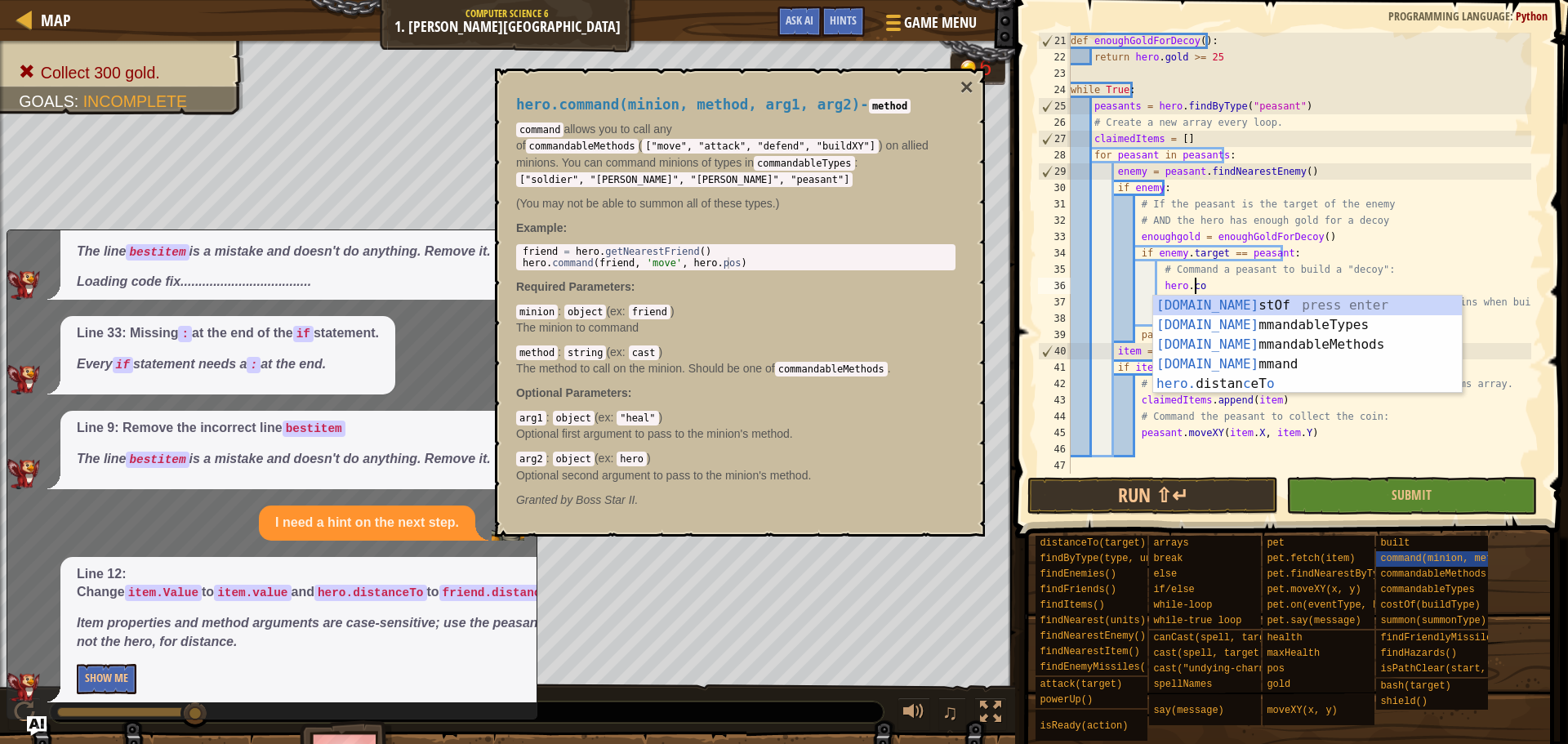
scroll to position [8, 9]
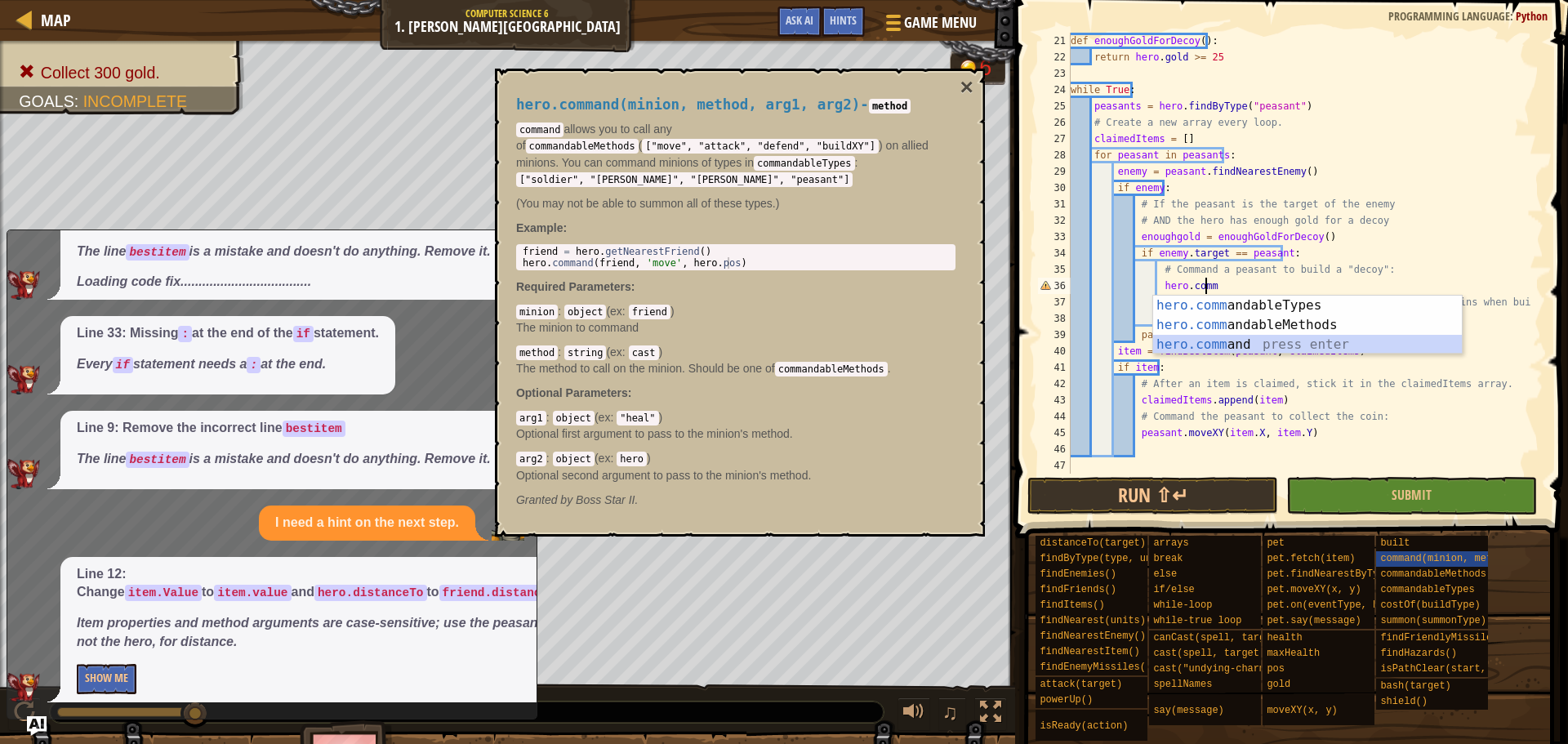
click at [1283, 338] on div "hero.comm andableTypes press enter hero.comm andableMethods press enter hero.co…" at bounding box center [1308, 345] width 309 height 98
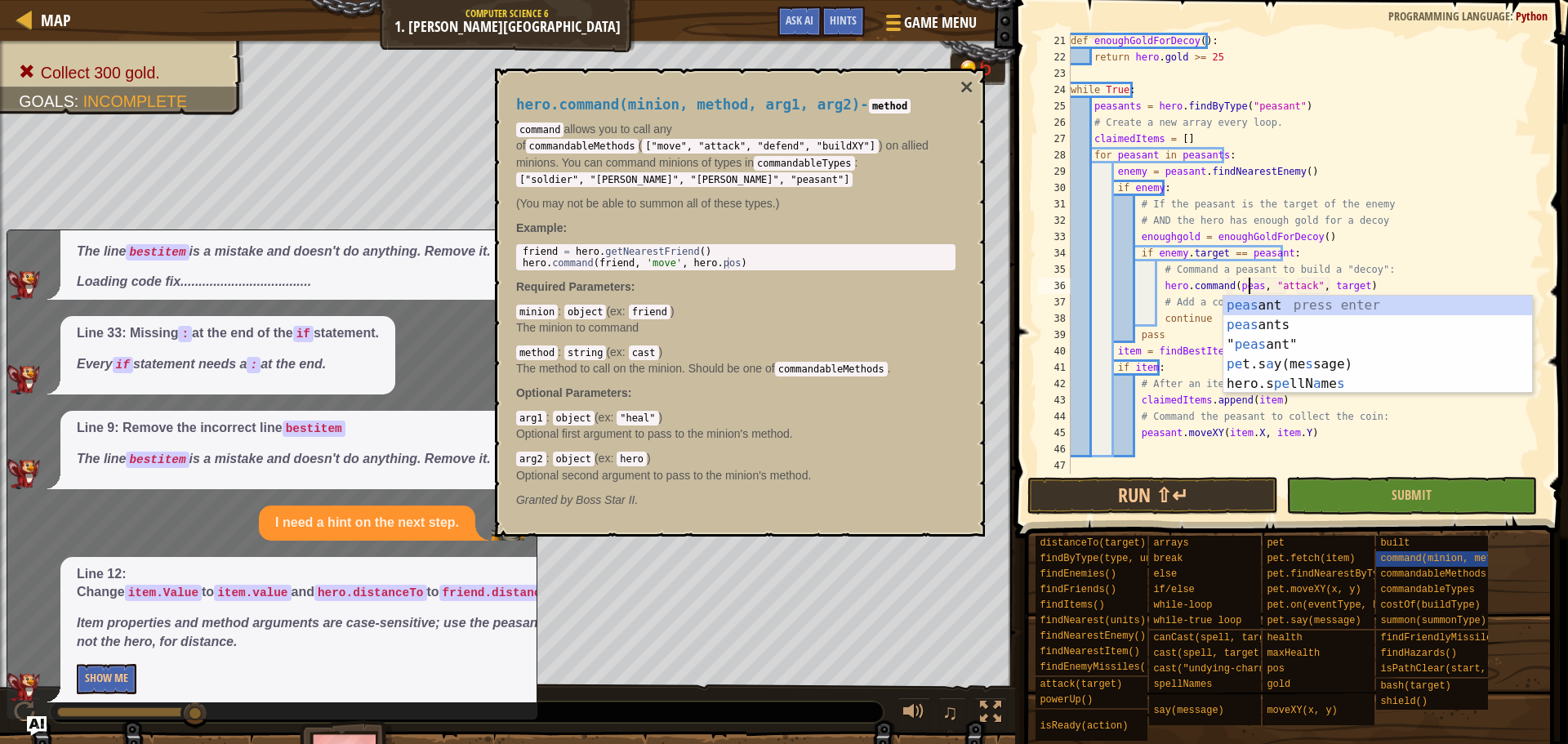
scroll to position [8, 15]
click at [1276, 310] on div "peas ant press enter peas ants press enter " peas ant" press enter pe t.s a y(m…" at bounding box center [1378, 364] width 309 height 137
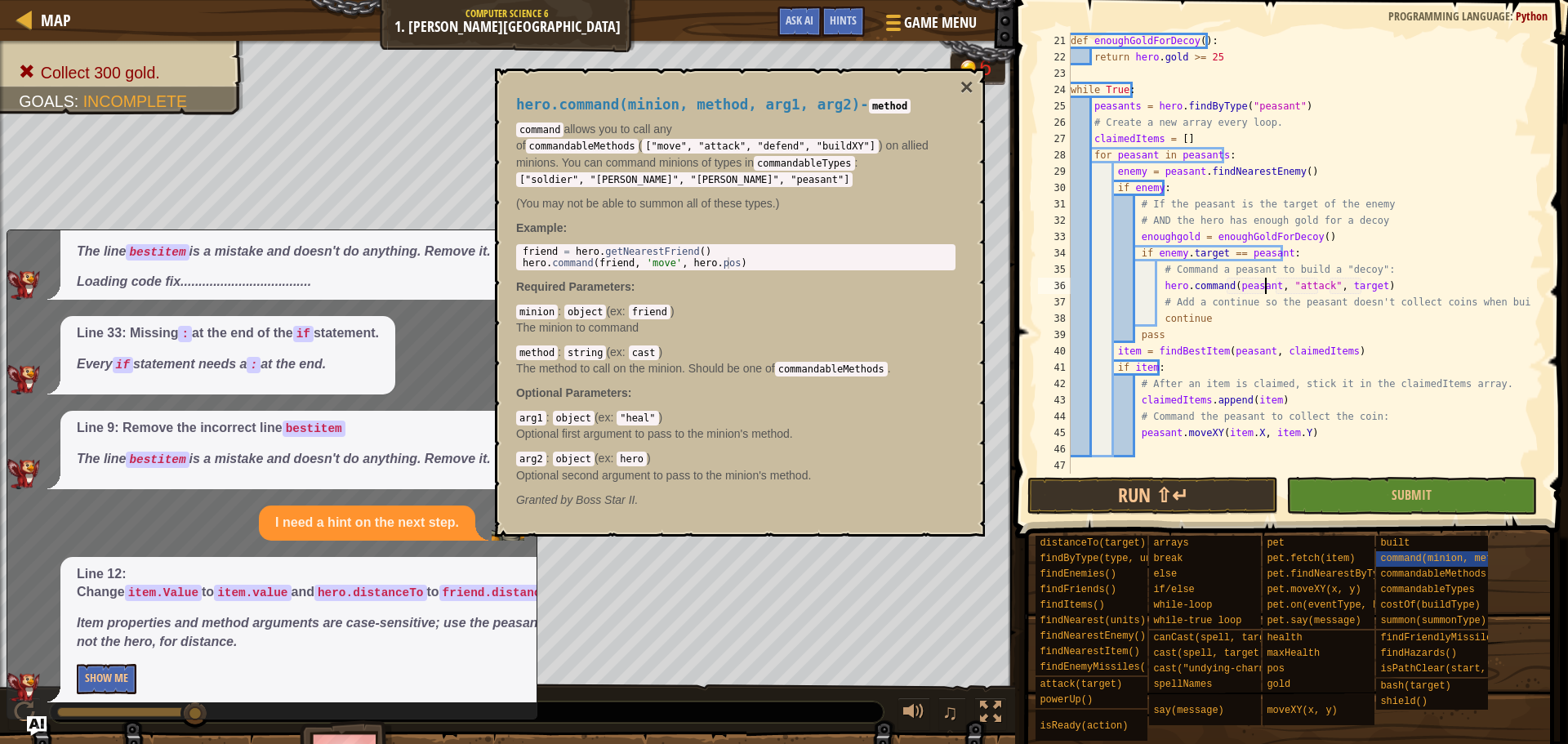
click at [1313, 293] on div "def enoughGoldForDecoy ( ) : return hero . gold >= 25 while True : peasants = h…" at bounding box center [1300, 269] width 464 height 474
click at [1307, 288] on div "def enoughGoldForDecoy ( ) : return hero . gold >= 25 while True : peasants = h…" at bounding box center [1300, 269] width 464 height 474
click at [1356, 290] on div "def enoughGoldForDecoy ( ) : return hero . gold >= 25 while True : peasants = h…" at bounding box center [1300, 269] width 464 height 474
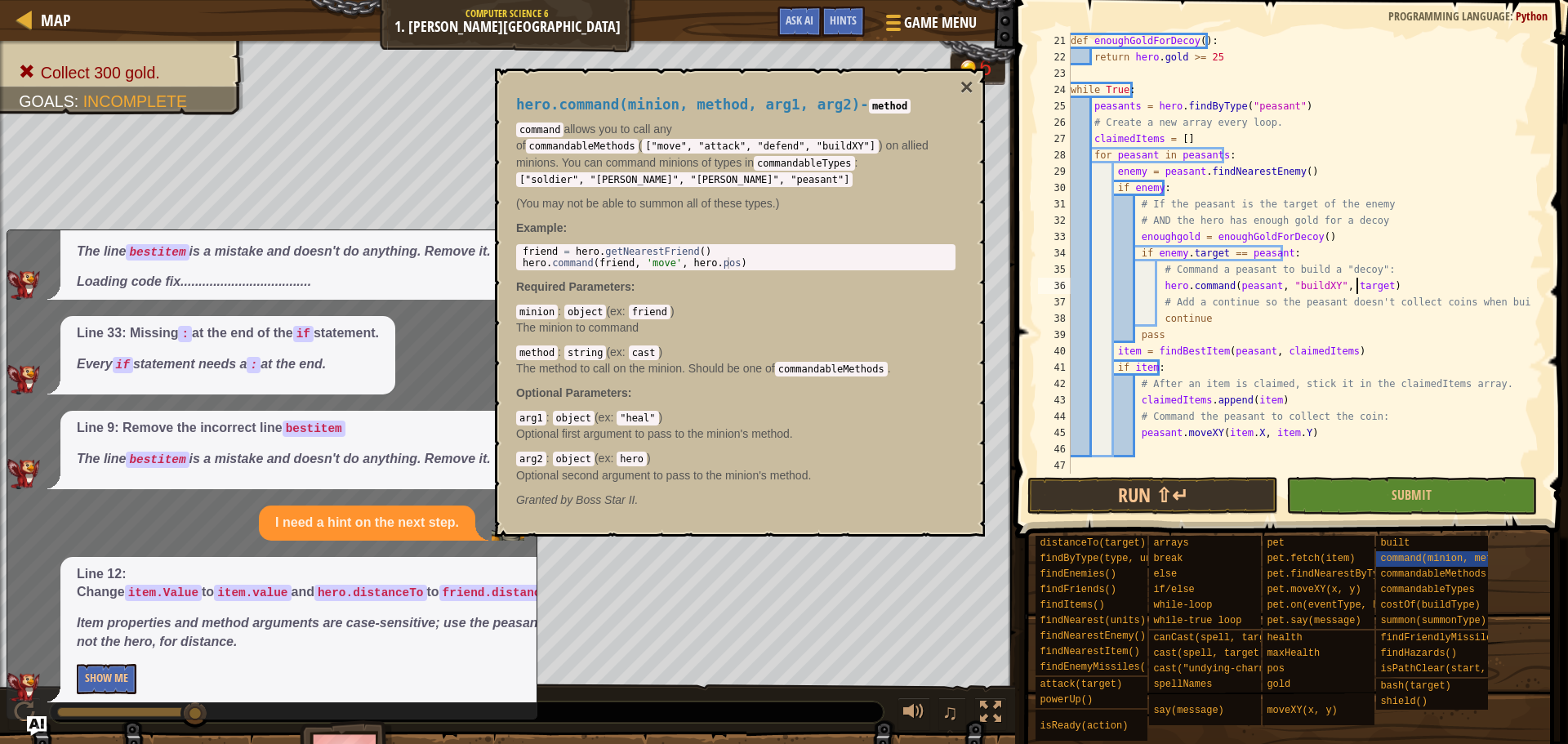
click at [1356, 290] on div "def enoughGoldForDecoy ( ) : return hero . gold >= 25 while True : peasants = h…" at bounding box center [1300, 269] width 464 height 474
click at [1201, 493] on button "Run ⇧↵" at bounding box center [1153, 495] width 251 height 38
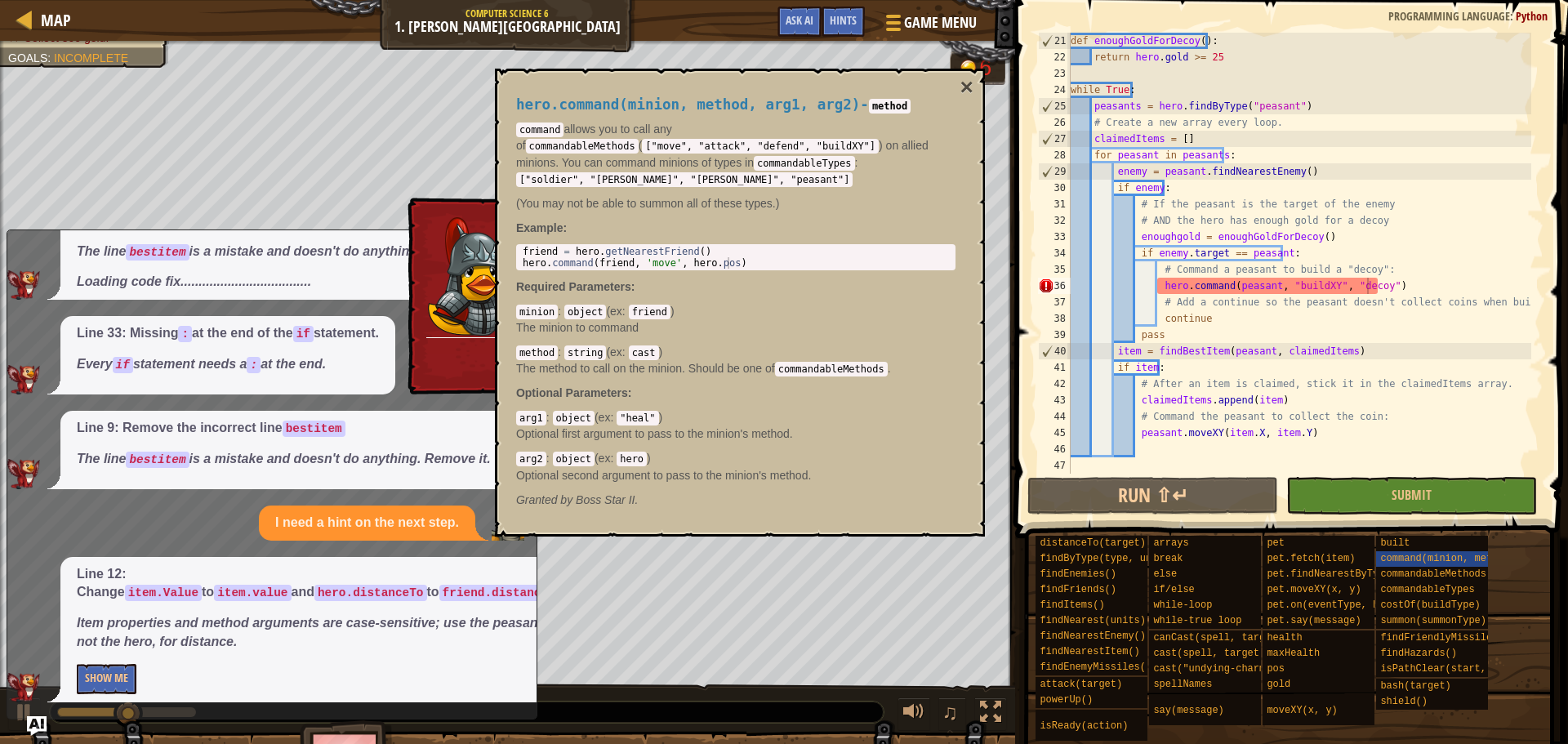
click at [957, 70] on div "hero.command(minion, method, arg1, arg2) - method command allows you to call an…" at bounding box center [740, 302] width 490 height 468
click at [969, 78] on button "×" at bounding box center [967, 88] width 13 height 23
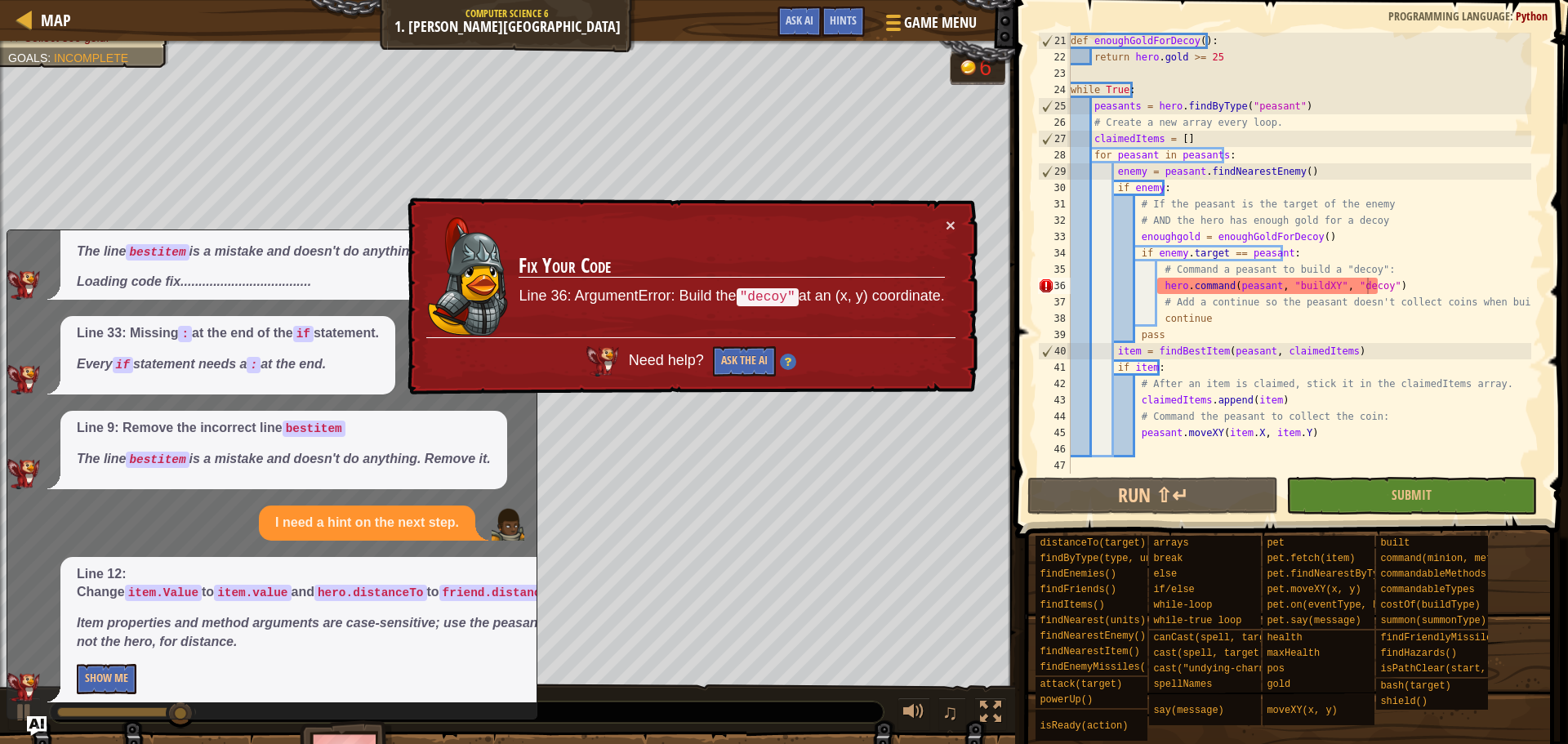
click at [1370, 286] on div "def enoughGoldForDecoy ( ) : return hero . gold >= 25 while True : peasants = h…" at bounding box center [1300, 269] width 464 height 474
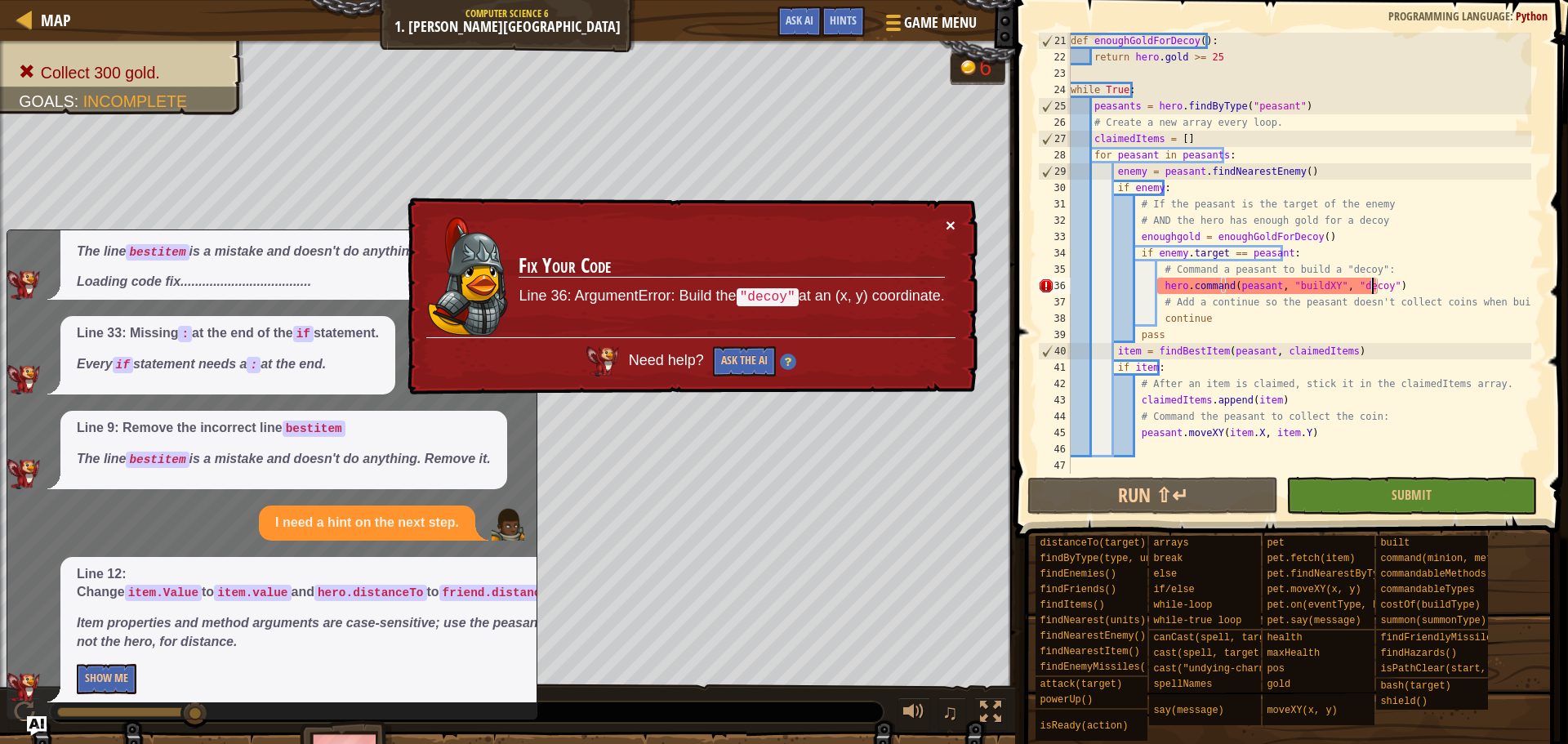
click at [946, 224] on button "×" at bounding box center [950, 225] width 9 height 17
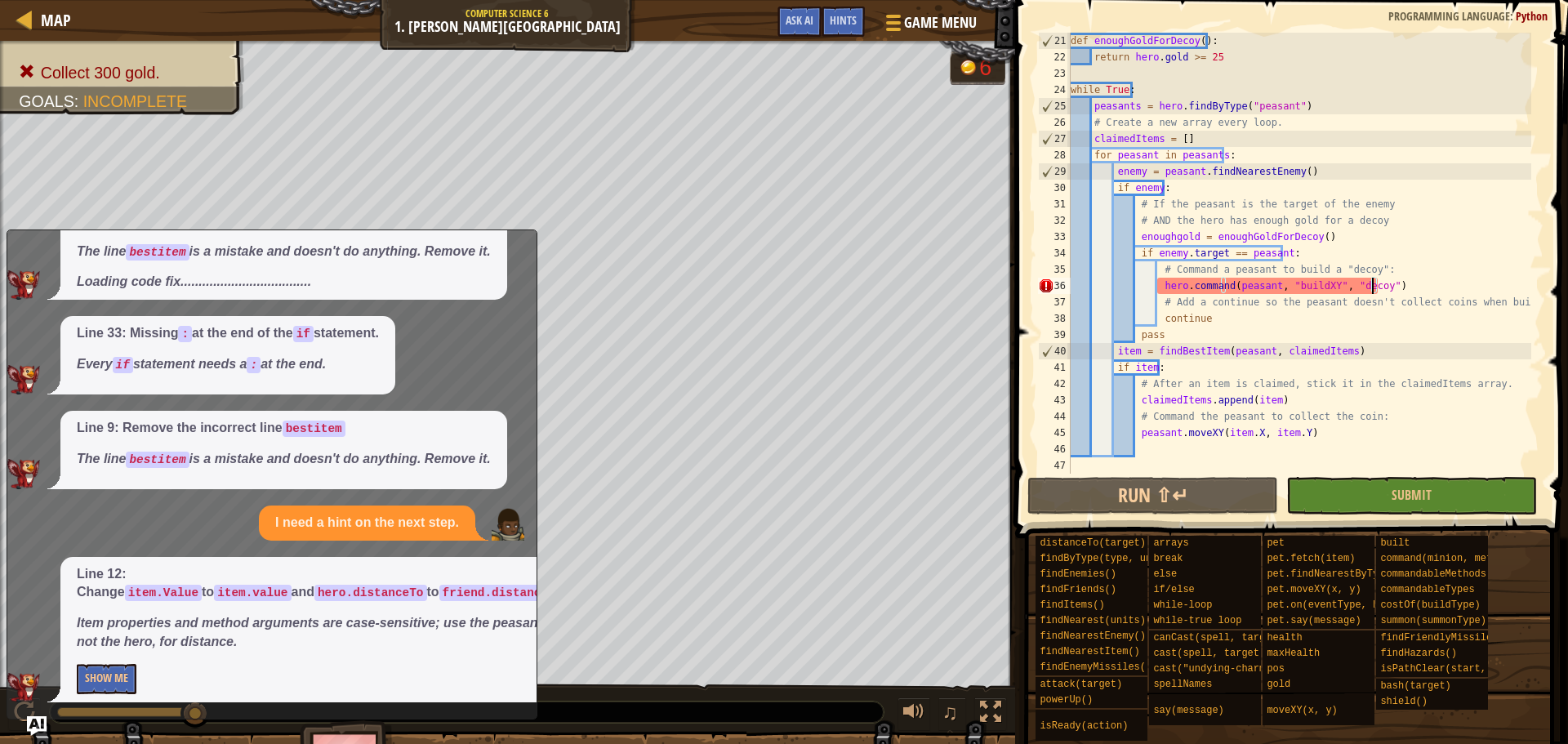
click at [1362, 289] on div "def enoughGoldForDecoy ( ) : return hero . gold >= 25 while True : peasants = h…" at bounding box center [1300, 269] width 464 height 474
click at [1366, 287] on div "def enoughGoldForDecoy ( ) : return hero . gold >= 25 while True : peasants = h…" at bounding box center [1300, 269] width 464 height 474
click at [798, 21] on span "Ask AI" at bounding box center [799, 20] width 27 height 15
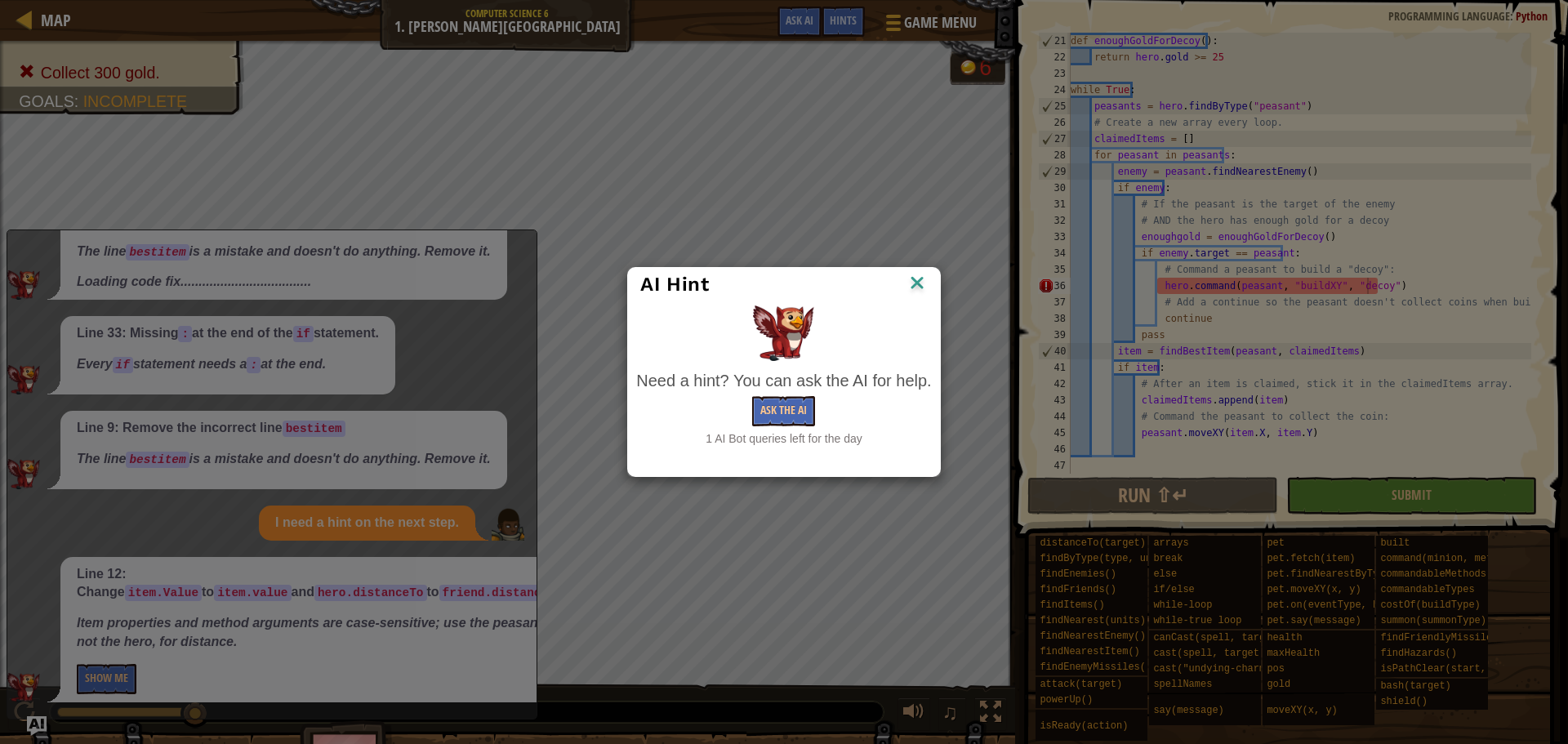
click at [790, 394] on div "Need a hint? You can ask the AI for help. Ask the AI 1 AI Bot queries left for …" at bounding box center [784, 408] width 295 height 78
click at [794, 408] on button "Ask the AI" at bounding box center [784, 412] width 63 height 30
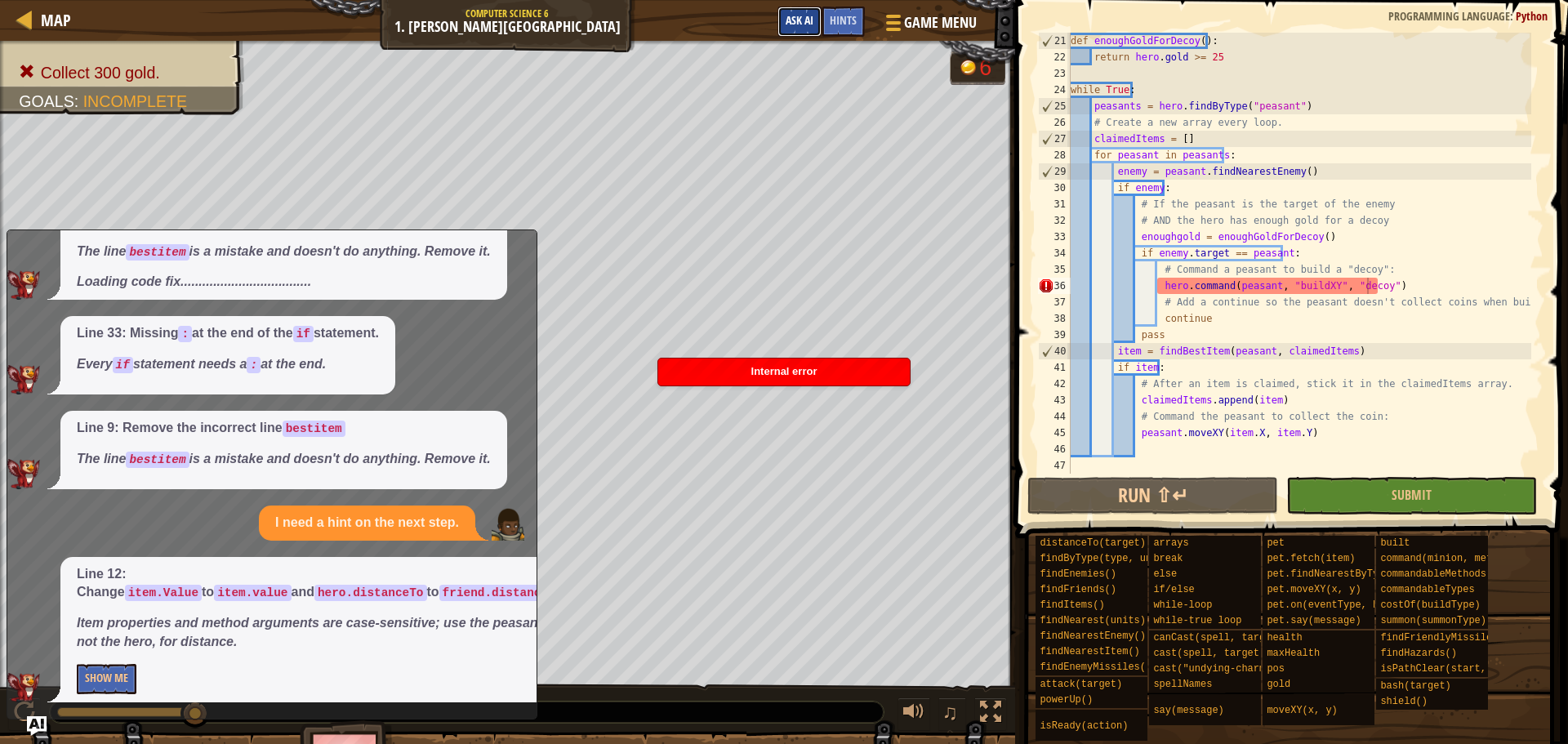
click at [818, 22] on button "Ask AI" at bounding box center [800, 22] width 44 height 30
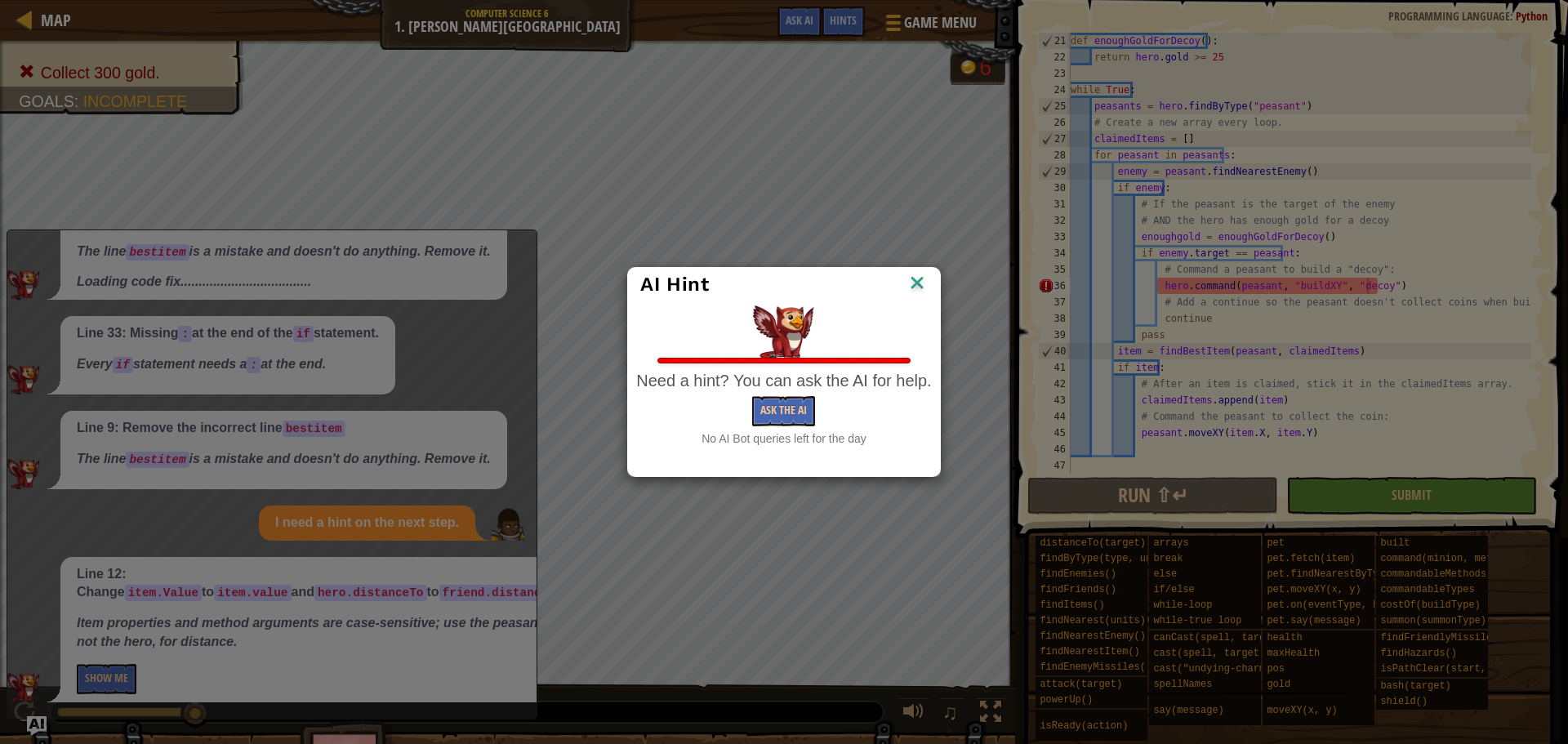
click at [916, 277] on img at bounding box center [917, 284] width 22 height 24
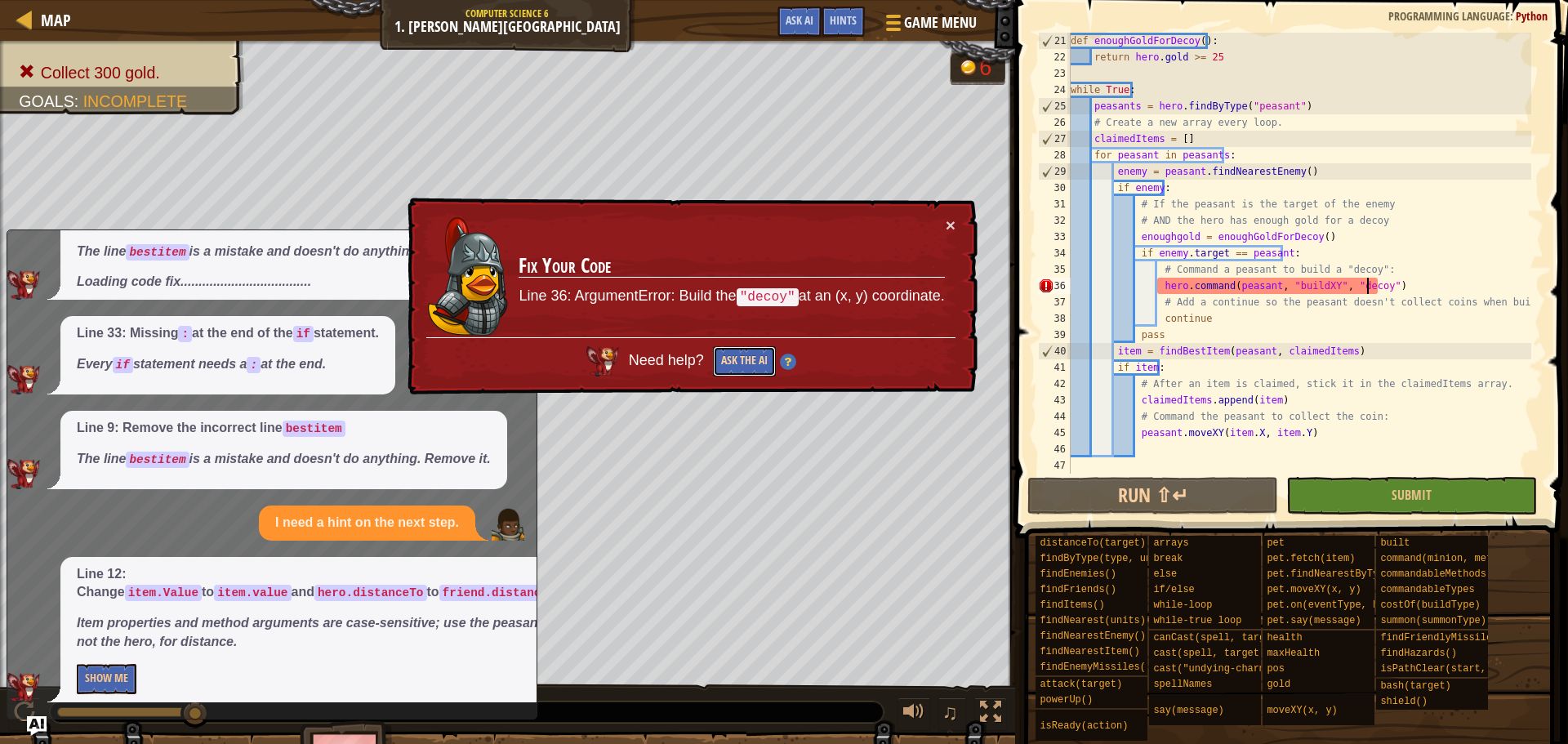
click at [767, 367] on button "Ask the AI" at bounding box center [744, 362] width 63 height 30
click at [784, 362] on img at bounding box center [787, 362] width 16 height 16
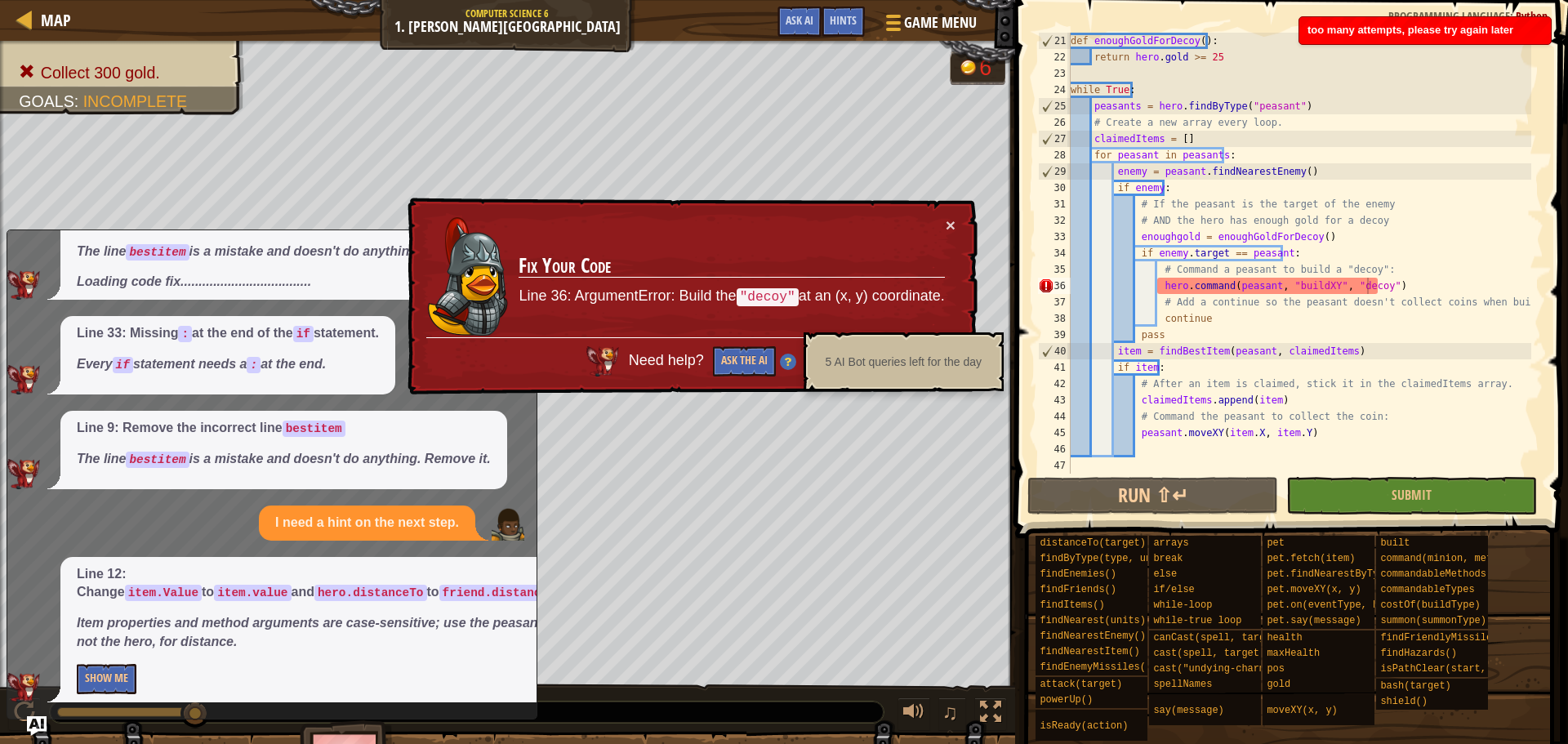
click at [784, 362] on img at bounding box center [787, 362] width 16 height 16
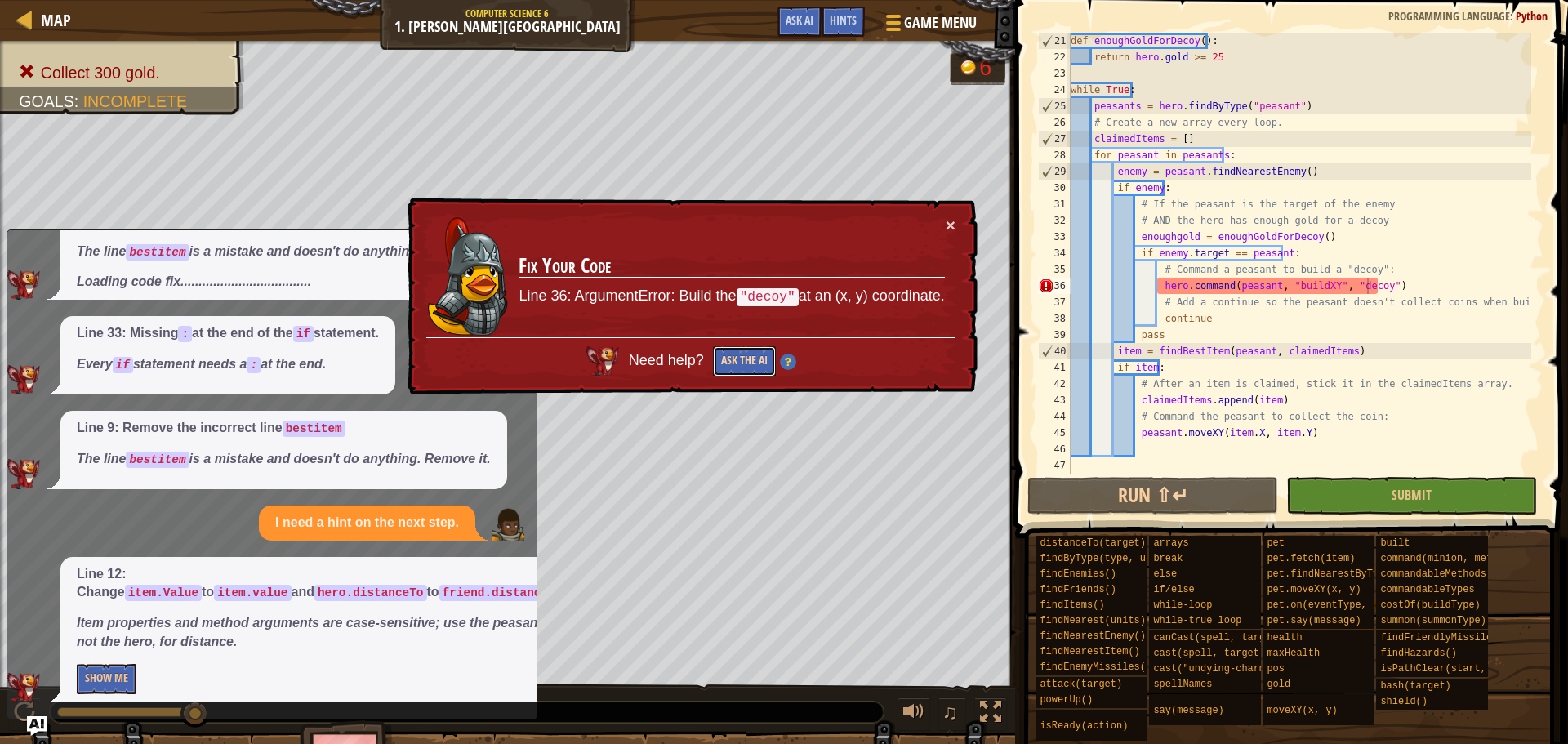
click at [752, 361] on button "Ask the AI" at bounding box center [744, 362] width 63 height 30
drag, startPoint x: 957, startPoint y: 224, endPoint x: 936, endPoint y: 208, distance: 26.4
click at [949, 222] on div "× Fix Your Code Line 36: ArgumentError: Build the "decoy" at an (x, y) coordina…" at bounding box center [690, 297] width 574 height 198
click at [793, 28] on button "Ask AI" at bounding box center [800, 22] width 44 height 30
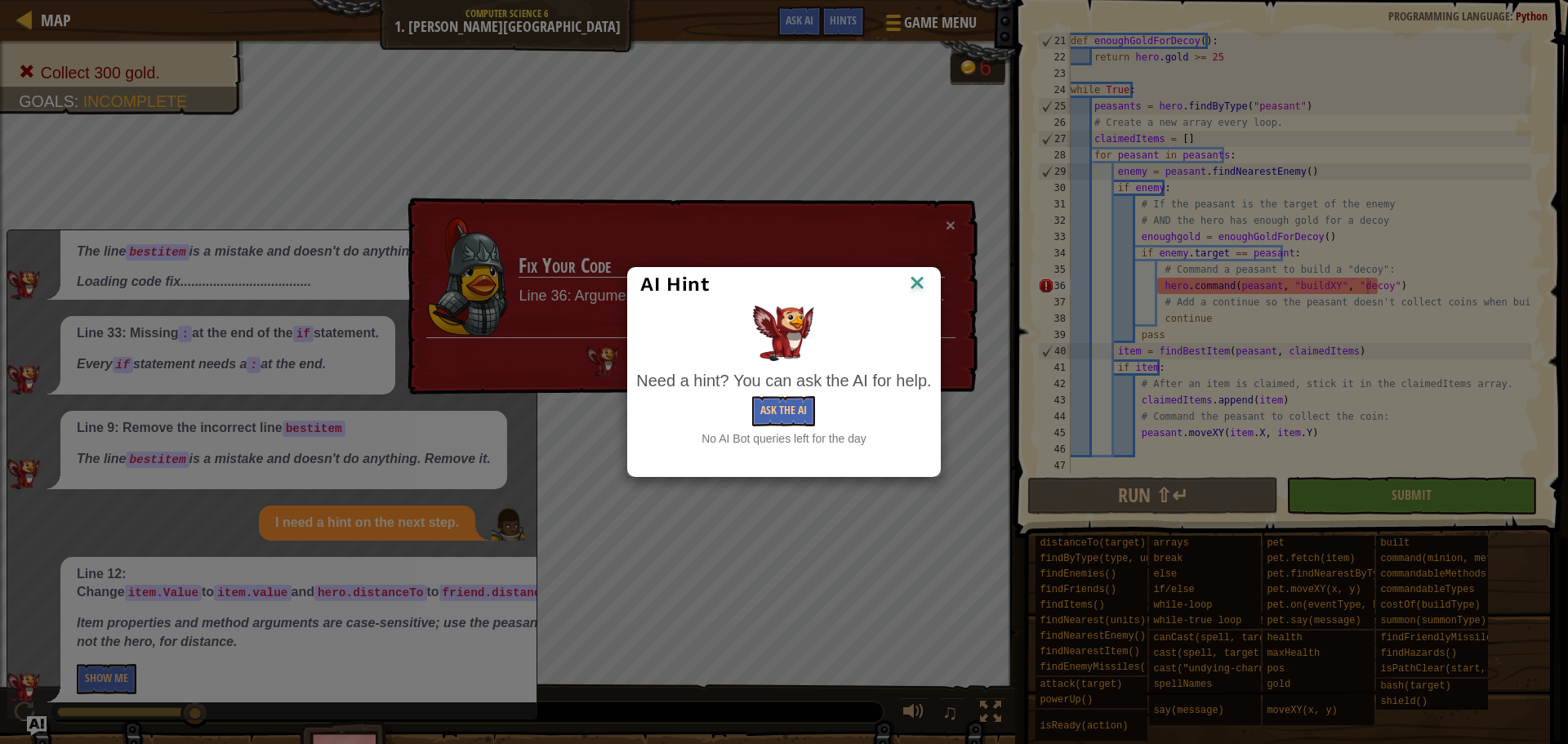
click at [947, 224] on div "AI Hint Need a hint? You can ask the AI for help. Ask the AI No AI Bot queries …" at bounding box center [784, 372] width 1568 height 744
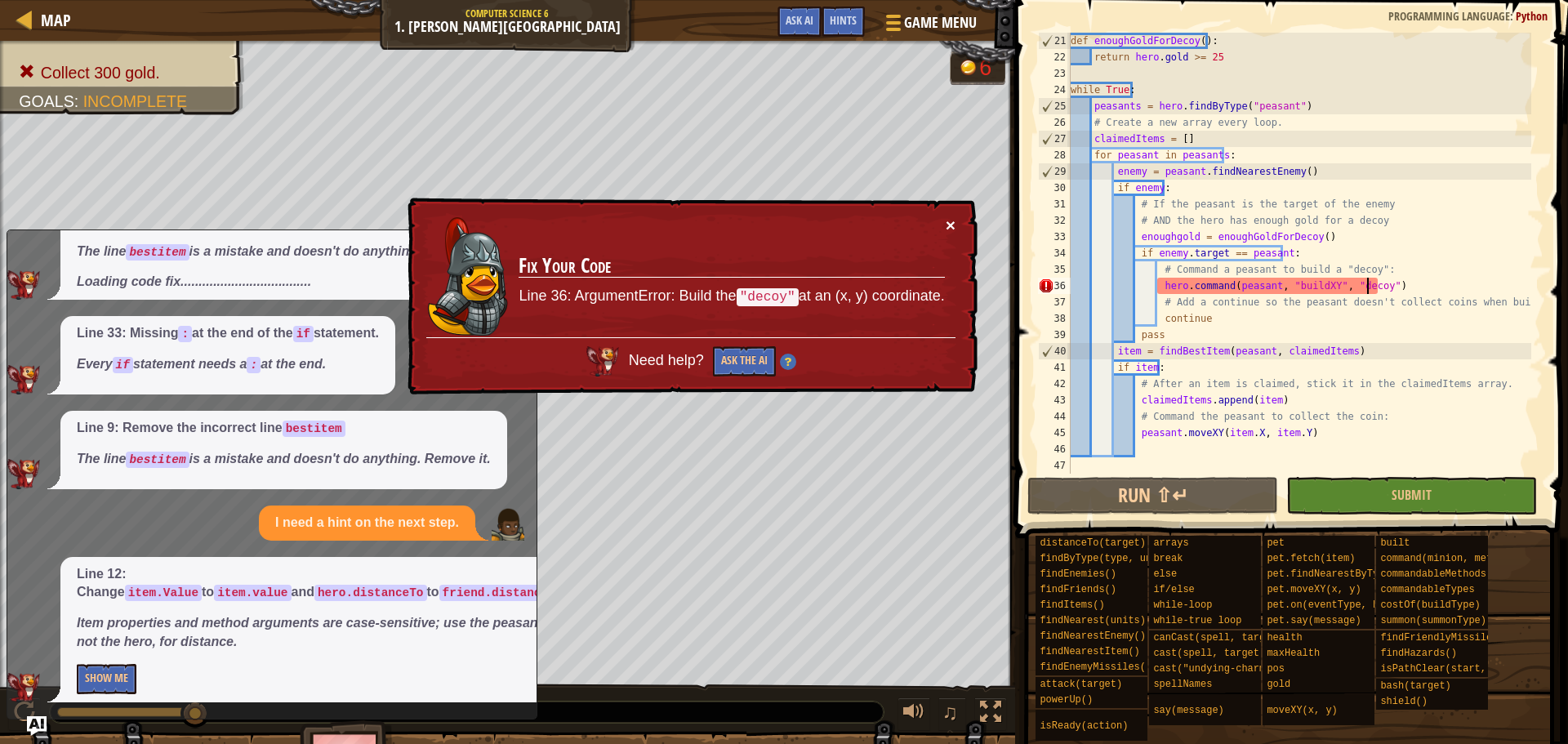
click at [946, 225] on button "×" at bounding box center [950, 225] width 9 height 17
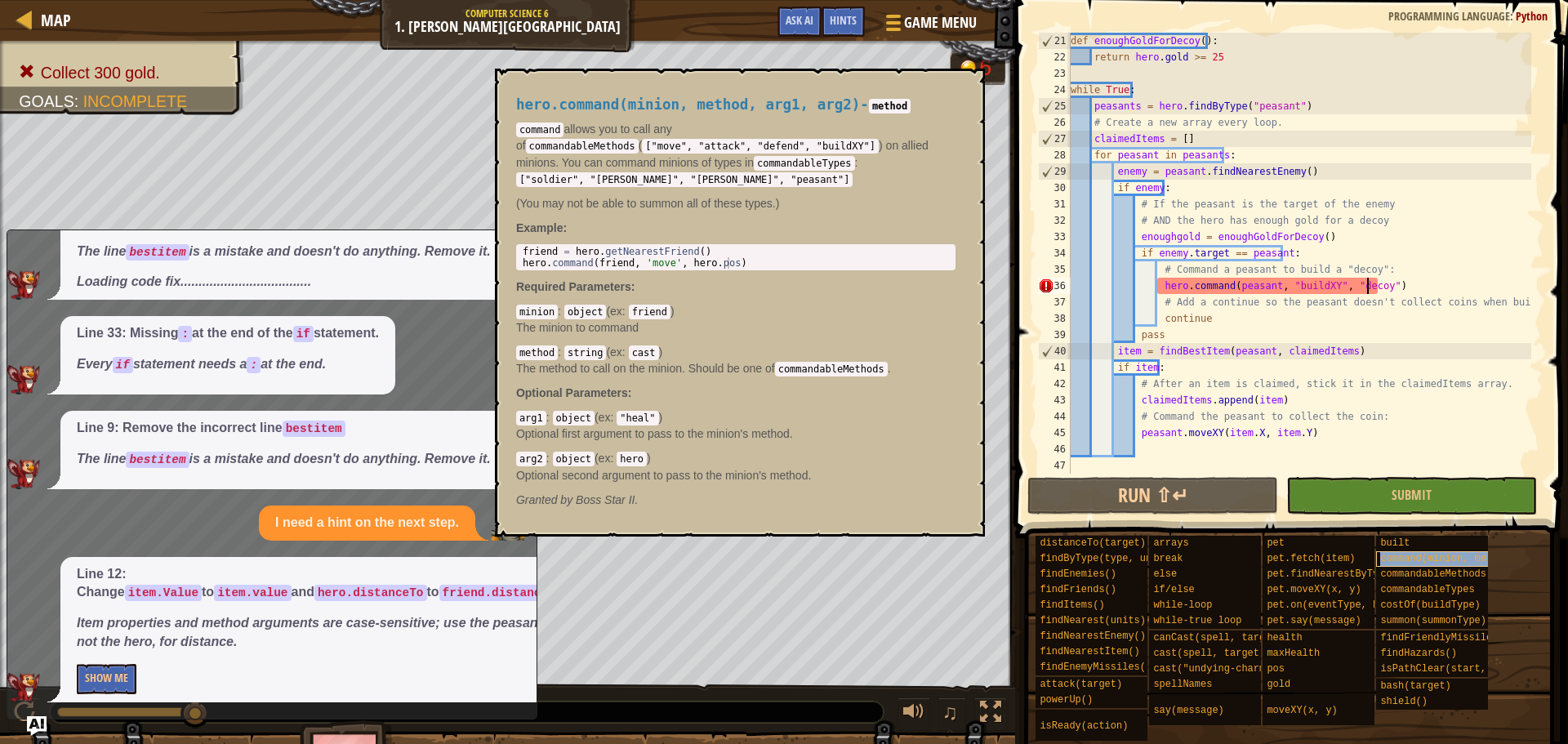
click at [1447, 562] on span "command(minion, method, arg1, arg2)" at bounding box center [1483, 558] width 206 height 11
click at [1373, 286] on div "def enoughGoldForDecoy ( ) : return hero . gold >= 25 while True : peasants = h…" at bounding box center [1300, 269] width 464 height 474
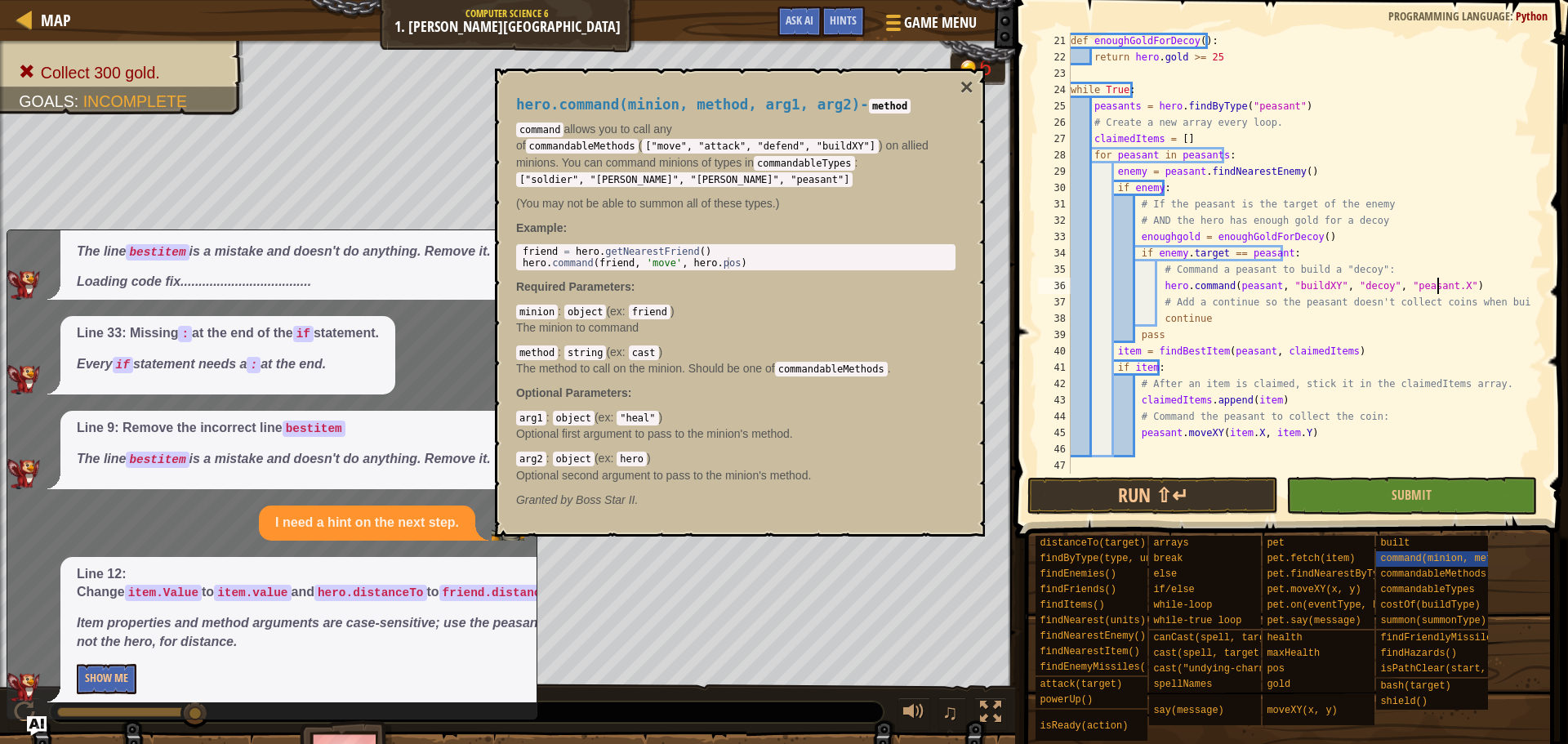
scroll to position [8, 30]
click at [1388, 286] on div "def enoughGoldForDecoy ( ) : return hero . gold >= 25 while True : peasants = h…" at bounding box center [1300, 269] width 464 height 474
click at [1431, 286] on div "def enoughGoldForDecoy ( ) : return hero . gold >= 25 while True : peasants = h…" at bounding box center [1300, 269] width 464 height 474
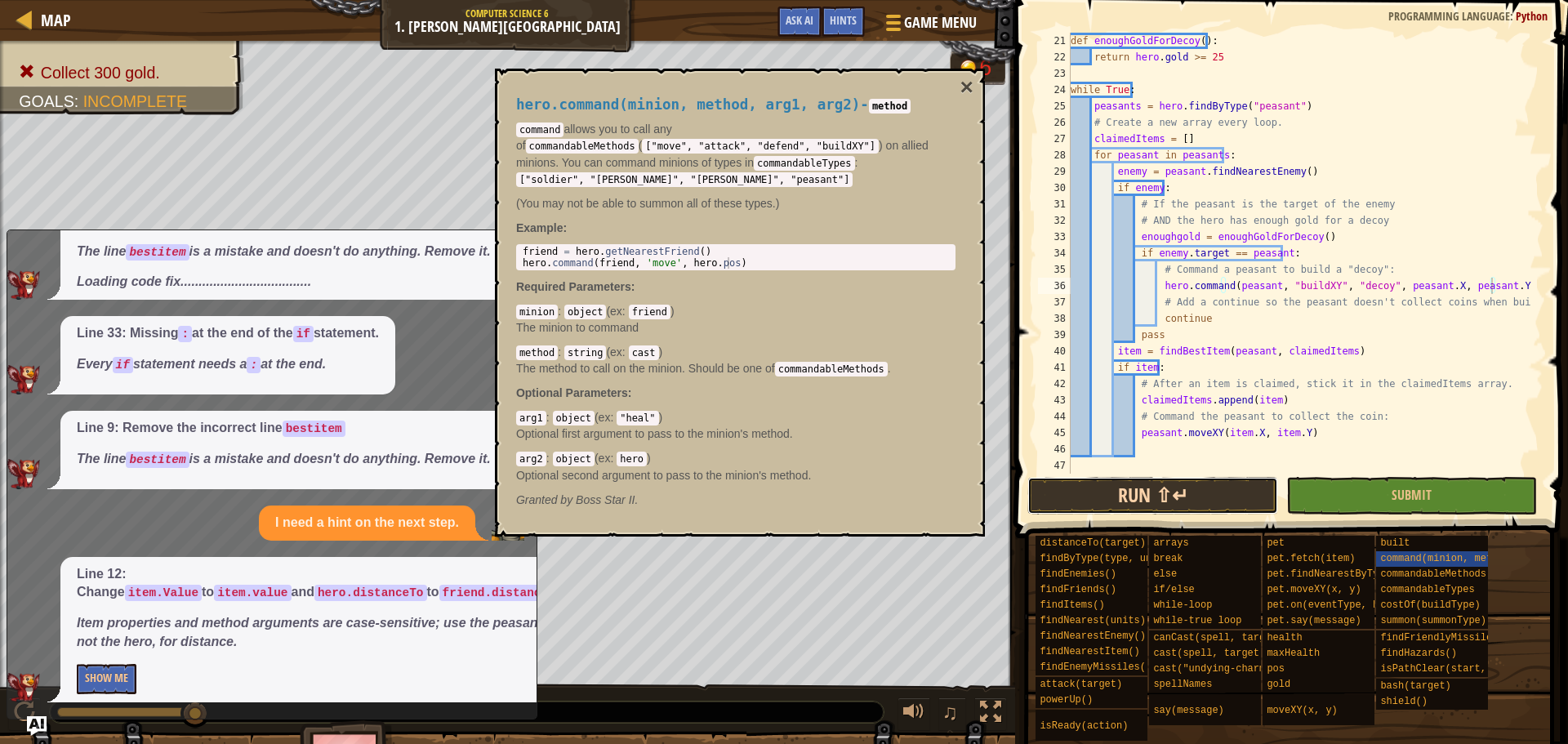
click at [1257, 489] on button "Run ⇧↵" at bounding box center [1153, 495] width 251 height 38
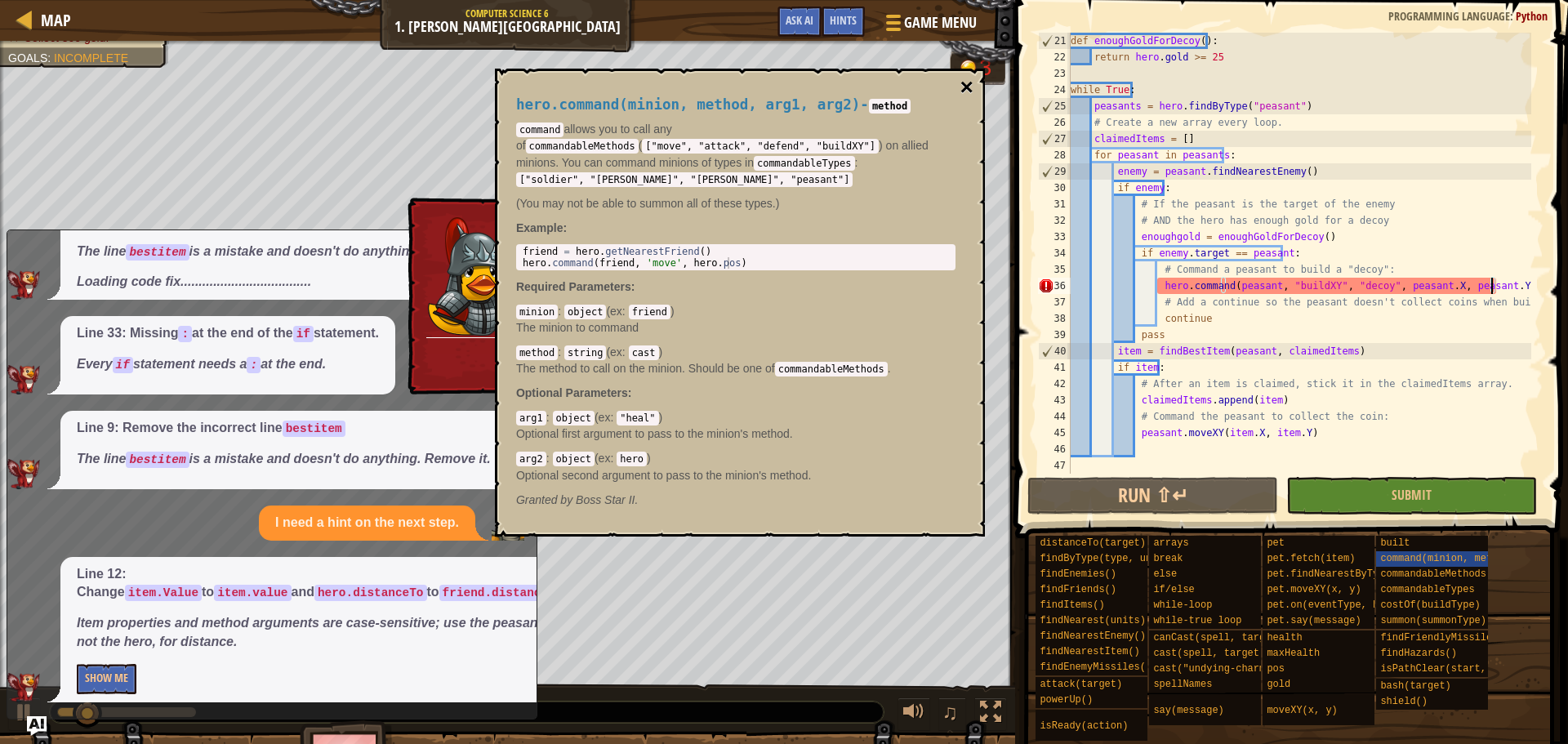
click at [963, 89] on button "×" at bounding box center [967, 88] width 13 height 23
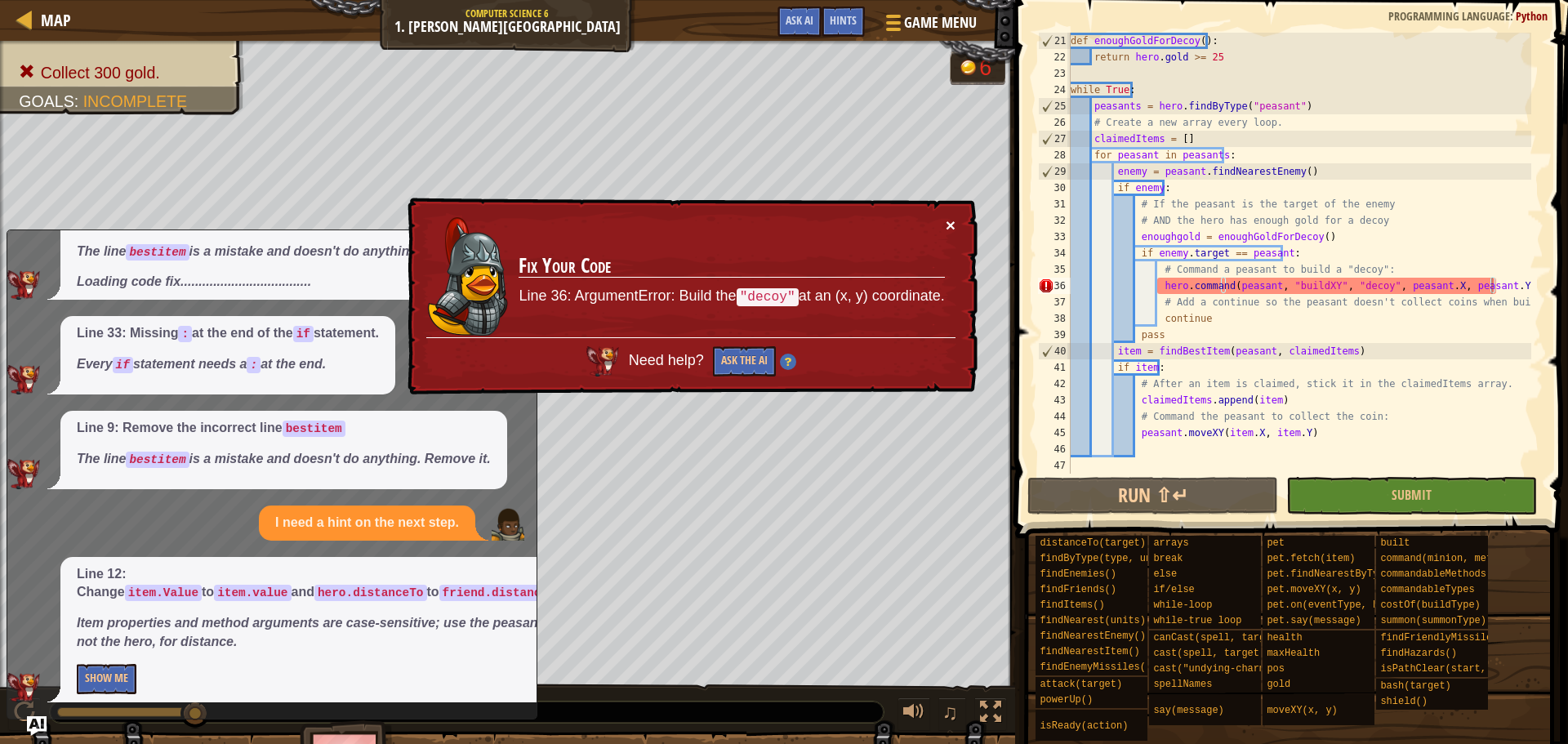
click at [952, 227] on button "×" at bounding box center [951, 228] width 10 height 17
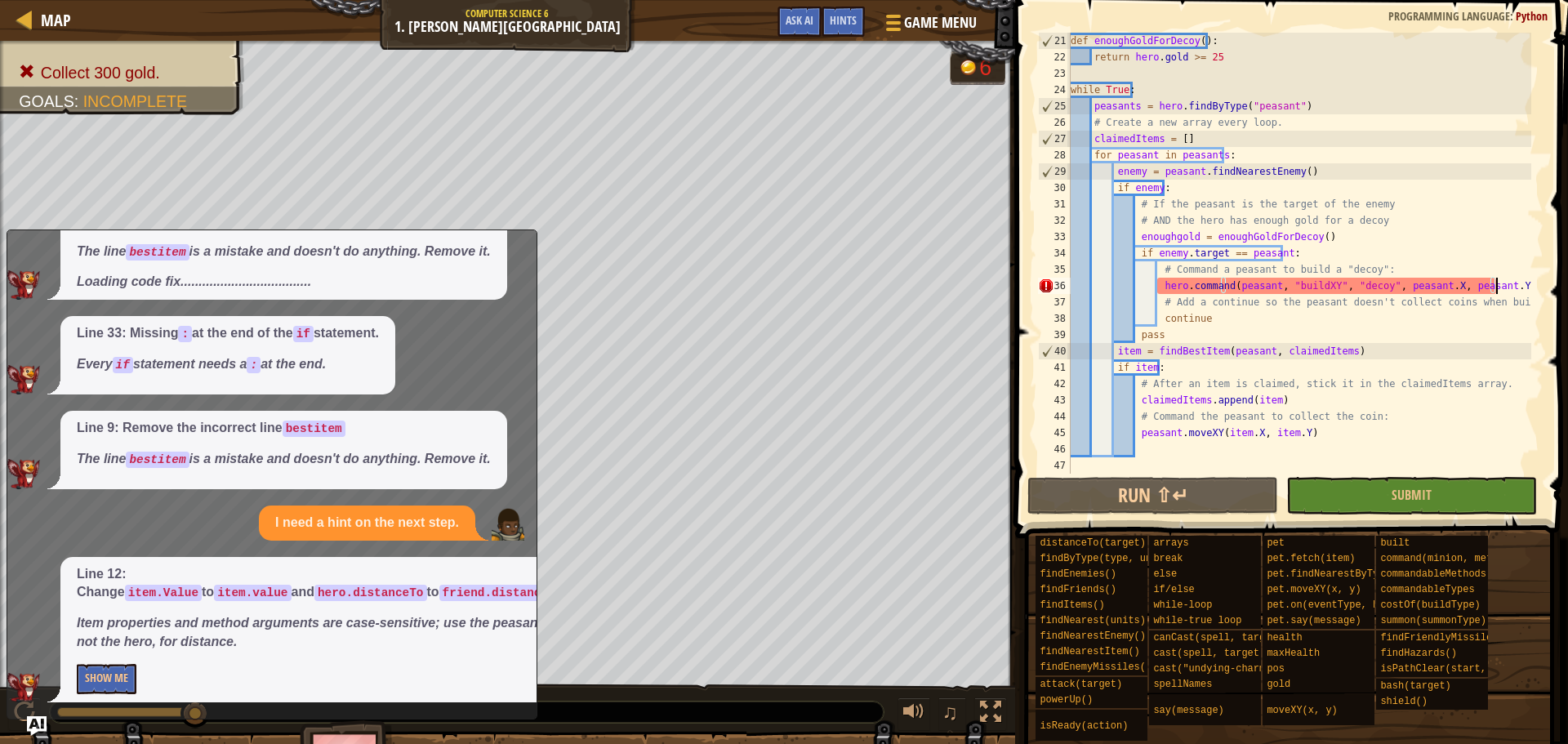
click at [1495, 283] on div "def enoughGoldForDecoy ( ) : return hero . gold >= 25 while True : peasants = h…" at bounding box center [1300, 269] width 464 height 474
drag, startPoint x: 1491, startPoint y: 286, endPoint x: 1382, endPoint y: 282, distance: 109.1
click at [1383, 287] on div "def enoughGoldForDecoy ( ) : return hero . gold >= 25 while True : peasants = h…" at bounding box center [1300, 269] width 464 height 474
click at [1382, 282] on div "def enoughGoldForDecoy ( ) : return hero . gold >= 25 while True : peasants = h…" at bounding box center [1300, 253] width 464 height 441
drag, startPoint x: 1382, startPoint y: 283, endPoint x: 1493, endPoint y: 289, distance: 111.2
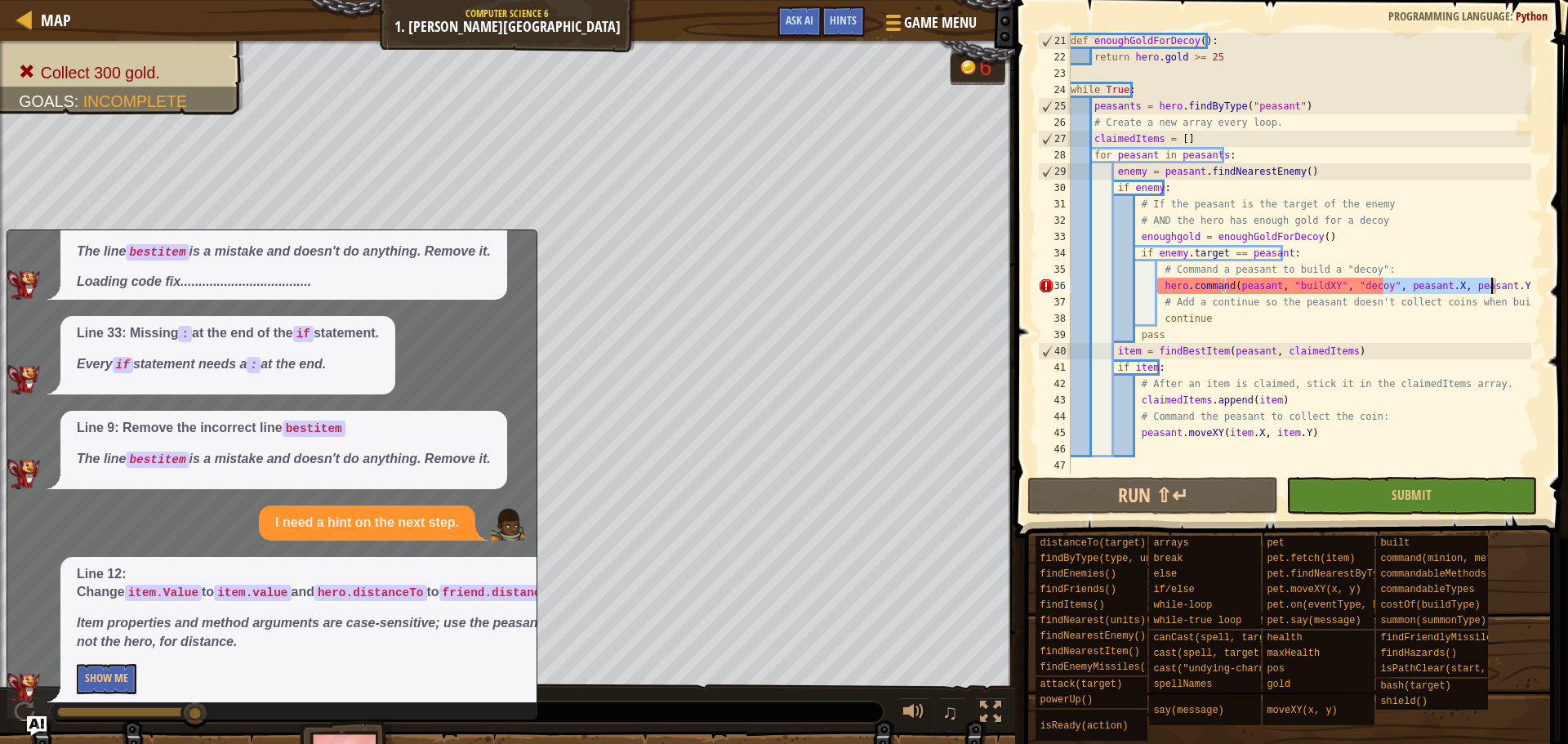
click at [1493, 289] on div "def enoughGoldForDecoy ( ) : return hero . gold >= 25 while True : peasants = h…" at bounding box center [1300, 269] width 464 height 474
drag, startPoint x: 1369, startPoint y: 284, endPoint x: 1409, endPoint y: 274, distance: 41.2
click at [1375, 283] on div "def enoughGoldForDecoy ( ) : return hero . gold >= 25 while True : peasants = h…" at bounding box center [1300, 269] width 464 height 474
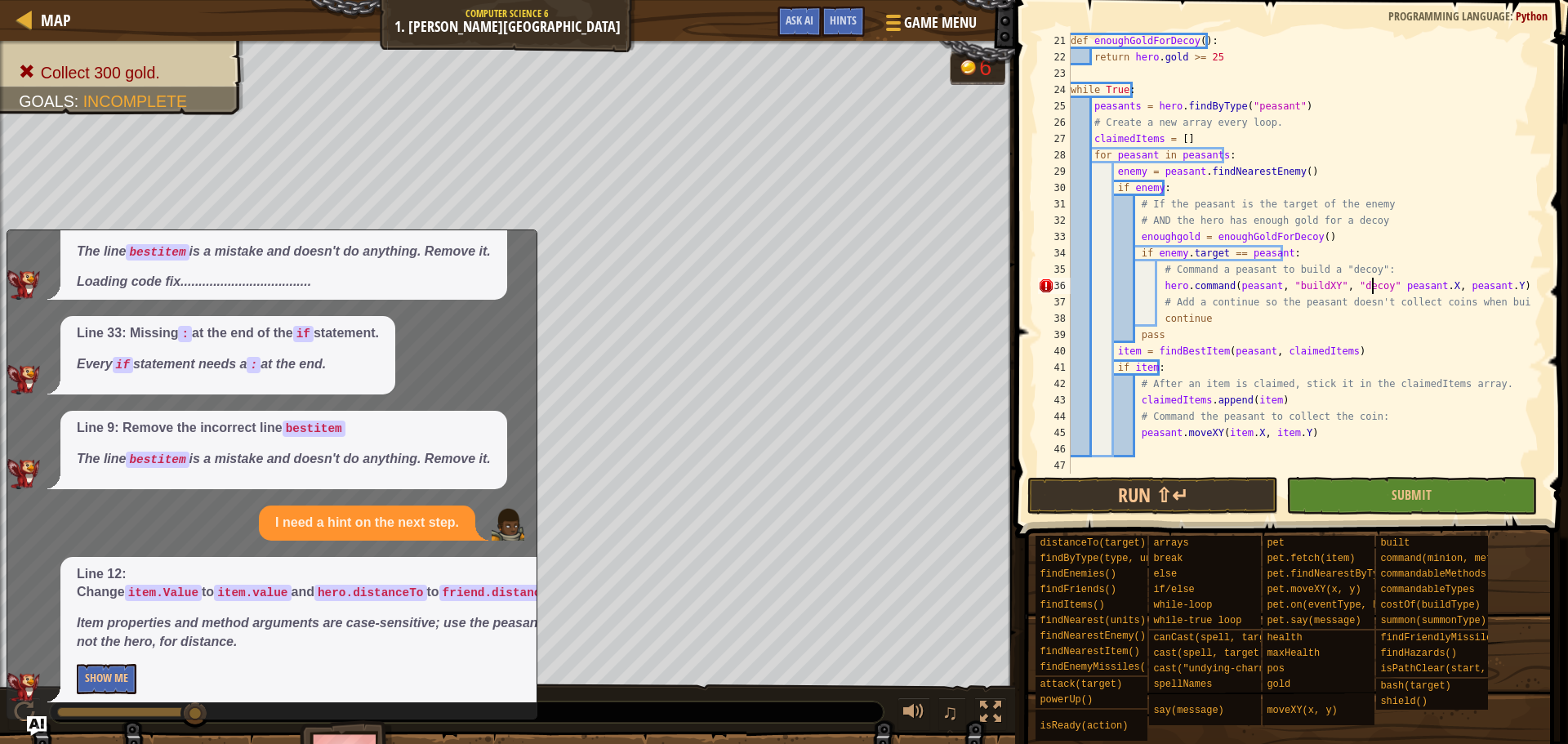
scroll to position [8, 24]
paste textarea "peasant.X, peasant.Y"
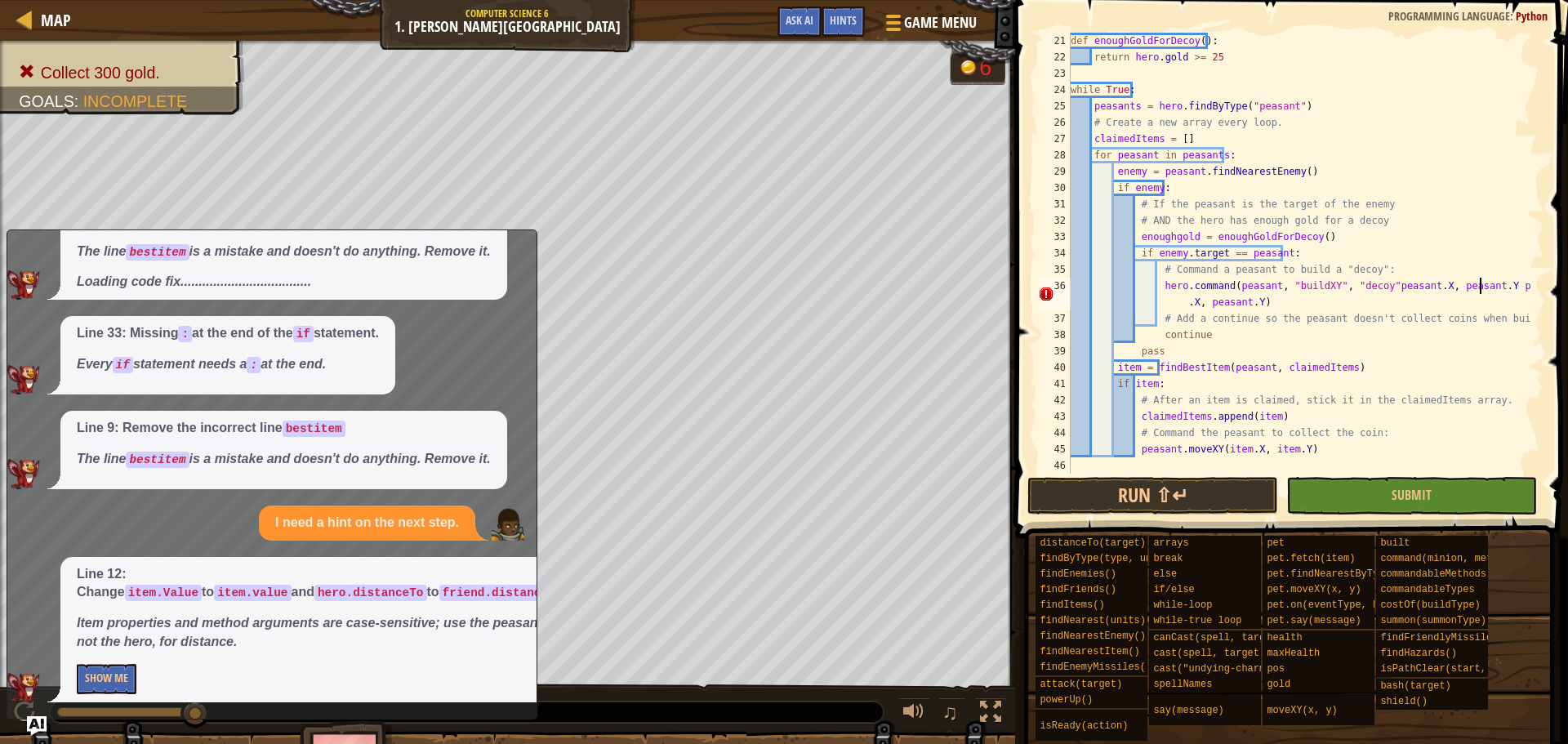
click at [1370, 287] on div "def enoughGoldForDecoy ( ) : return hero . gold >= 25 while True : peasants = h…" at bounding box center [1300, 269] width 464 height 474
drag, startPoint x: 1283, startPoint y: 303, endPoint x: 1180, endPoint y: 306, distance: 103.0
click at [1180, 306] on div "def enoughGoldForDecoy ( ) : return hero . gold >= 25 while True : peasants = h…" at bounding box center [1300, 269] width 464 height 474
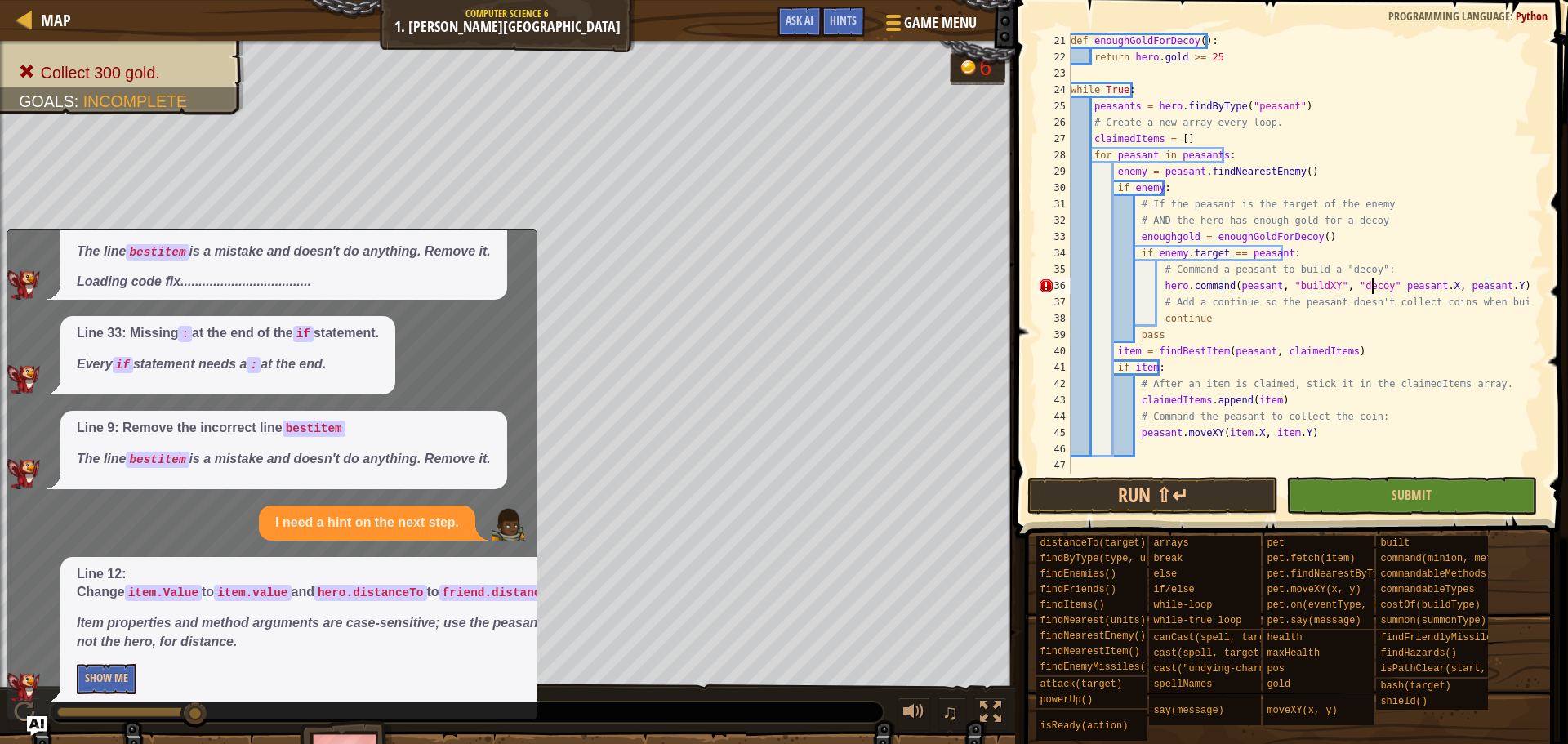
drag, startPoint x: 1374, startPoint y: 286, endPoint x: 1382, endPoint y: 283, distance: 8.5
click at [1373, 286] on div "def enoughGoldForDecoy ( ) : return hero . gold >= 25 while True : peasants = h…" at bounding box center [1300, 269] width 464 height 474
click at [1266, 491] on button "Run ⇧↵" at bounding box center [1153, 495] width 251 height 38
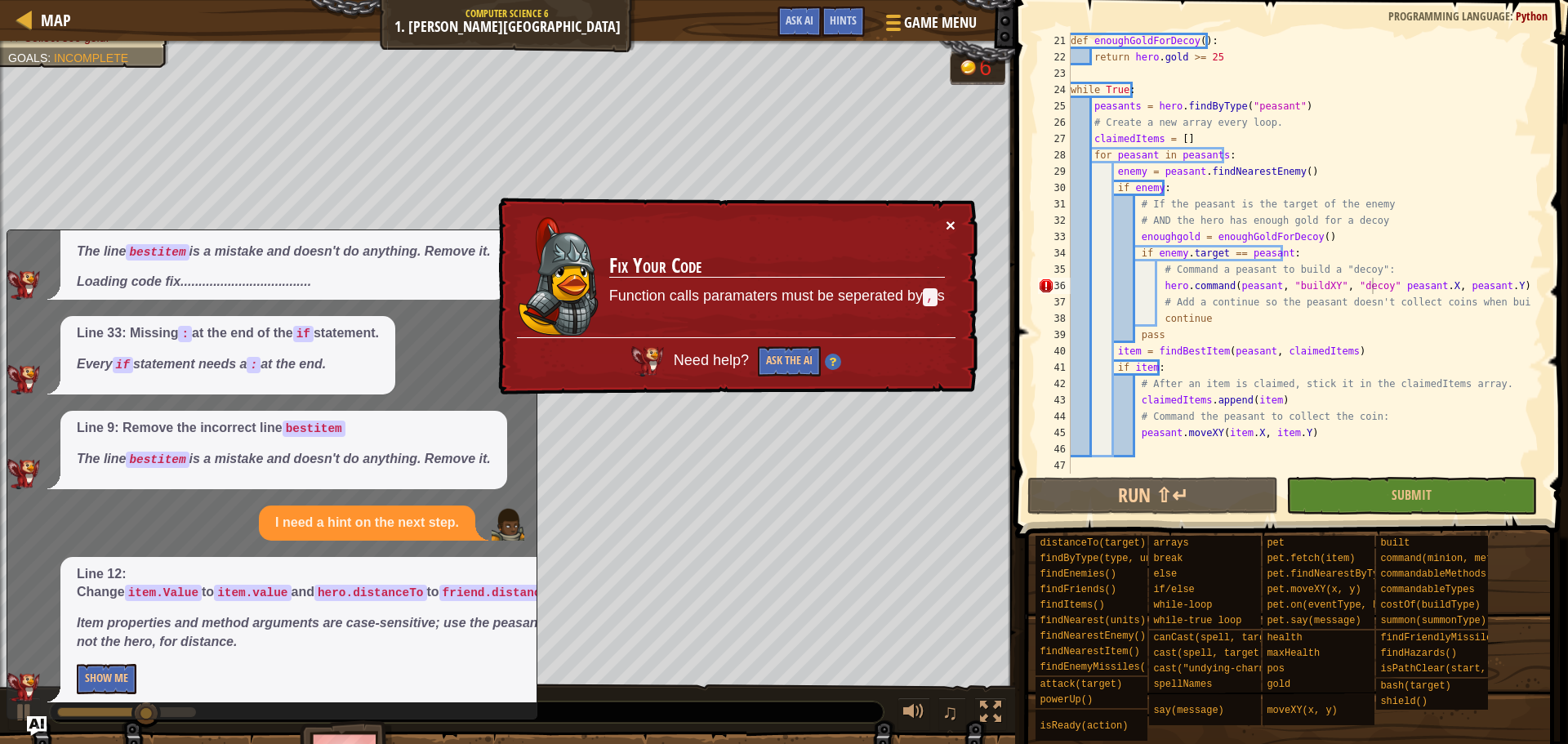
click at [954, 217] on button "×" at bounding box center [950, 225] width 9 height 17
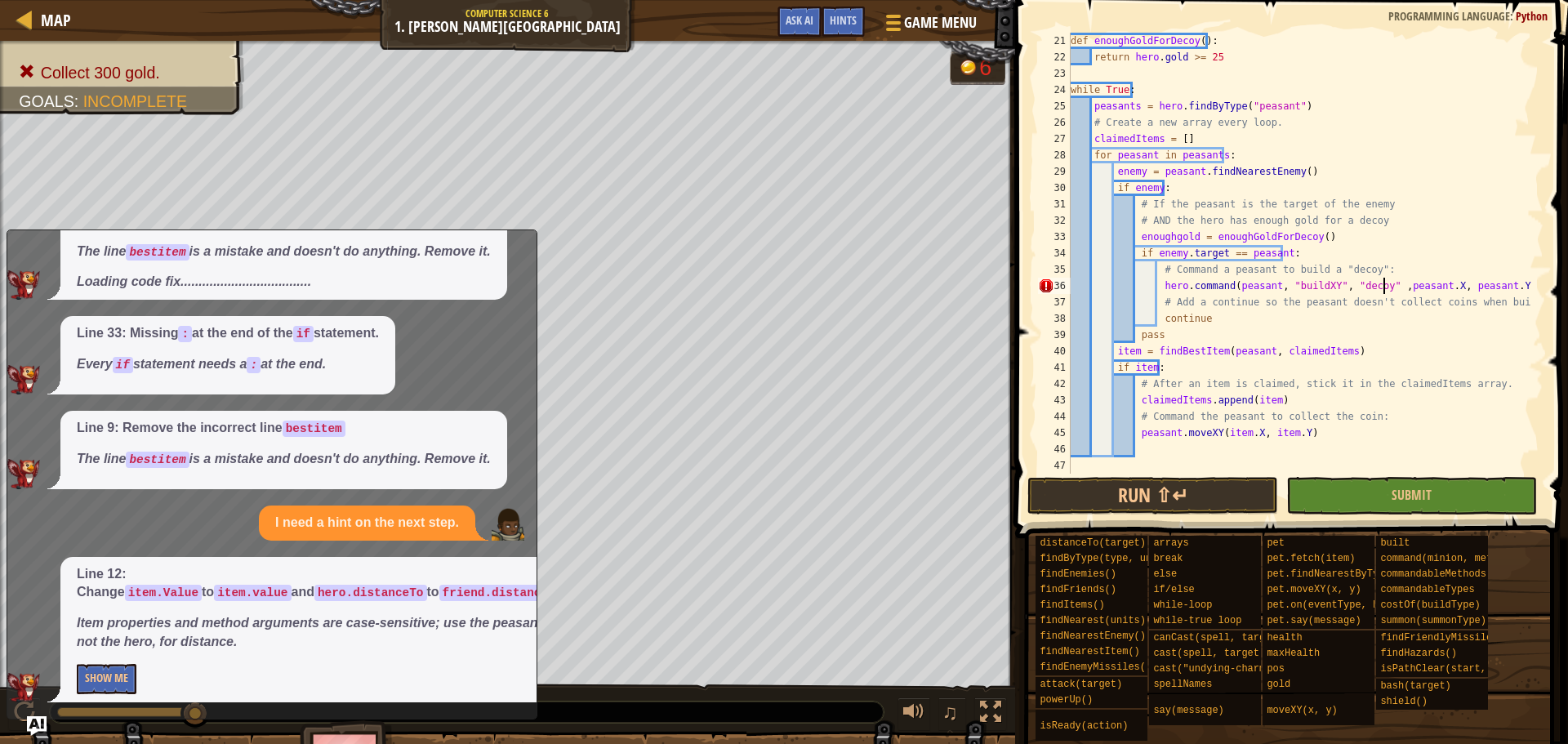
scroll to position [8, 25]
click at [1220, 501] on button "Run ⇧↵" at bounding box center [1153, 495] width 251 height 38
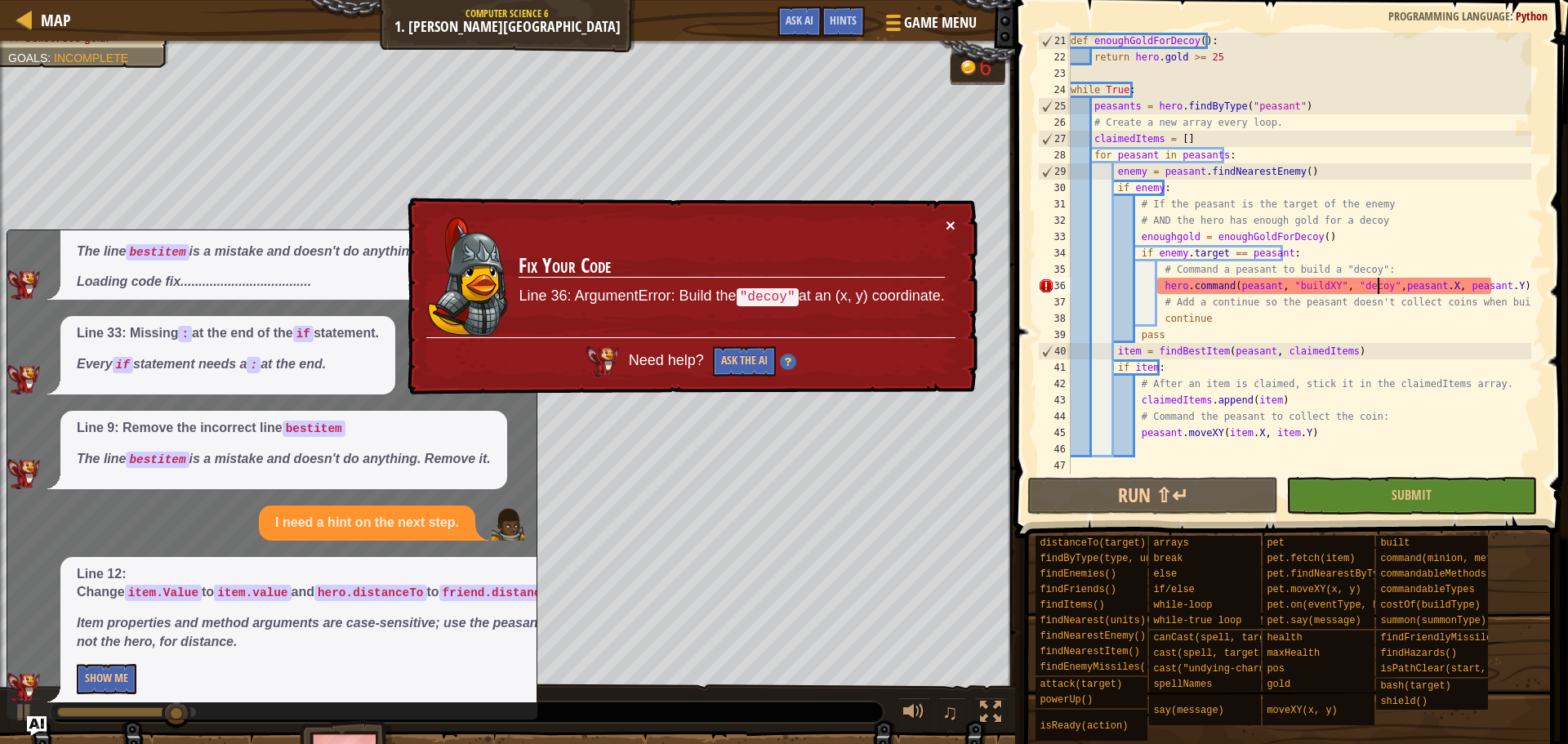
drag, startPoint x: 953, startPoint y: 220, endPoint x: 1141, endPoint y: 251, distance: 190.5
click at [958, 230] on div "× Fix Your Code Line 36: ArgumentError: Build the "decoy" at an (x, y) coordina…" at bounding box center [691, 296] width 574 height 201
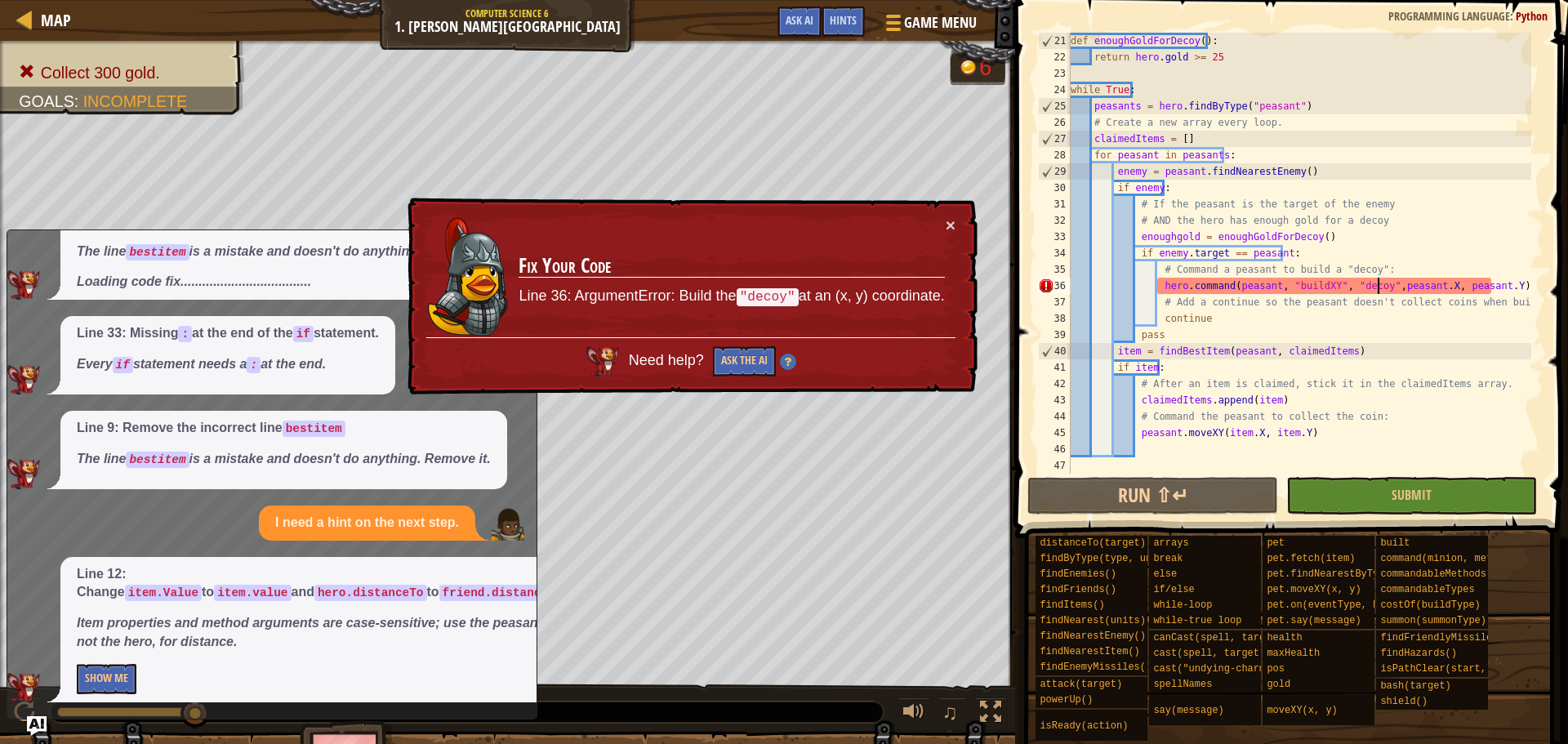
click at [956, 224] on div "× Fix Your Code Line 36: ArgumentError: Build the "decoy" at an (x, y) coordina…" at bounding box center [691, 296] width 574 height 201
drag, startPoint x: 1486, startPoint y: 289, endPoint x: 1378, endPoint y: 288, distance: 108.0
click at [1378, 288] on div "def enoughGoldForDecoy ( ) : return hero . gold >= 25 while True : peasants = h…" at bounding box center [1300, 269] width 464 height 474
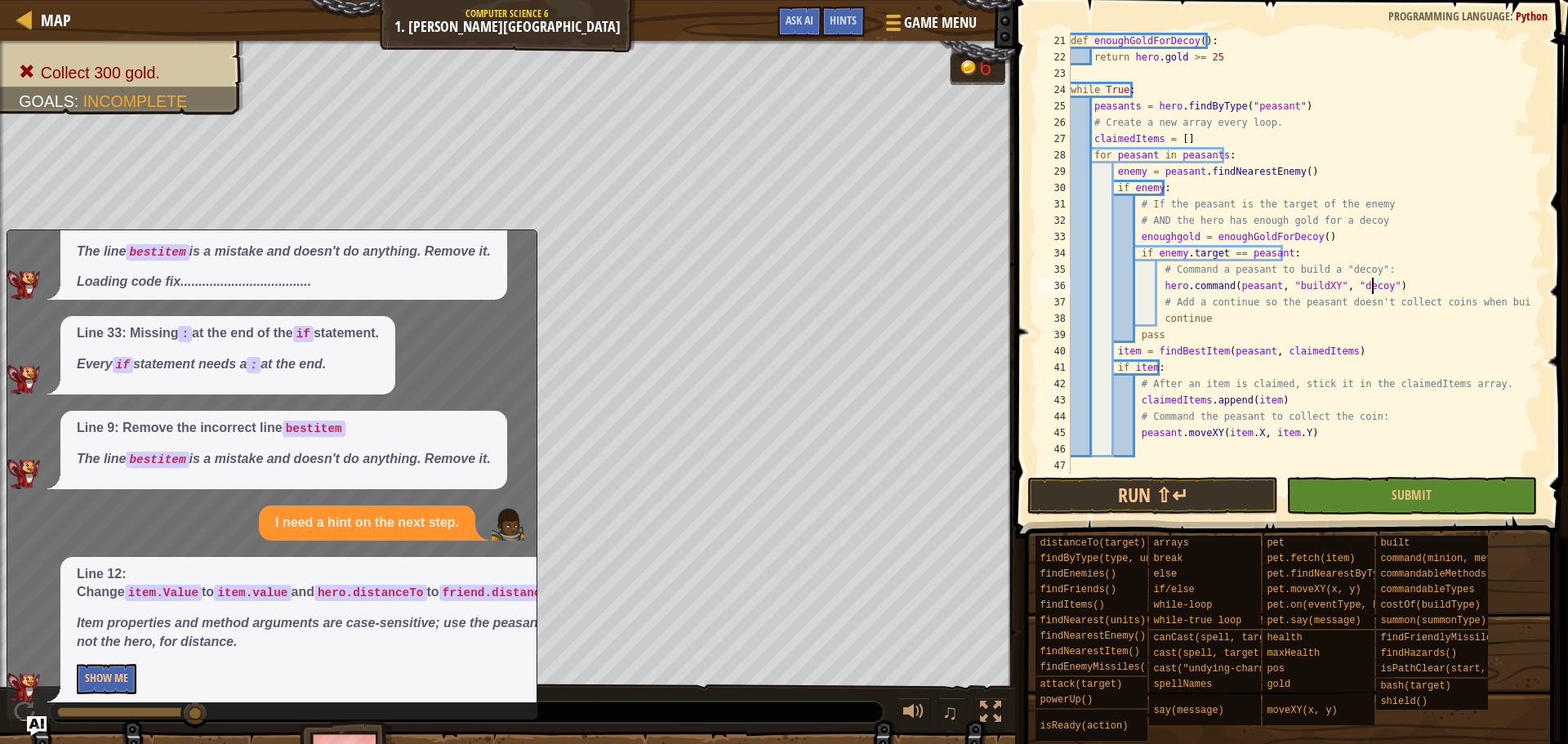
scroll to position [8, 24]
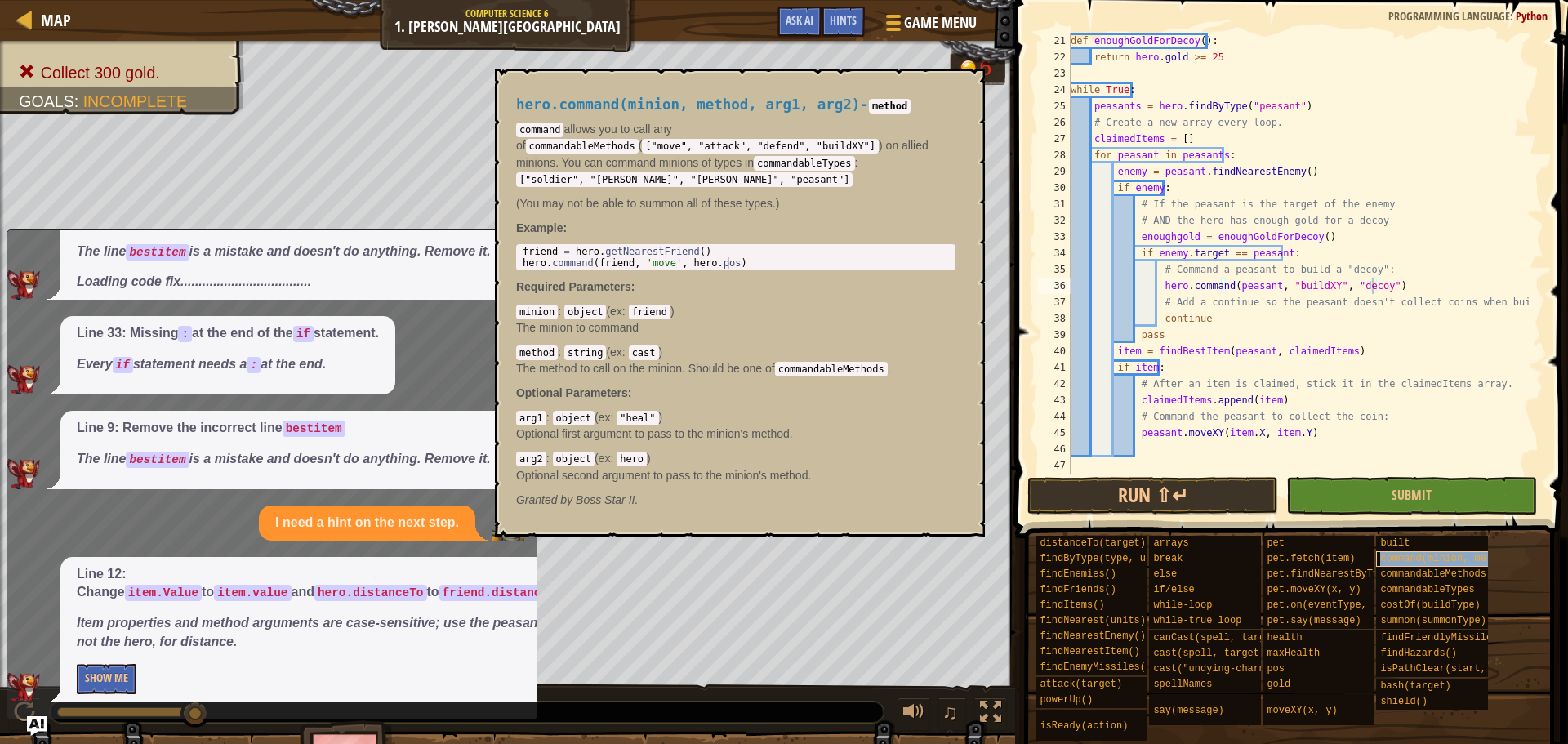
click at [1428, 558] on span "command(minion, method, arg1, arg2)" at bounding box center [1483, 558] width 206 height 11
click at [1317, 286] on div "def enoughGoldForDecoy ( ) : return hero . gold >= 25 while True : peasants = h…" at bounding box center [1300, 269] width 464 height 474
click at [1329, 482] on button "Submit" at bounding box center [1412, 495] width 251 height 38
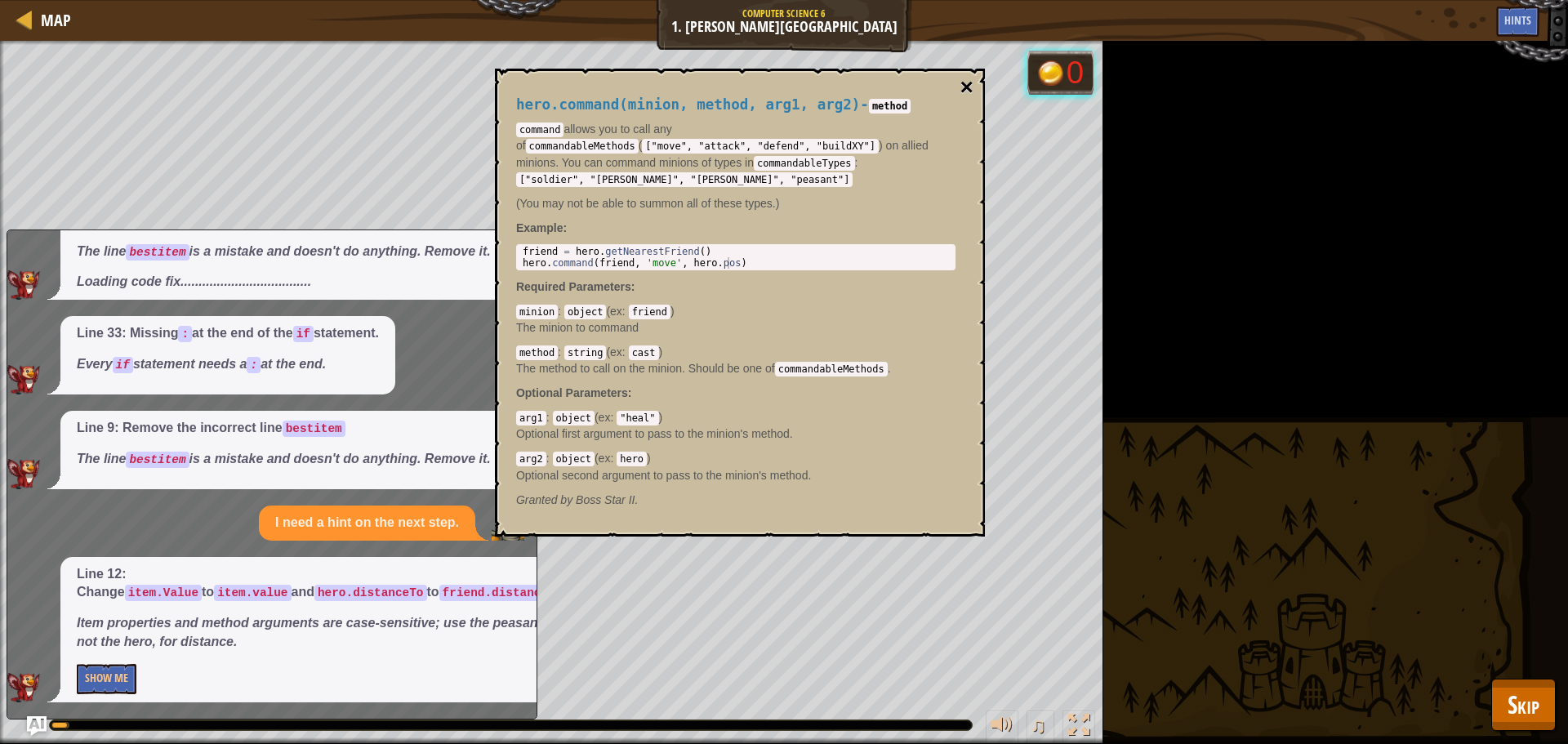
click at [962, 84] on button "×" at bounding box center [967, 88] width 13 height 23
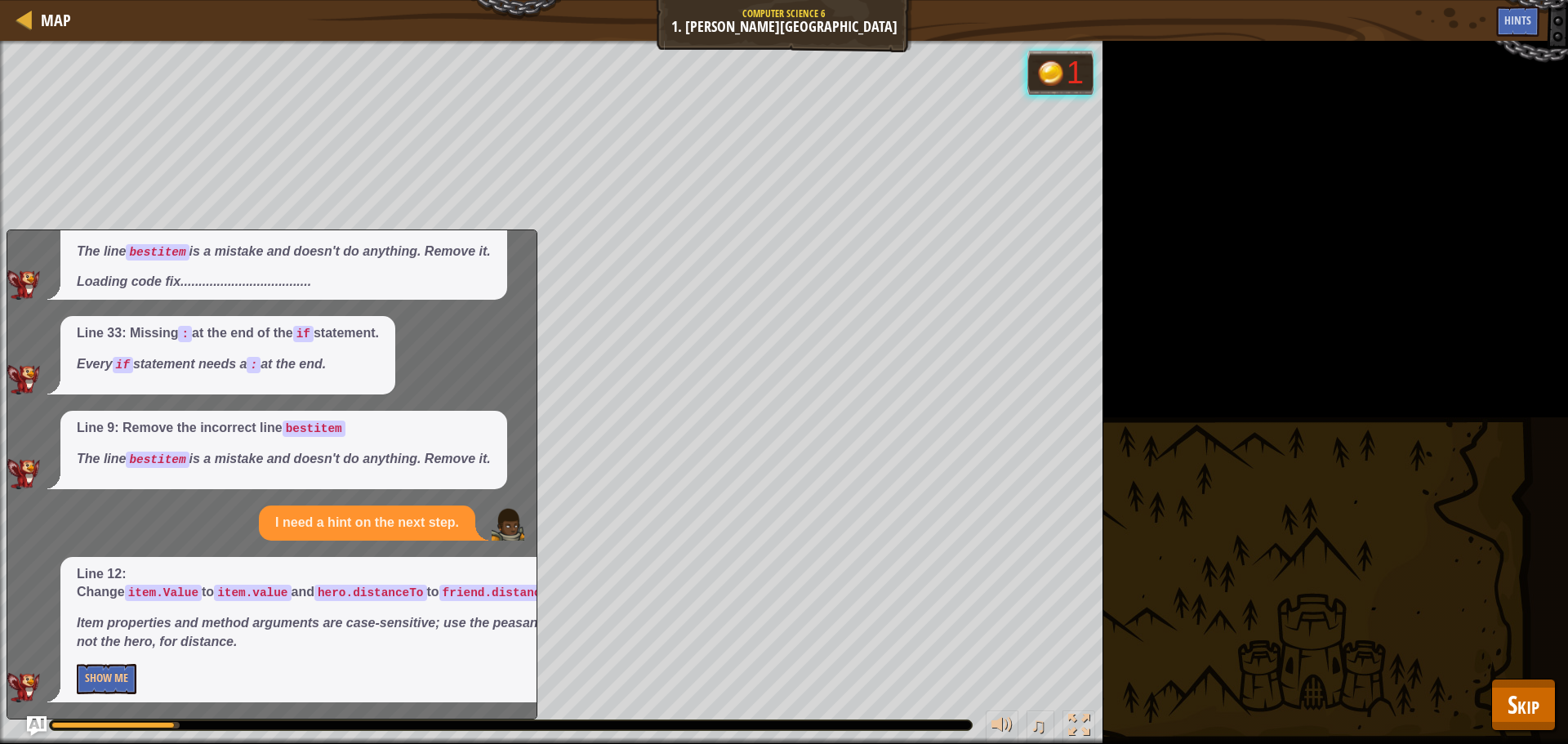
drag, startPoint x: 459, startPoint y: 412, endPoint x: 504, endPoint y: 444, distance: 55.2
click at [484, 464] on div "I need a hint on the next step. Line 33: Use == instead of = in the if conditio…" at bounding box center [267, 272] width 521 height 861
click at [1529, 711] on div "Map Computer Science 6 1. [PERSON_NAME] Island Mine Game Menu Done Hints Ask AI…" at bounding box center [784, 372] width 1568 height 744
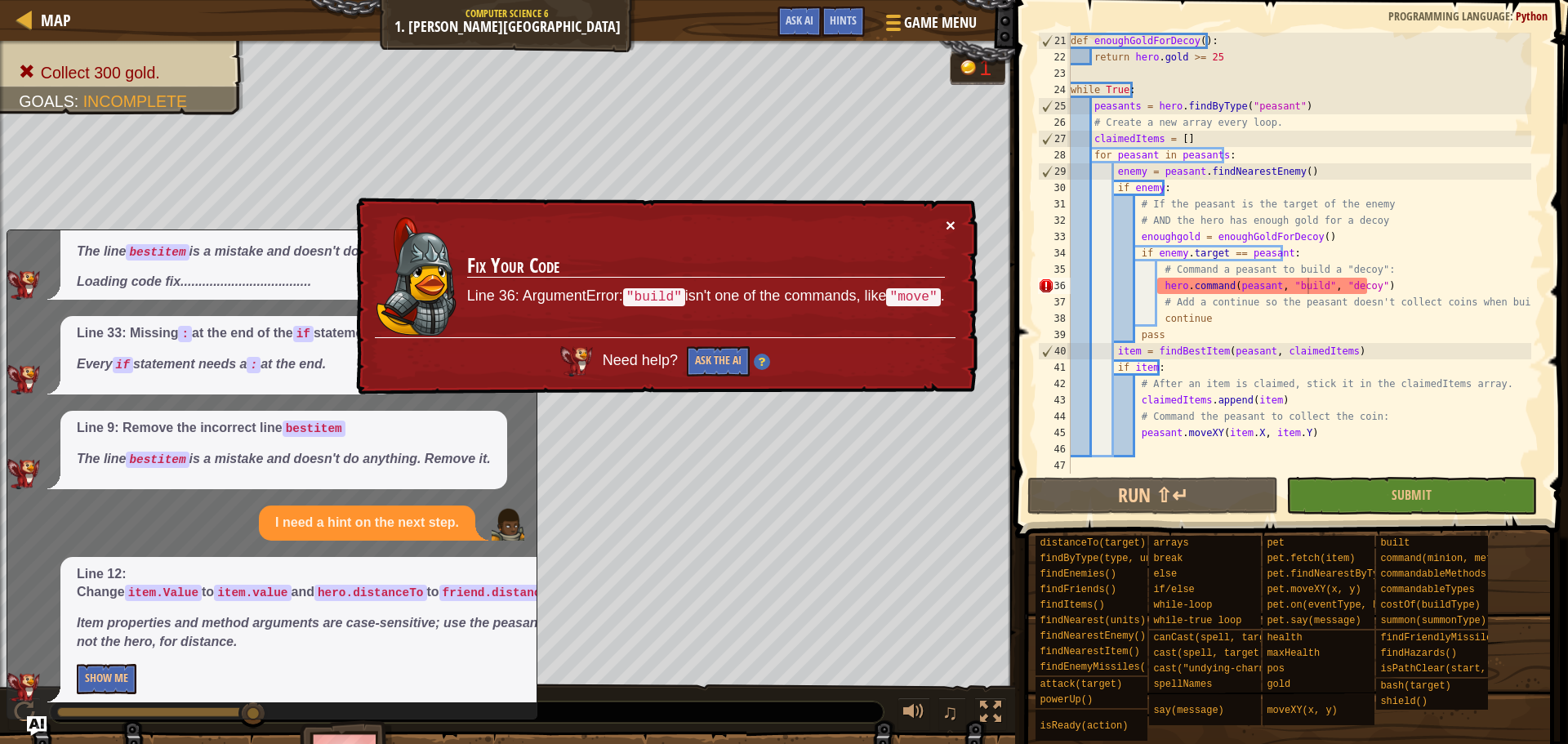
click at [952, 219] on button "×" at bounding box center [951, 228] width 10 height 17
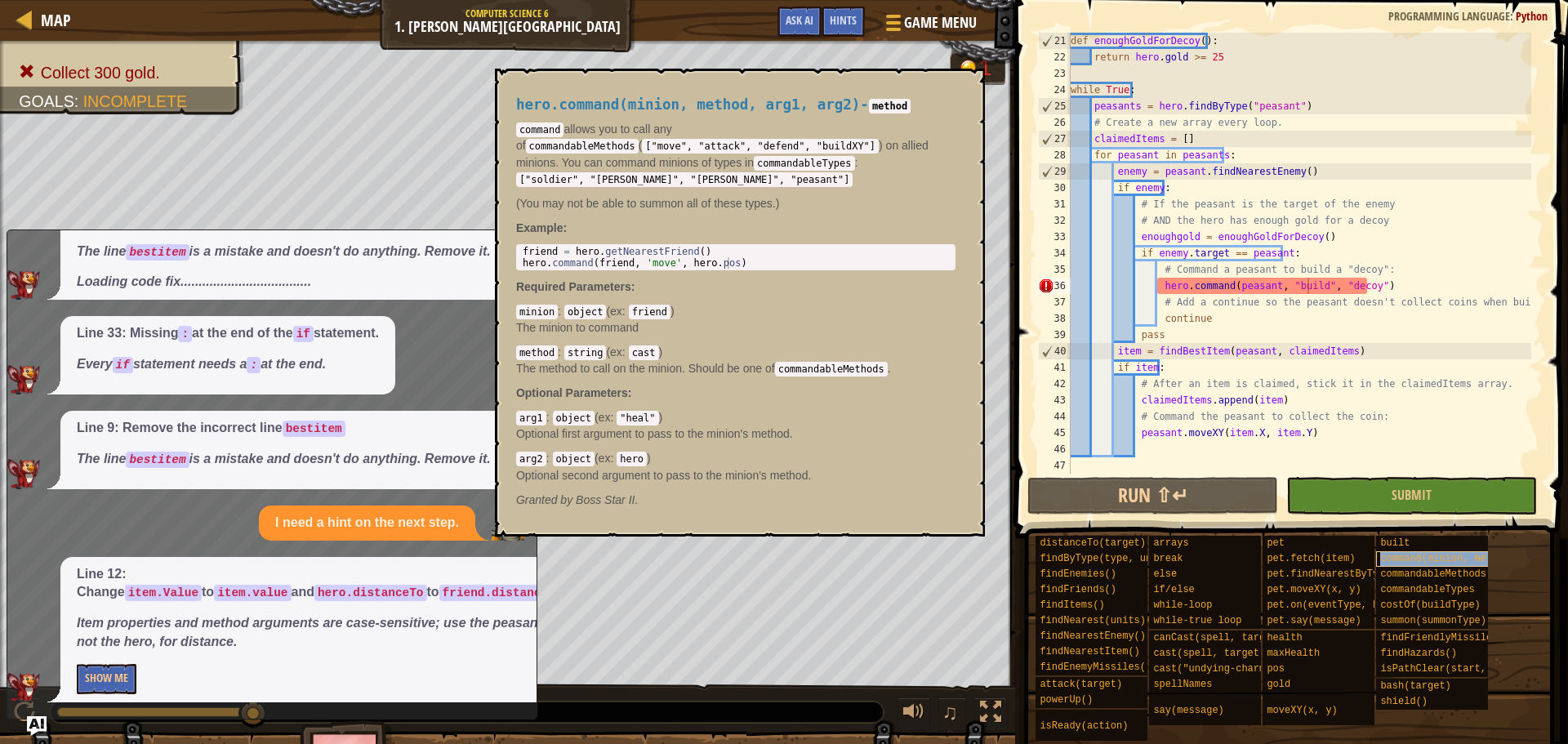
click at [1419, 558] on span "command(minion, method, arg1, arg2)" at bounding box center [1483, 558] width 206 height 11
click at [1492, 234] on div "def enoughGoldForDecoy ( ) : return hero . gold >= 25 while True : peasants = h…" at bounding box center [1300, 269] width 464 height 474
click at [1306, 283] on div "def enoughGoldForDecoy ( ) : return hero . gold >= 25 while True : peasants = h…" at bounding box center [1300, 269] width 464 height 474
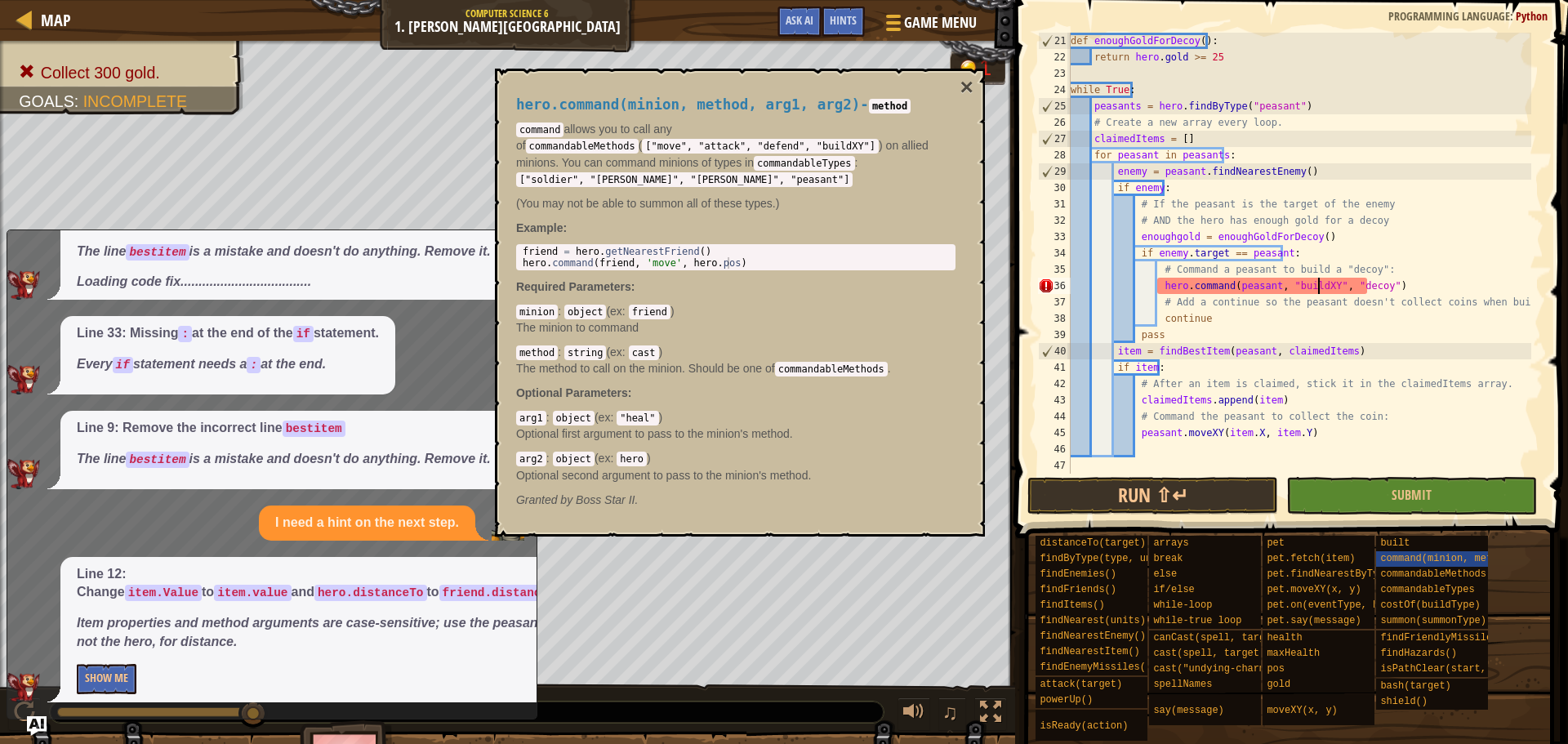
scroll to position [8, 21]
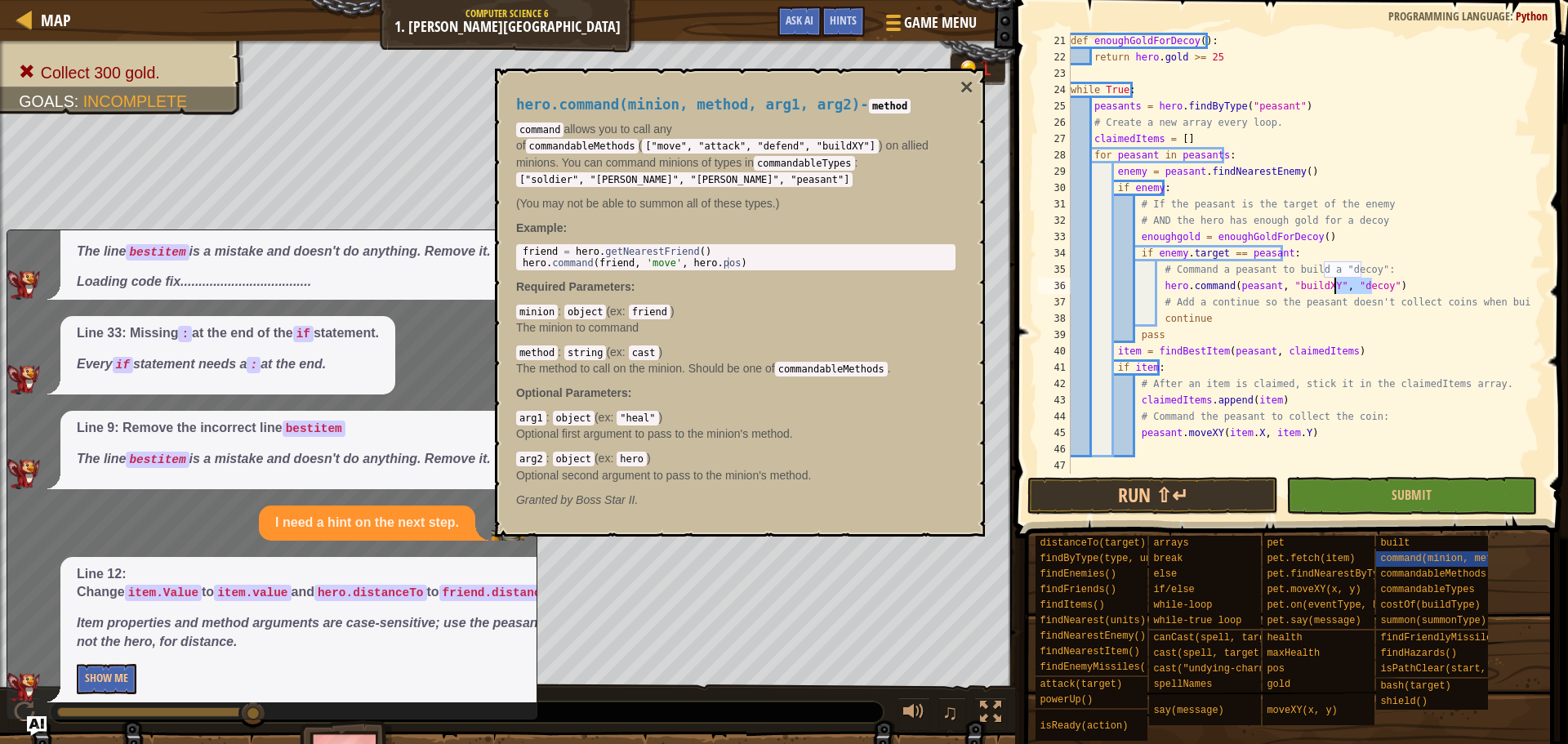
drag, startPoint x: 1371, startPoint y: 288, endPoint x: 1336, endPoint y: 292, distance: 35.2
click at [1336, 292] on div "def enoughGoldForDecoy ( ) : return hero . gold >= 25 while True : peasants = h…" at bounding box center [1300, 269] width 464 height 474
click at [1327, 290] on div "def enoughGoldForDecoy ( ) : return hero . gold >= 25 while True : peasants = h…" at bounding box center [1300, 269] width 464 height 474
click at [1251, 493] on button "Run ⇧↵" at bounding box center [1153, 495] width 251 height 38
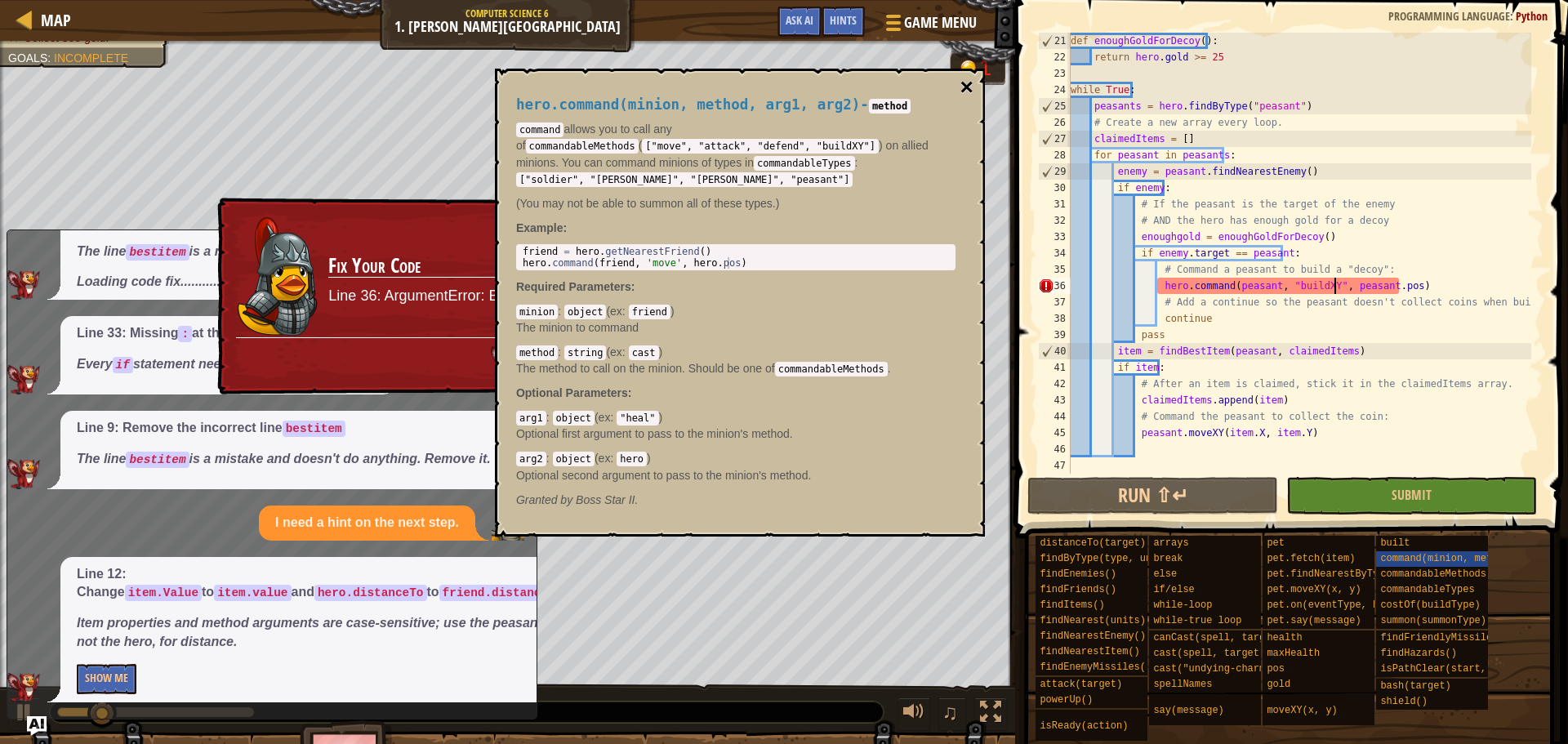
click at [966, 84] on button "×" at bounding box center [967, 88] width 13 height 23
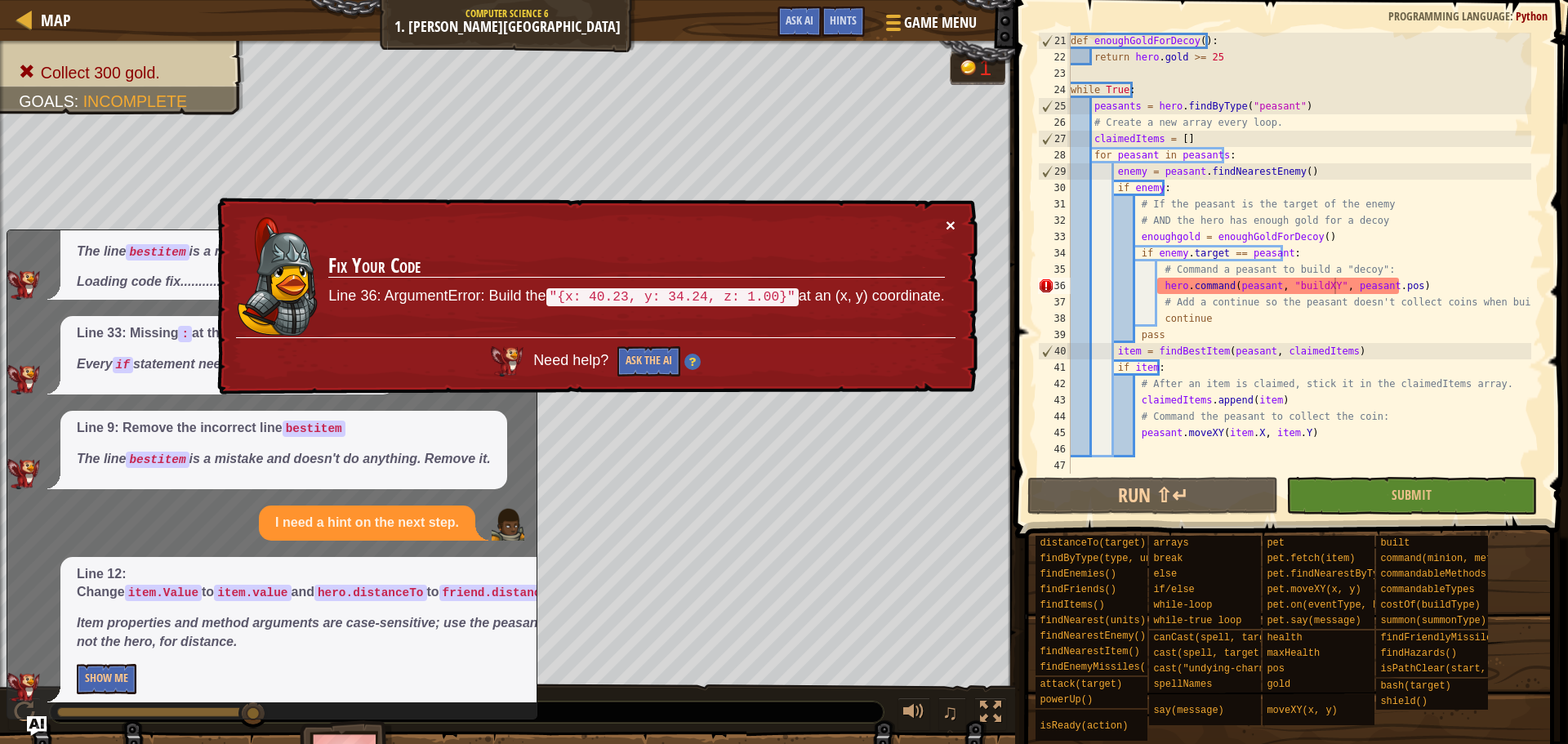
click at [948, 220] on button "×" at bounding box center [950, 227] width 9 height 17
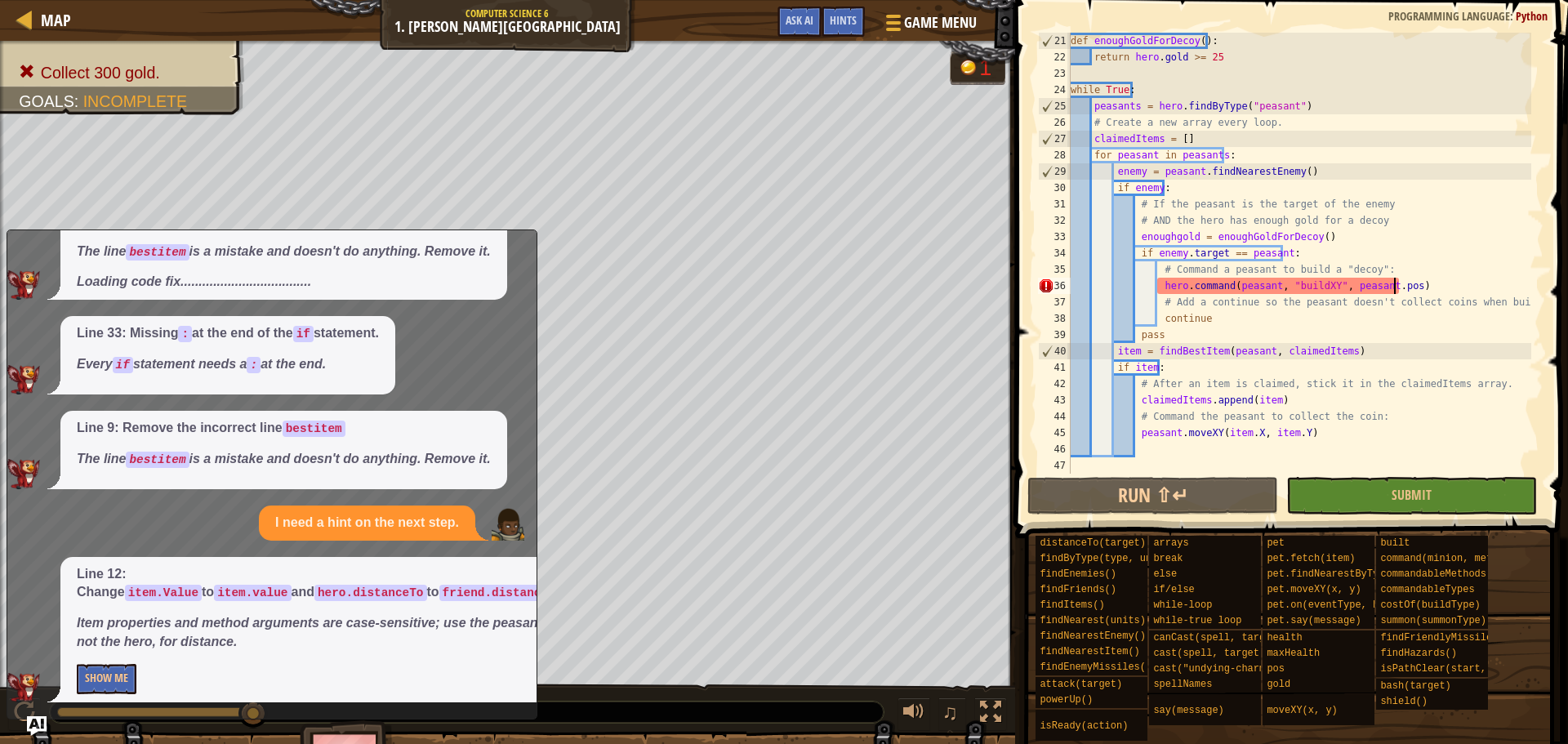
click at [1396, 288] on div "def enoughGoldForDecoy ( ) : return hero . gold >= 25 while True : peasants = h…" at bounding box center [1300, 269] width 464 height 474
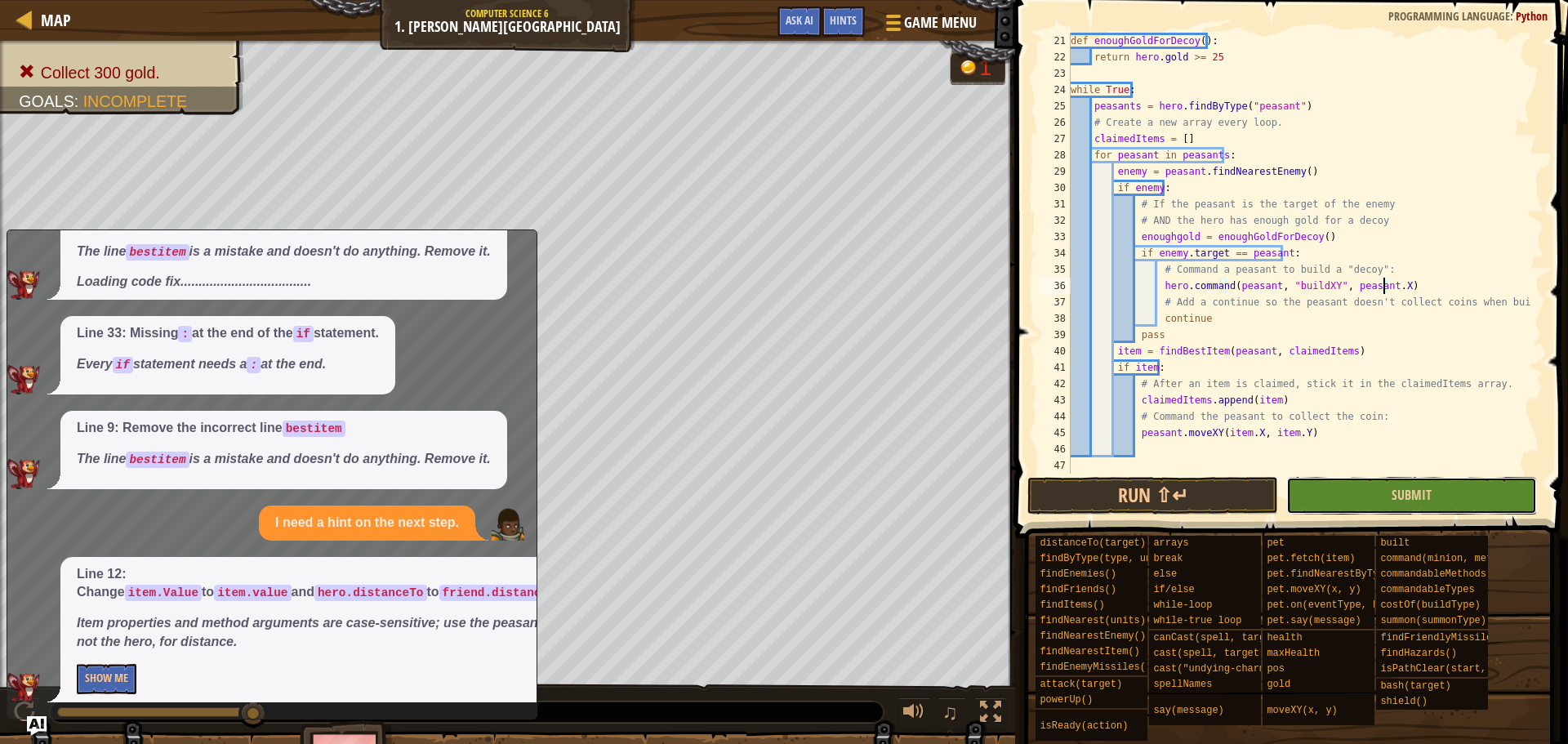
click at [1462, 487] on button "Submit" at bounding box center [1412, 495] width 251 height 38
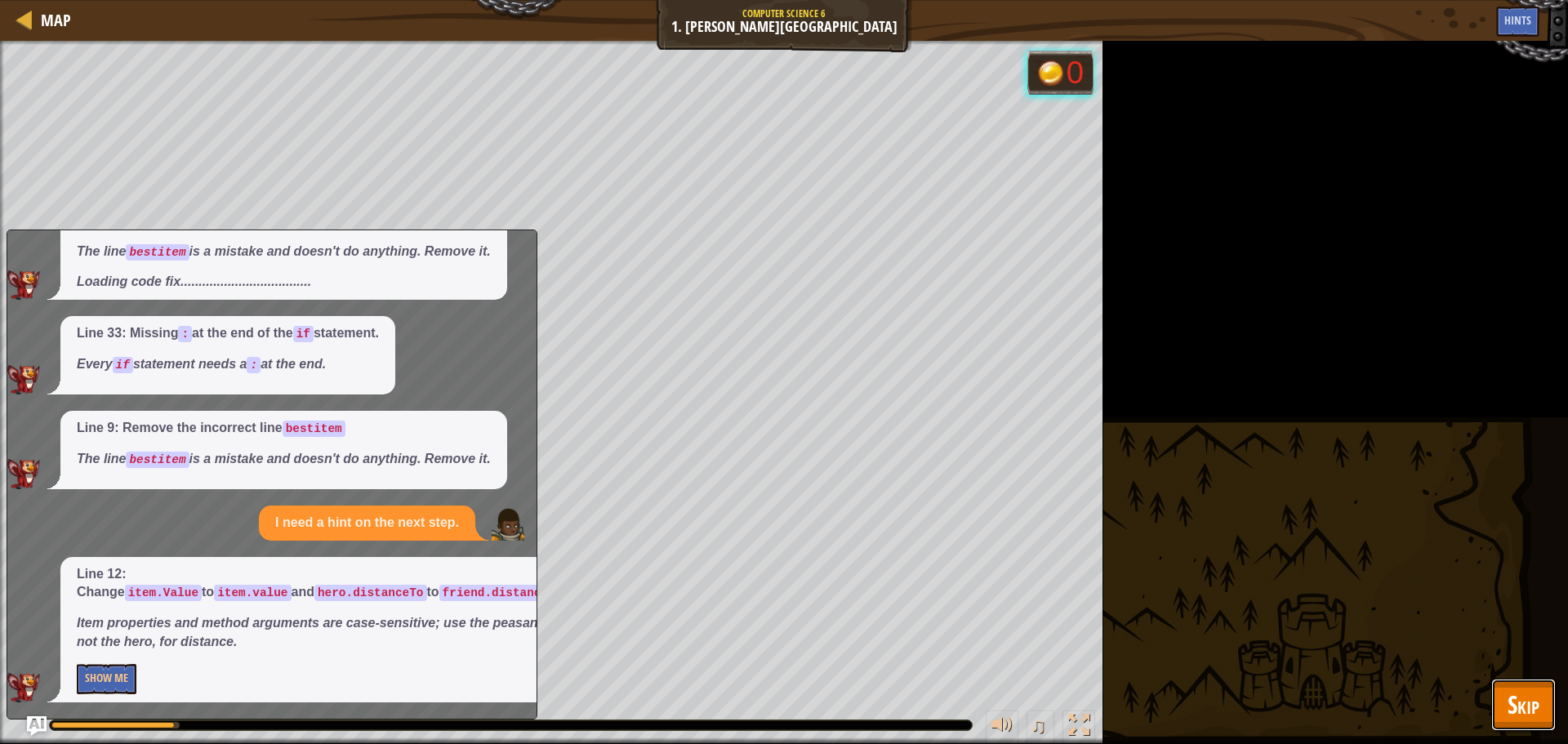
click at [1526, 715] on span "Skip" at bounding box center [1524, 704] width 32 height 34
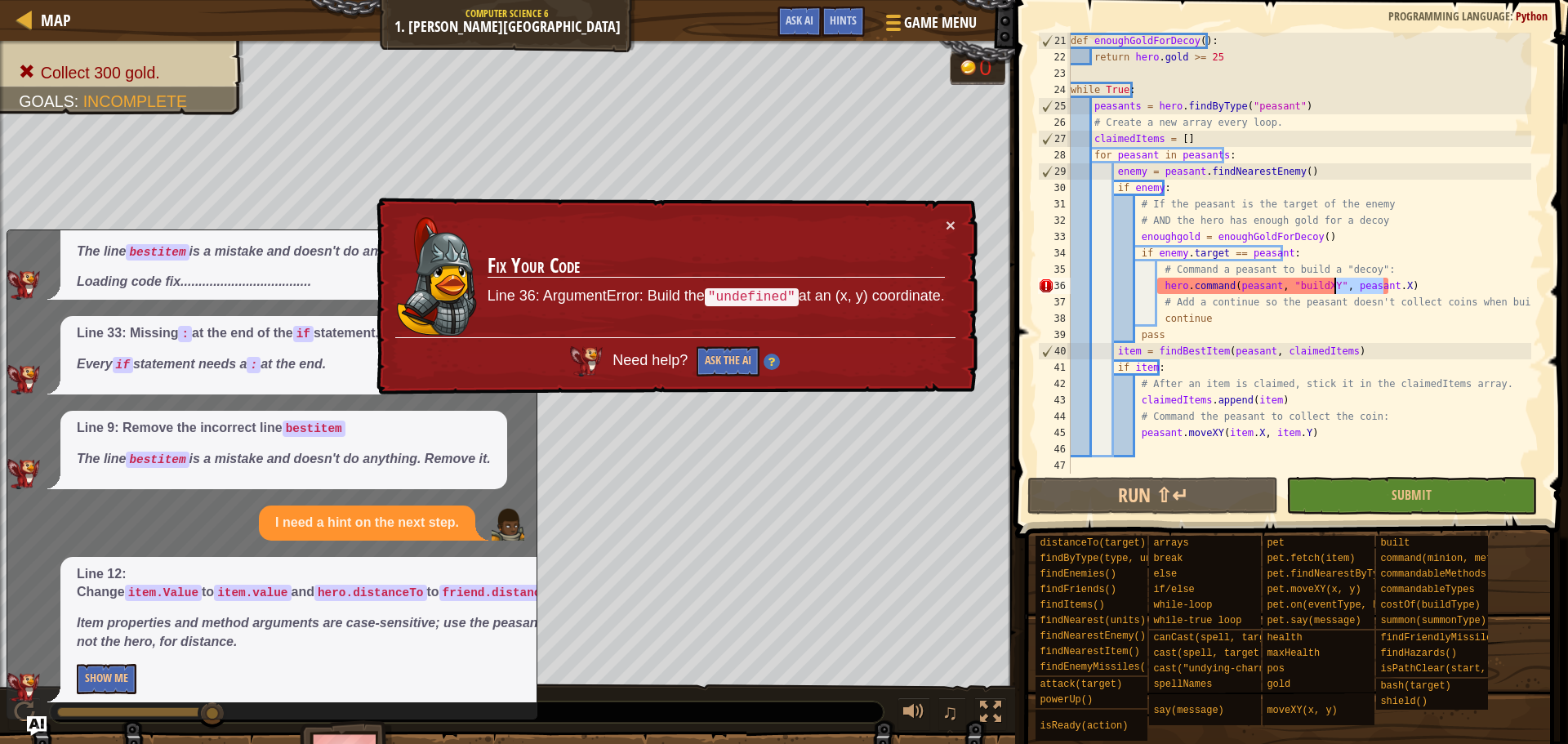
drag, startPoint x: 1383, startPoint y: 286, endPoint x: 1341, endPoint y: 293, distance: 42.6
click at [1339, 293] on div "def enoughGoldForDecoy ( ) : return hero . gold >= 25 while True : peasants = h…" at bounding box center [1300, 269] width 464 height 474
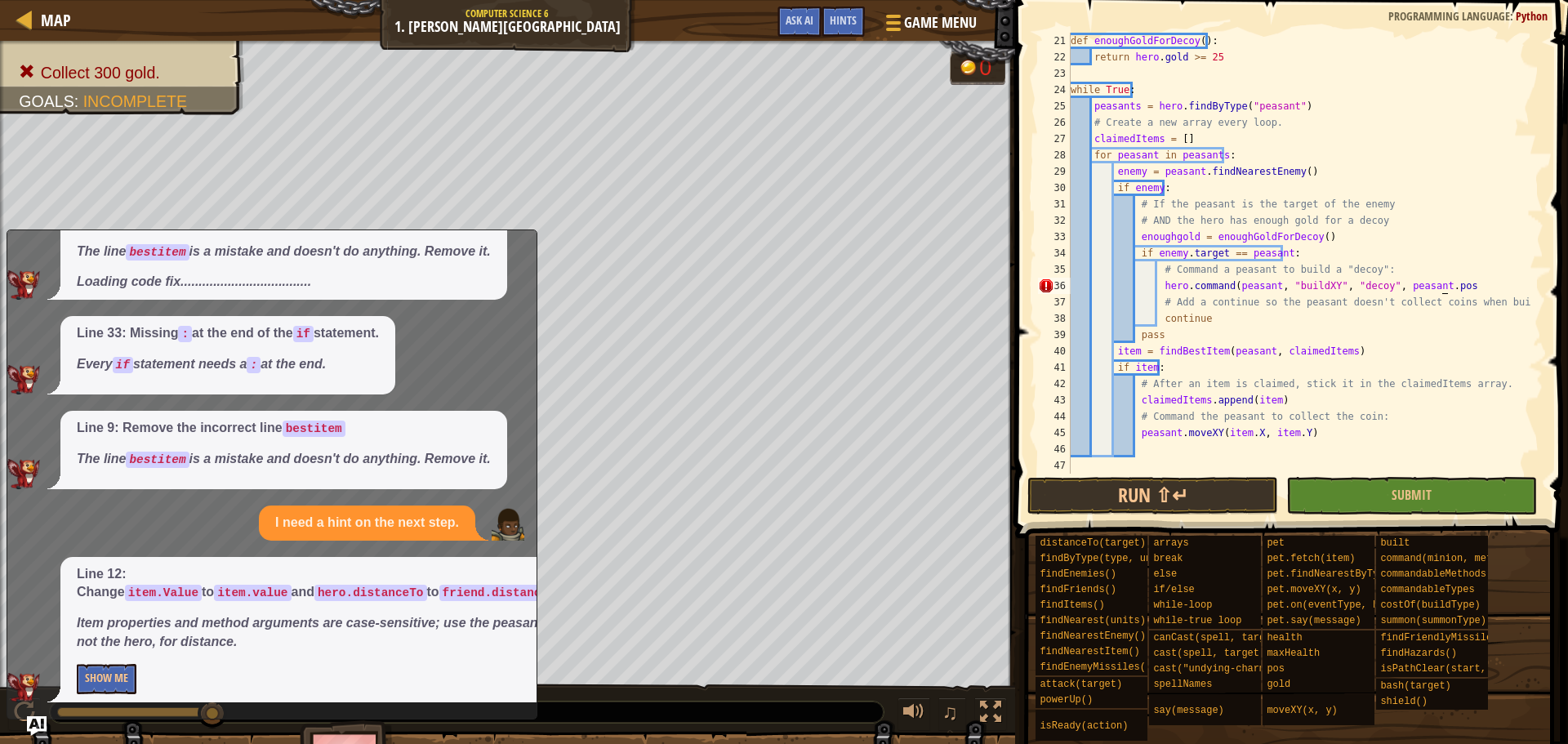
scroll to position [8, 30]
type textarea "hero.command(peasant, "buildXY", "decoy", peasant.pos)"
click at [1338, 491] on button "Submit" at bounding box center [1412, 495] width 251 height 38
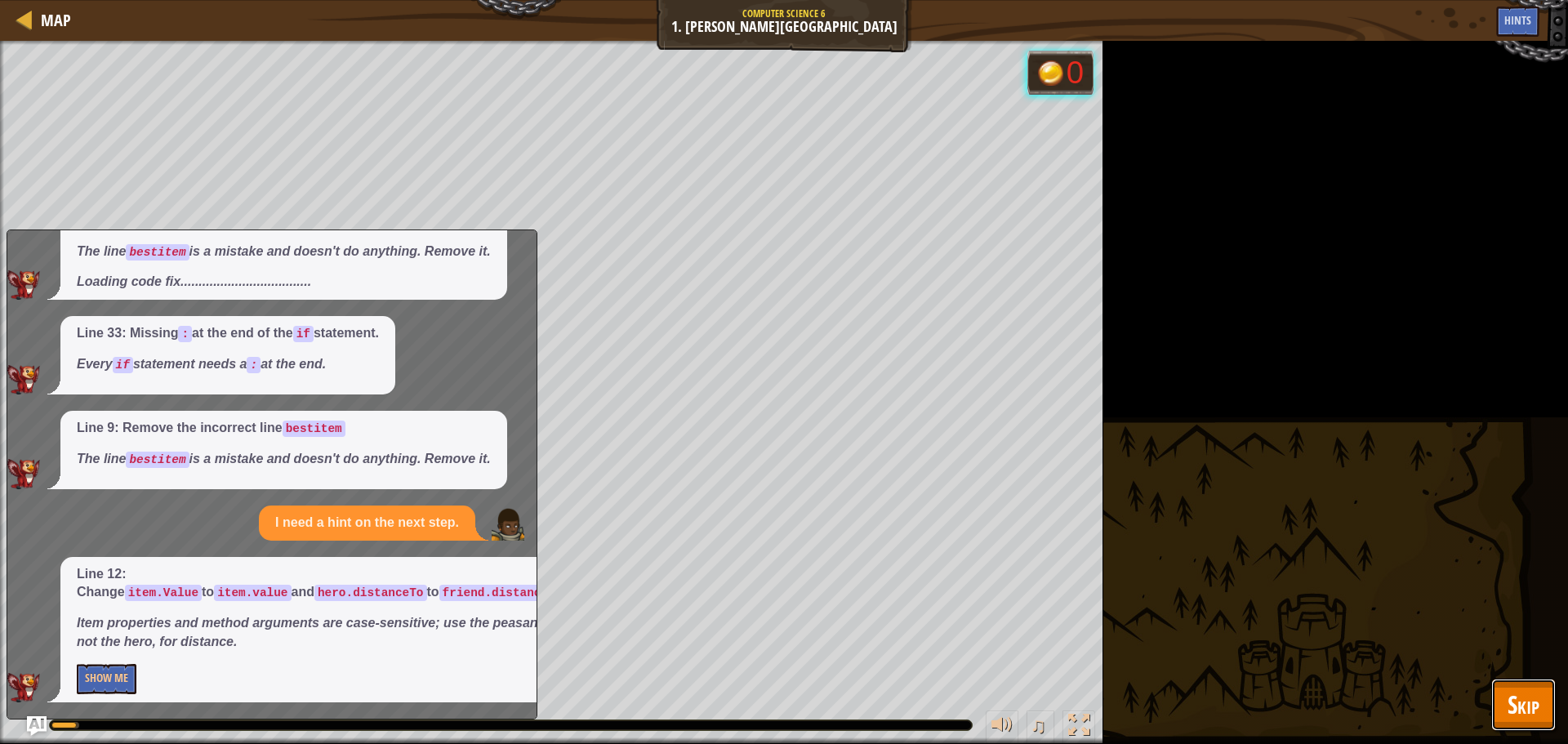
click at [1533, 714] on span "Skip" at bounding box center [1524, 704] width 32 height 34
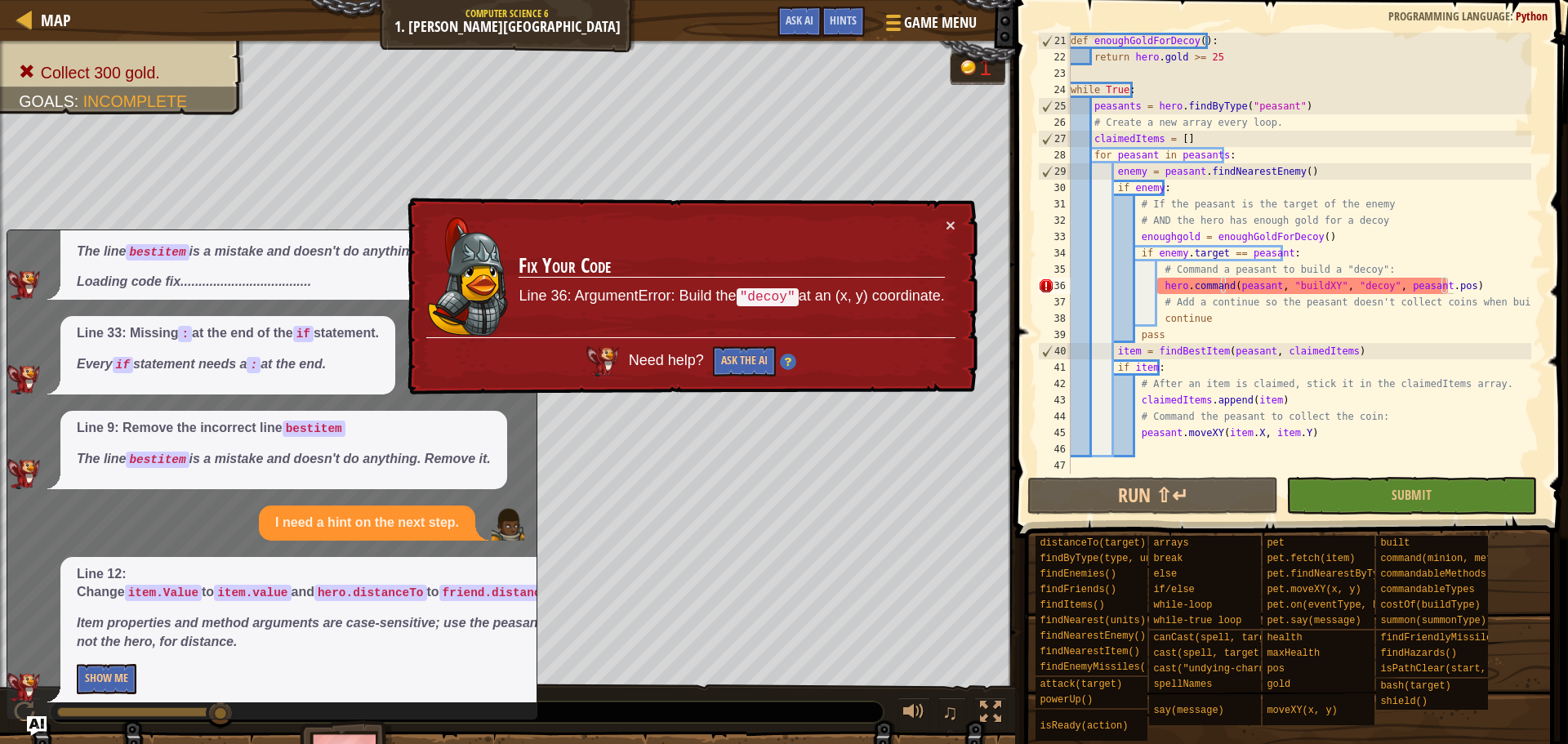
click at [1205, 474] on span at bounding box center [1293, 246] width 566 height 587
click at [950, 207] on div "× Fix Your Code Line 36: ArgumentError: Build the "decoy" at an (x, y) coordina…" at bounding box center [690, 297] width 574 height 198
click at [950, 222] on button "×" at bounding box center [950, 227] width 9 height 17
